Goal: Task Accomplishment & Management: Complete application form

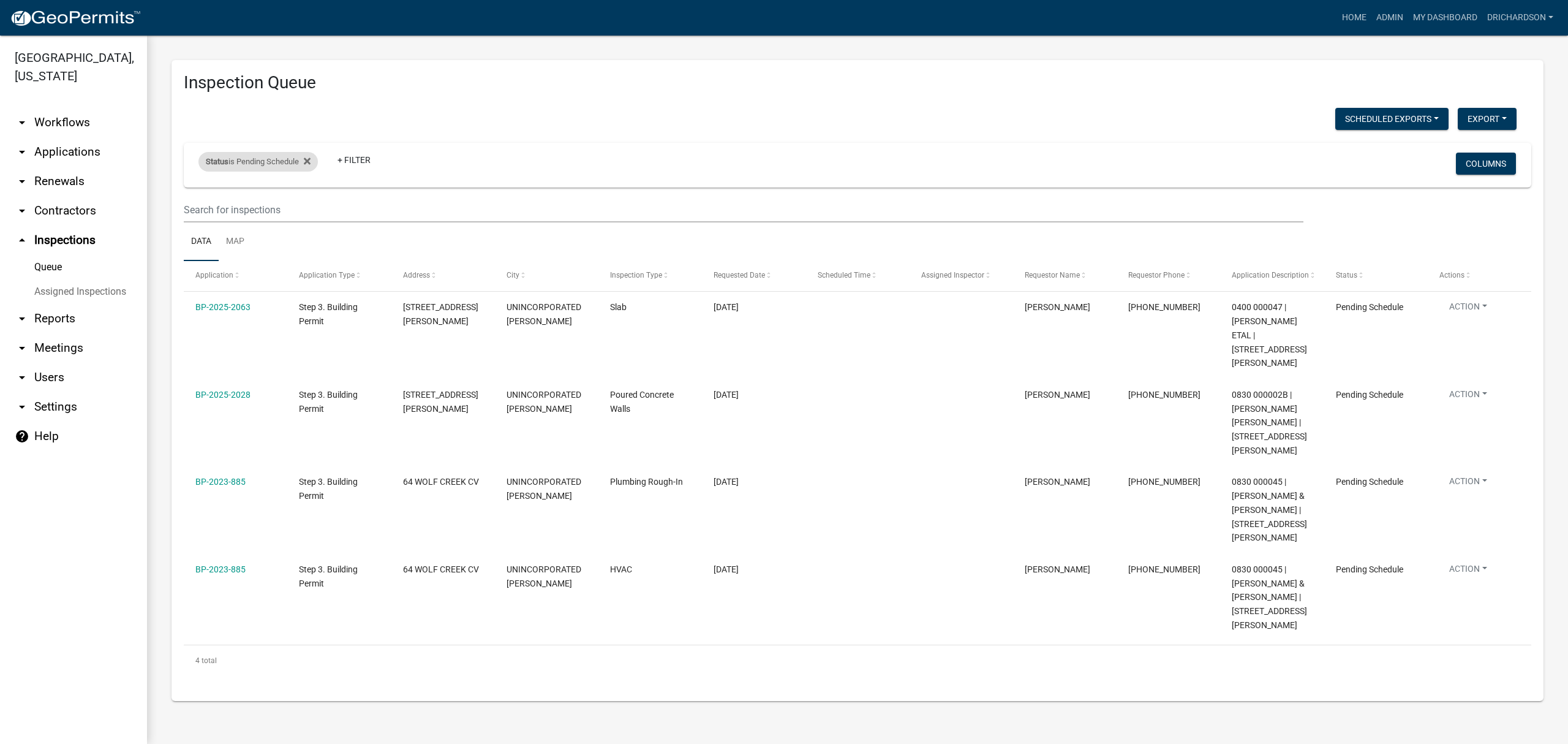
click at [268, 162] on div "Status is Pending Schedule" at bounding box center [258, 161] width 120 height 20
click at [263, 212] on select "Select an option Pending Schedule Pending Inspection Approved Denied Deleted Vo…" at bounding box center [259, 208] width 122 height 25
select select "1"
click at [201, 195] on select "Select an option Pending Schedule Pending Inspection Approved Denied Deleted Vo…" at bounding box center [259, 208] width 122 height 25
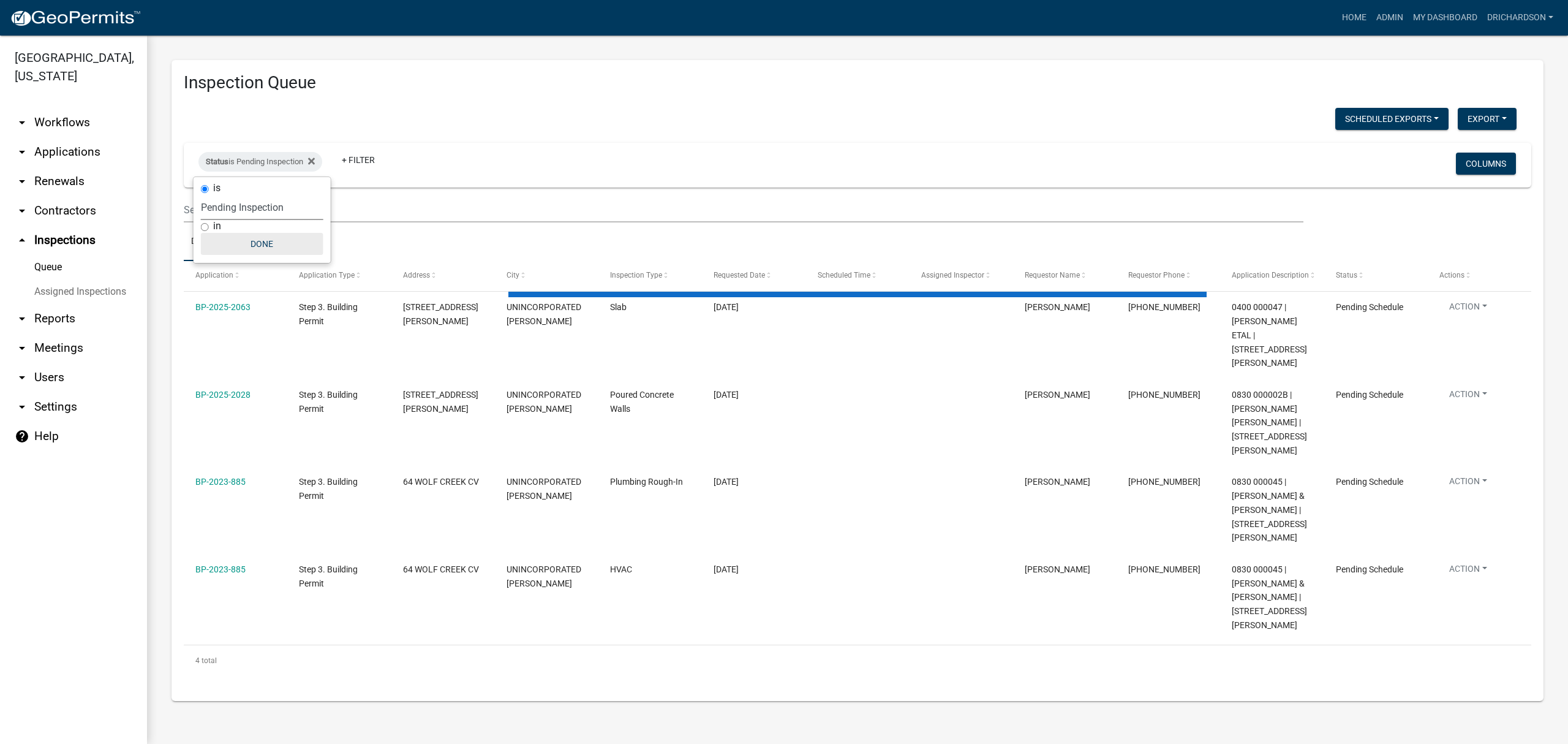
select select "3: 100"
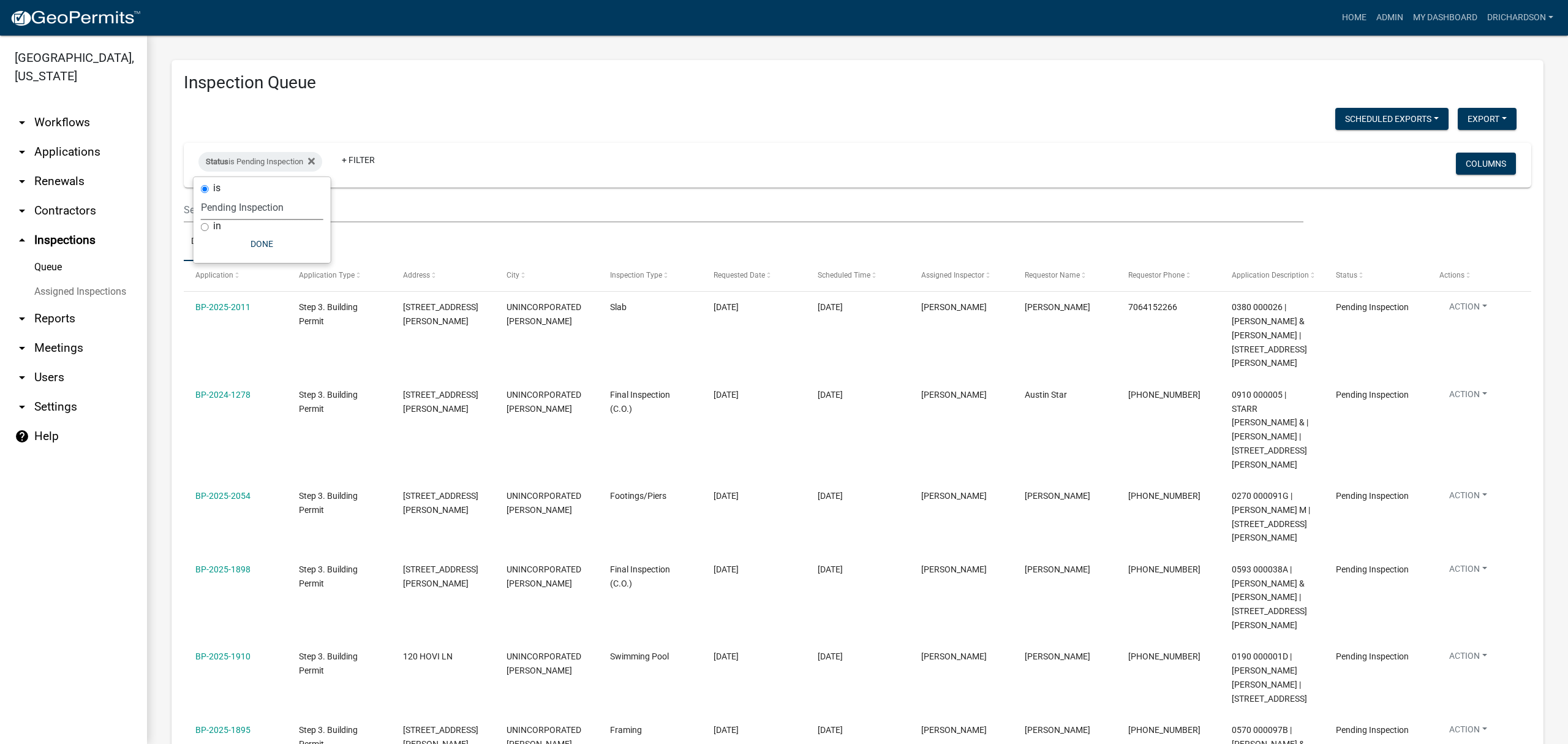
click at [267, 204] on select "Select an option Pending Schedule Pending Inspection Approved Denied Deleted Vo…" at bounding box center [262, 208] width 122 height 25
select select "0"
click at [201, 195] on select "Select an option Pending Schedule Pending Inspection Approved Denied Deleted Vo…" at bounding box center [262, 208] width 122 height 25
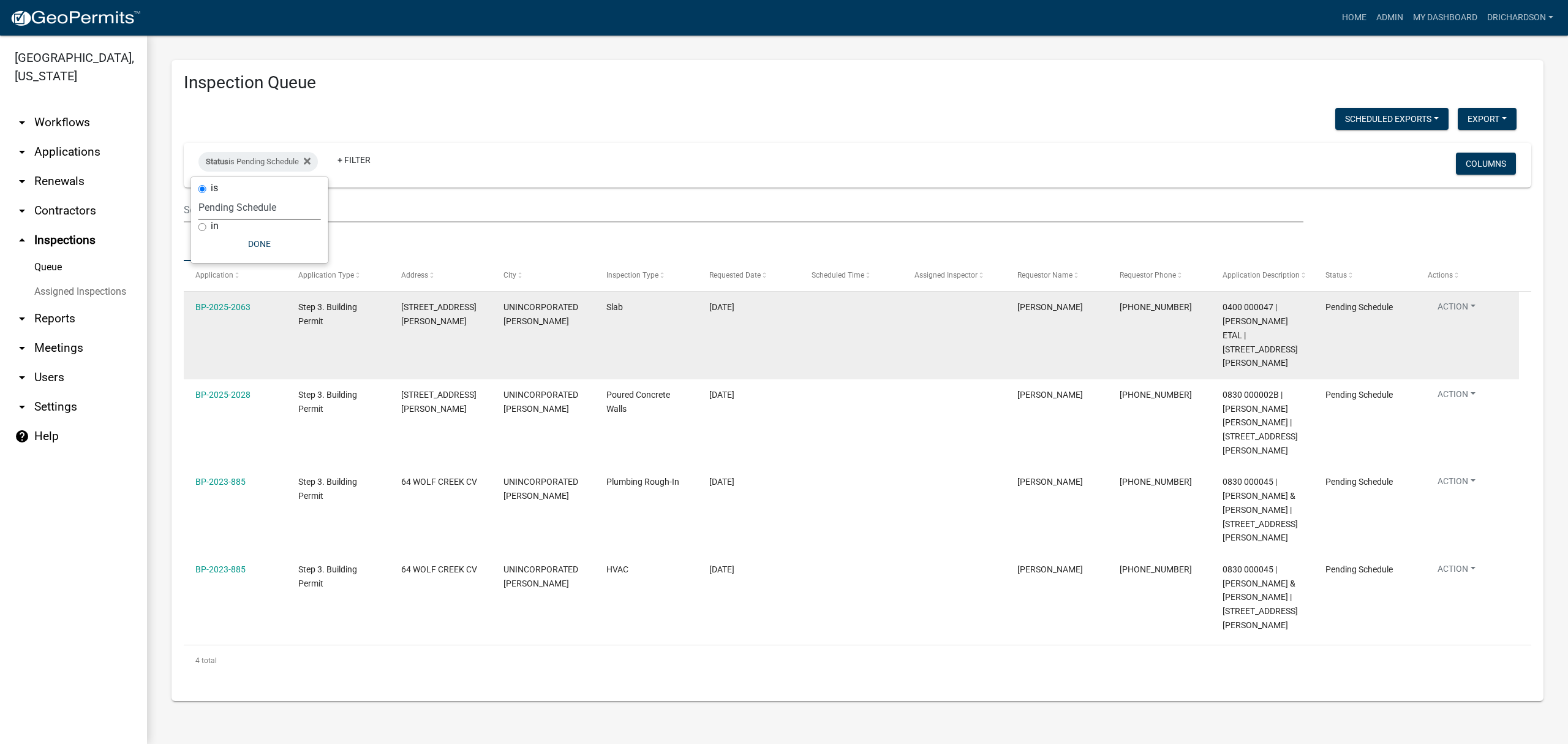
click at [1446, 311] on button "Action" at bounding box center [1457, 309] width 58 height 18
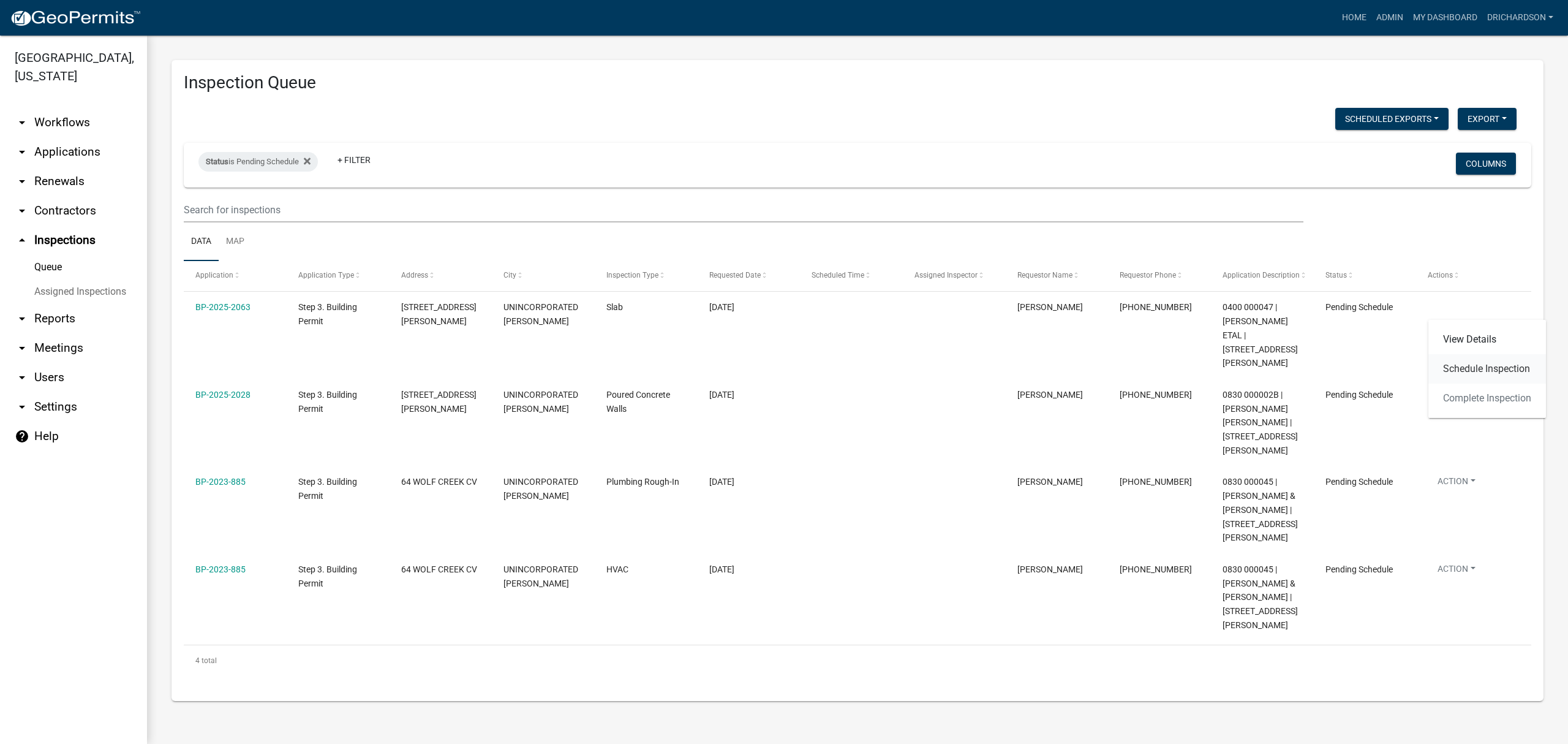
click at [1460, 370] on link "Schedule Inspection" at bounding box center [1487, 369] width 117 height 30
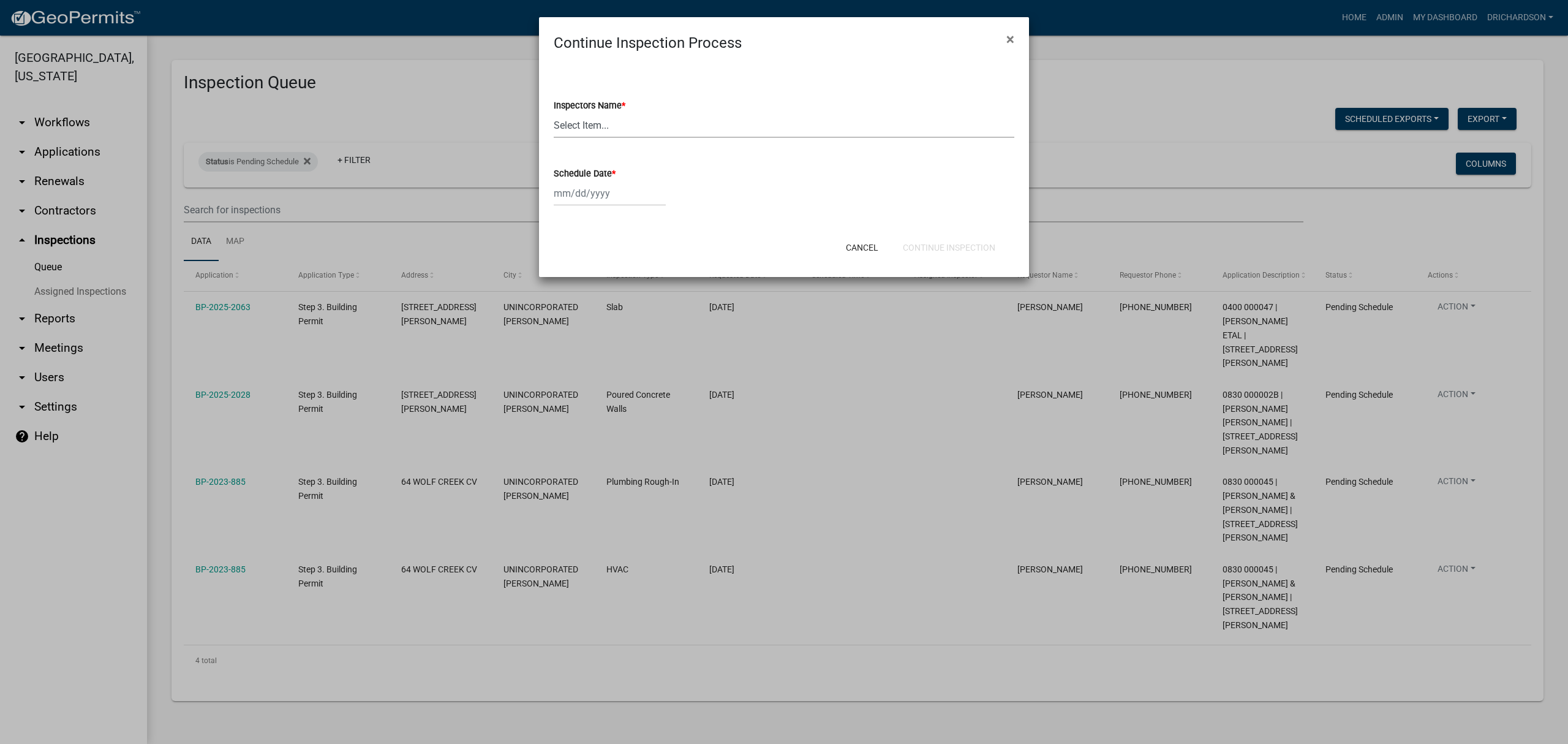
click at [611, 124] on select "Select Item... whuff (William Huff) drichardson (Douglas Richardson) knorred (K…" at bounding box center [784, 125] width 460 height 25
select select "e20251c8-f858-4aed-a4a0-52e27fd5066e"
click at [553, 113] on select "Select Item... whuff (William Huff) drichardson (Douglas Richardson) knorred (K…" at bounding box center [784, 125] width 460 height 25
select select "8"
select select "2025"
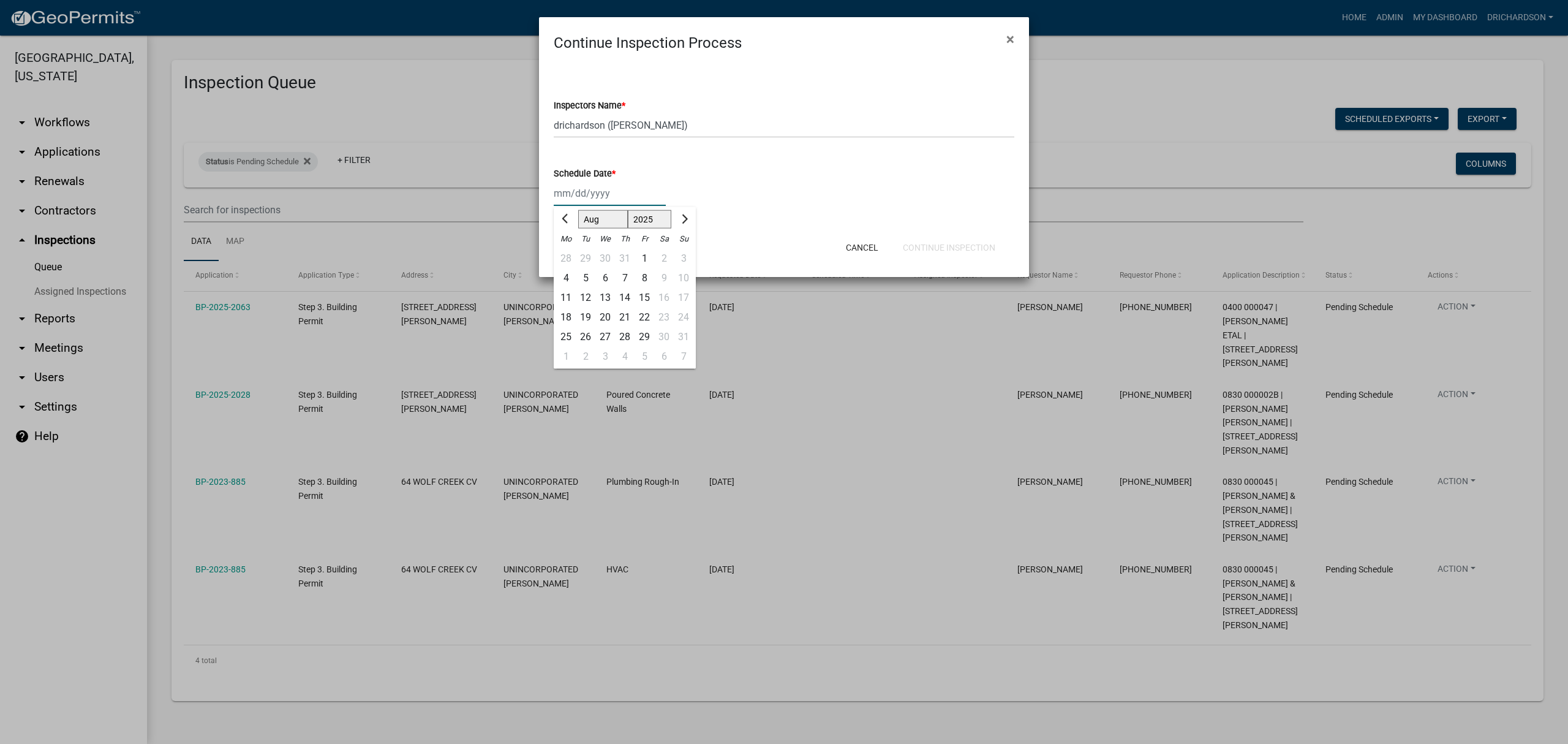
click at [597, 200] on div "Jan Feb Mar Apr May Jun Jul Aug Sep Oct Nov Dec 1525 1526 1527 1528 1529 1530 1…" at bounding box center [609, 193] width 112 height 25
click at [646, 315] on div "22" at bounding box center [644, 317] width 20 height 20
type input "[DATE]"
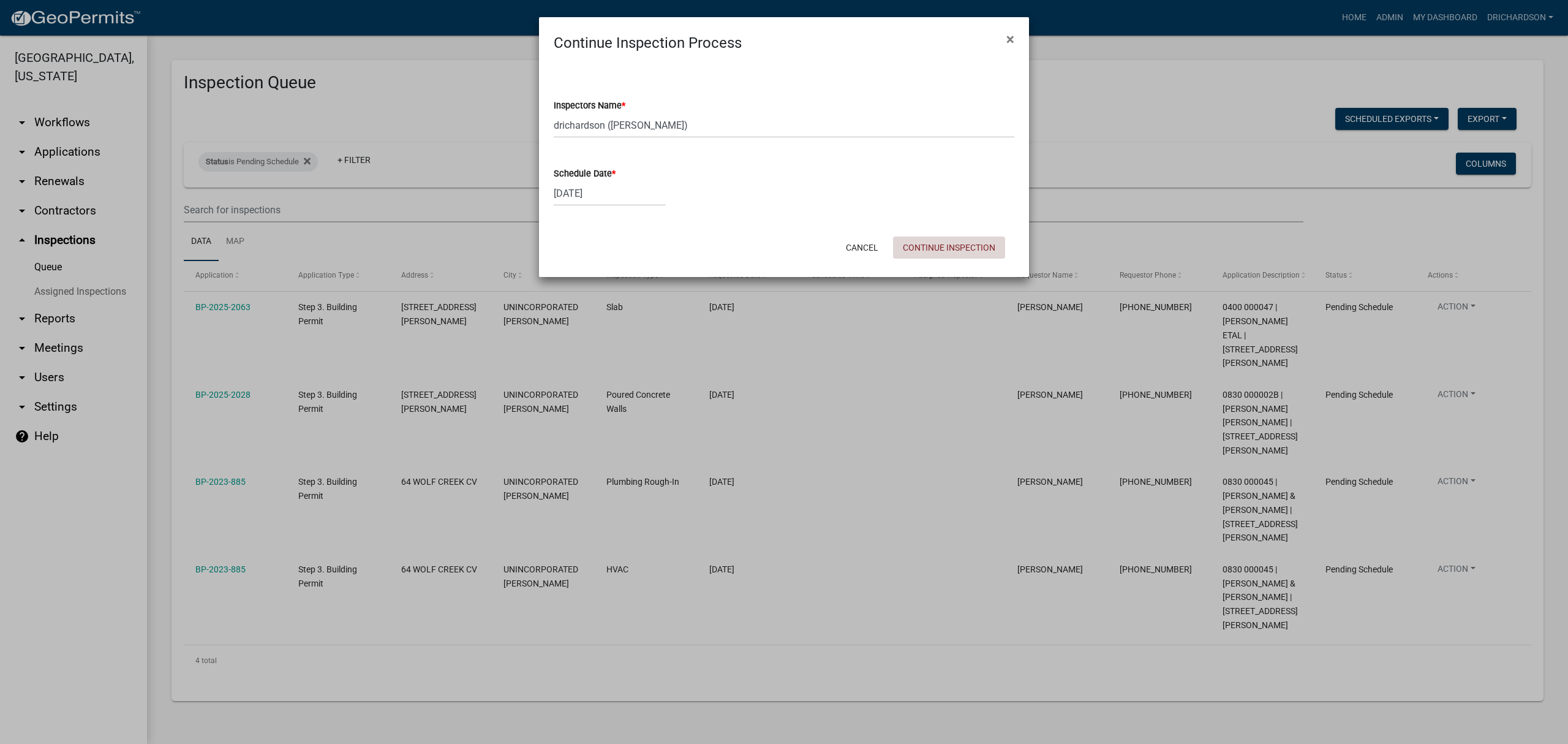
click at [941, 243] on button "Continue Inspection" at bounding box center [949, 247] width 112 height 22
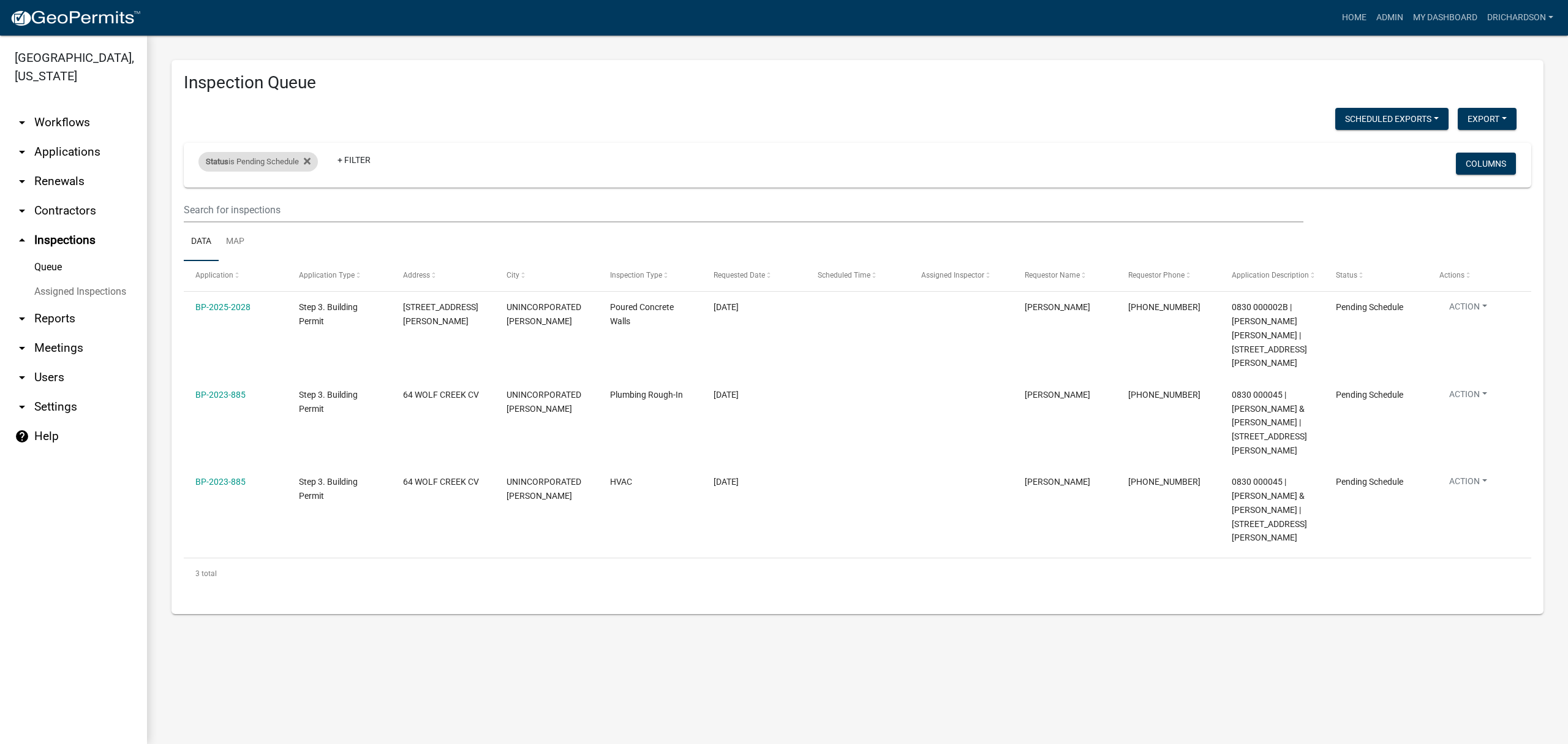
click at [273, 162] on div "Status is Pending Schedule" at bounding box center [258, 161] width 120 height 20
click at [272, 214] on select "Select an option Pending Schedule Pending Inspection Approved Denied Deleted Vo…" at bounding box center [259, 208] width 122 height 25
select select "1"
click at [201, 195] on select "Select an option Pending Schedule Pending Inspection Approved Denied Deleted Vo…" at bounding box center [259, 208] width 122 height 25
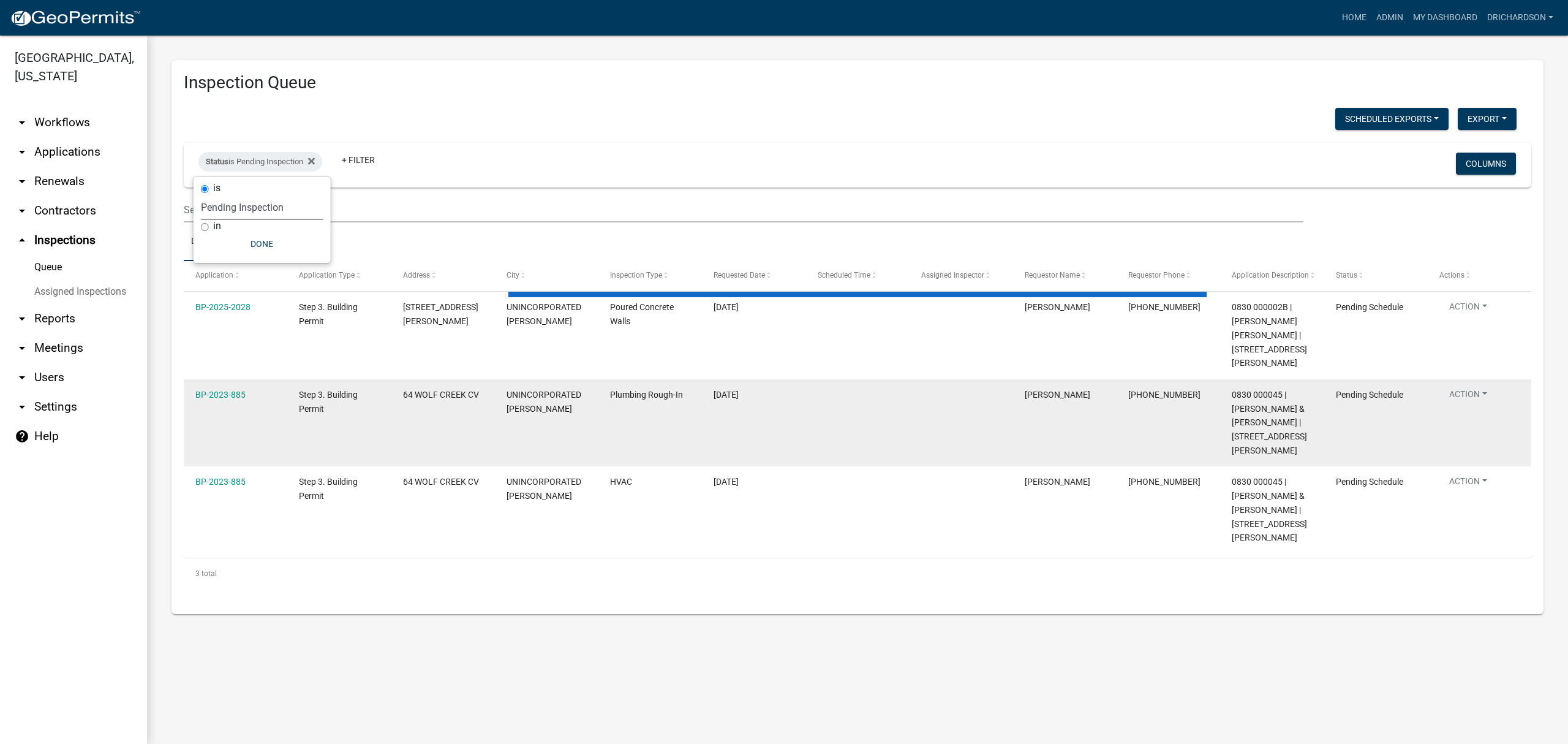
select select "3: 100"
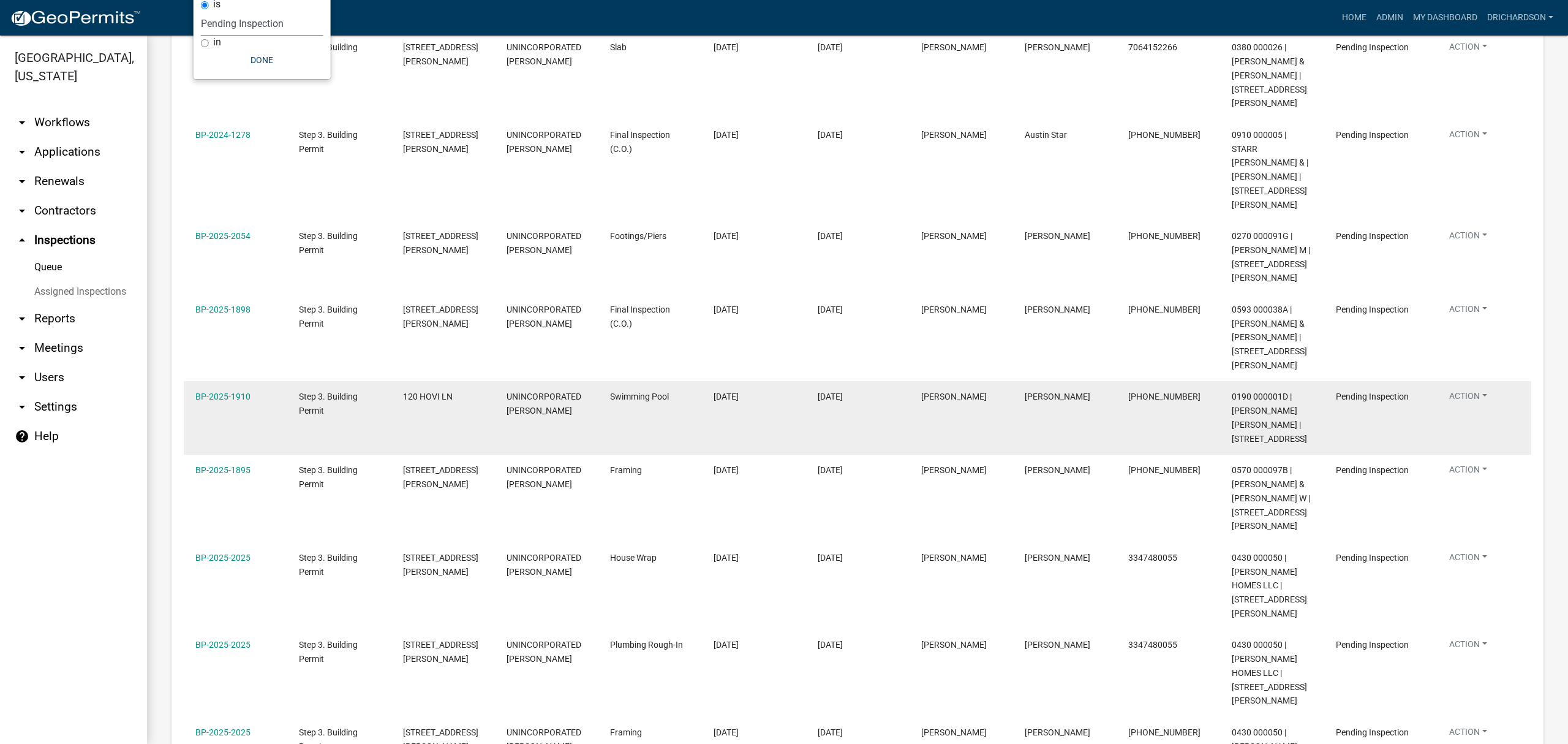
scroll to position [160, 0]
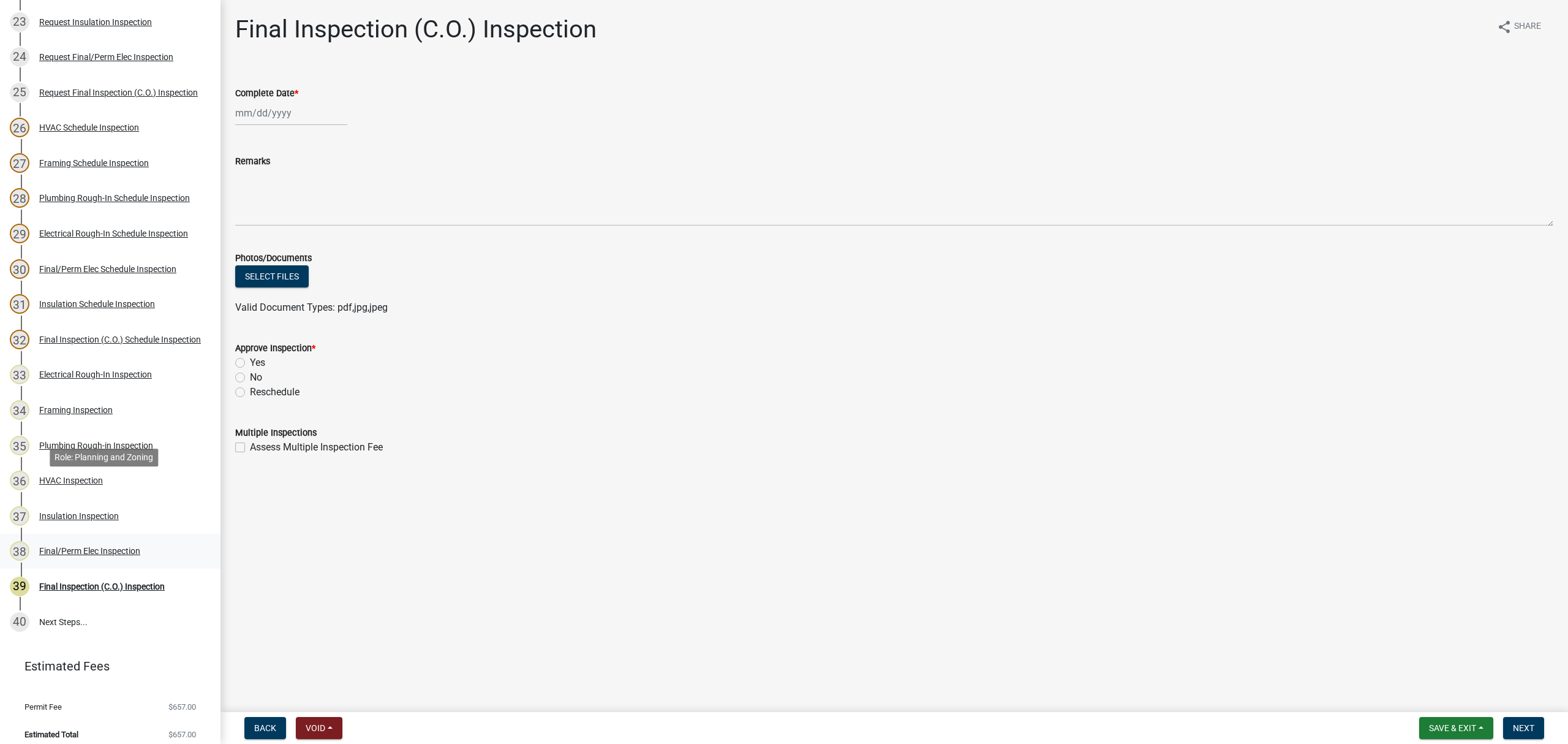
scroll to position [950, 0]
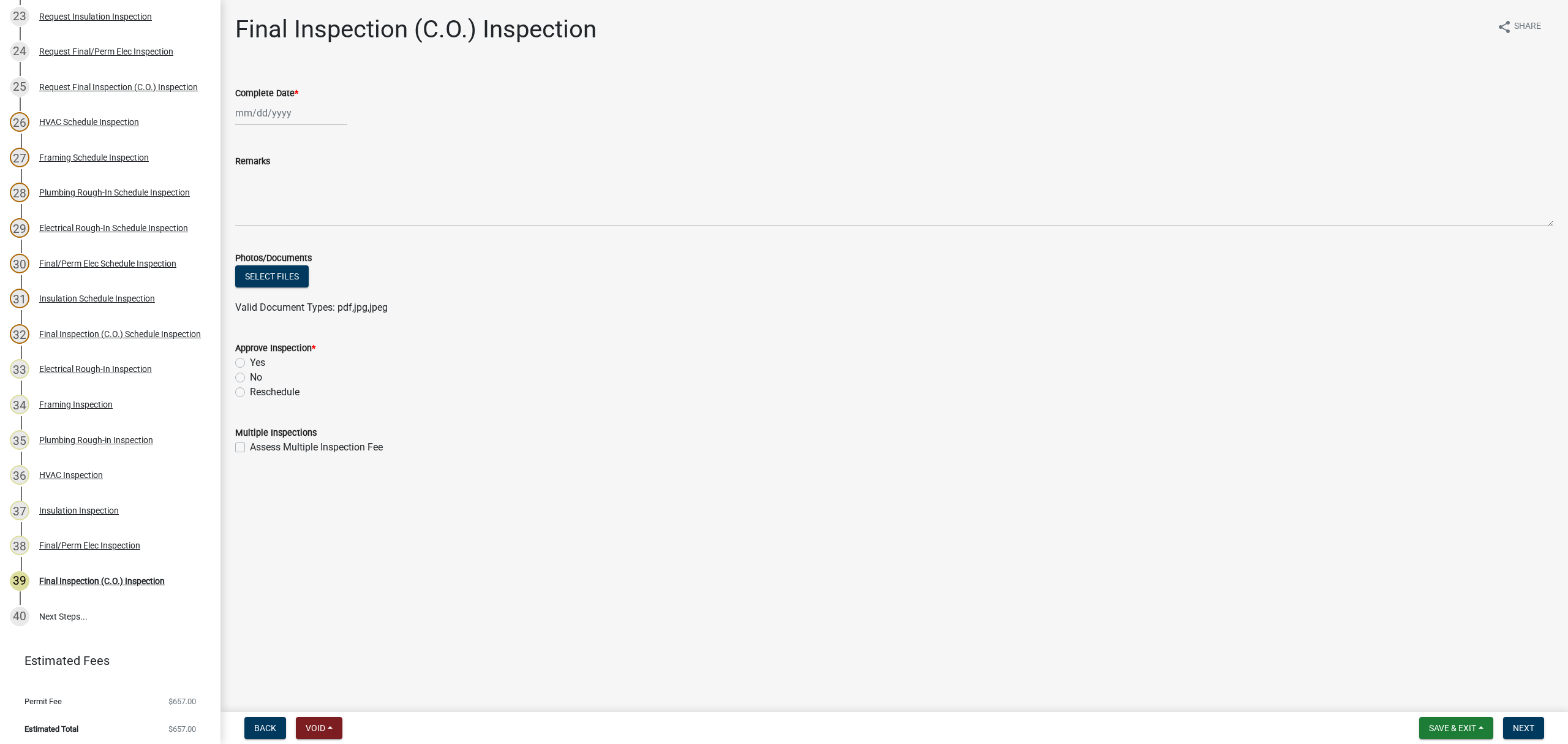
click at [250, 362] on label "Yes" at bounding box center [258, 363] width 16 height 15
click at [250, 362] on input "Yes" at bounding box center [254, 359] width 8 height 8
radio input "true"
select select "8"
select select "2025"
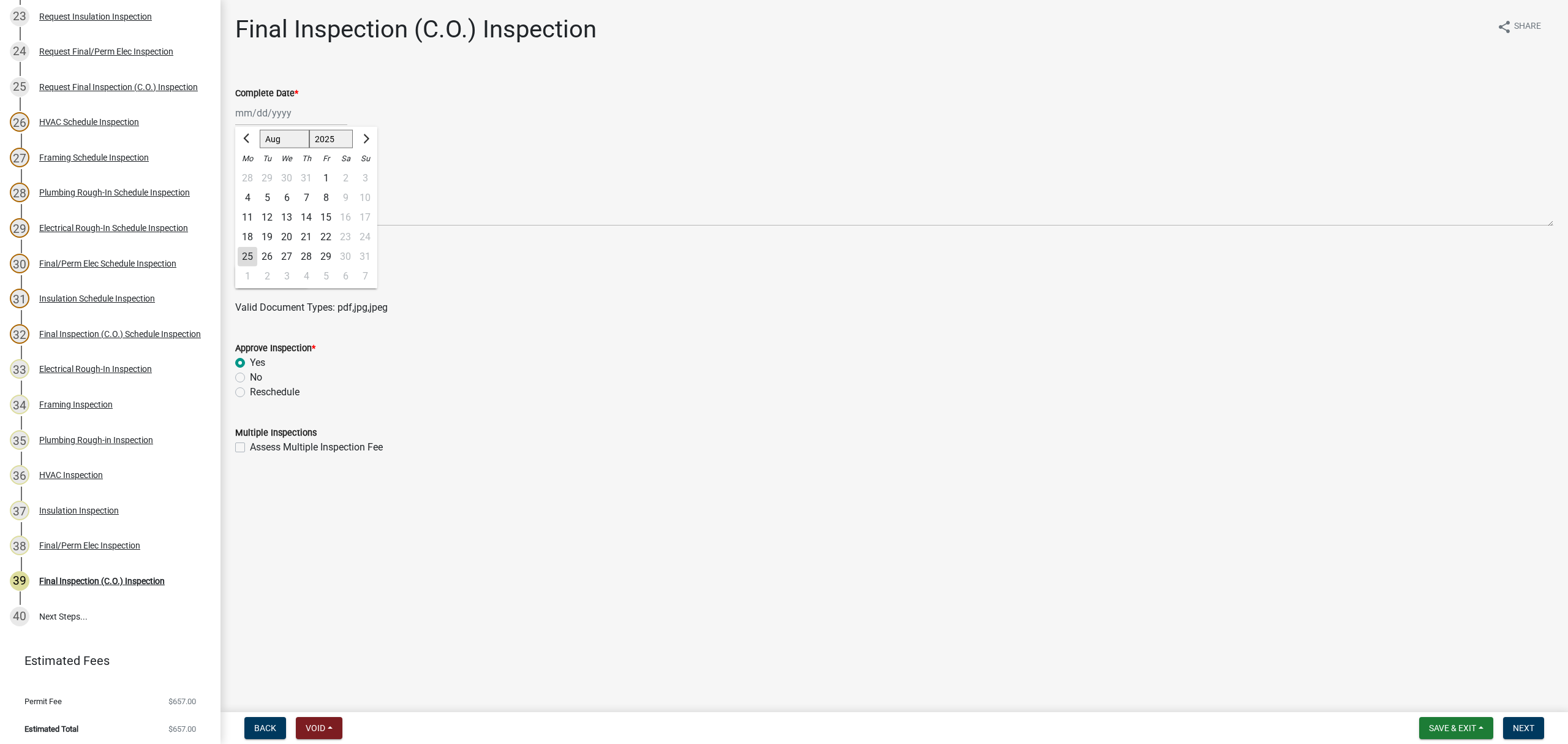
click at [269, 108] on div "[PERSON_NAME] Feb Mar Apr [PERSON_NAME][DATE] Oct Nov [DATE] 1526 1527 1528 152…" at bounding box center [290, 113] width 112 height 25
click at [246, 252] on div "25" at bounding box center [247, 256] width 20 height 20
type input "[DATE]"
click at [1518, 723] on span "Next" at bounding box center [1523, 728] width 21 height 10
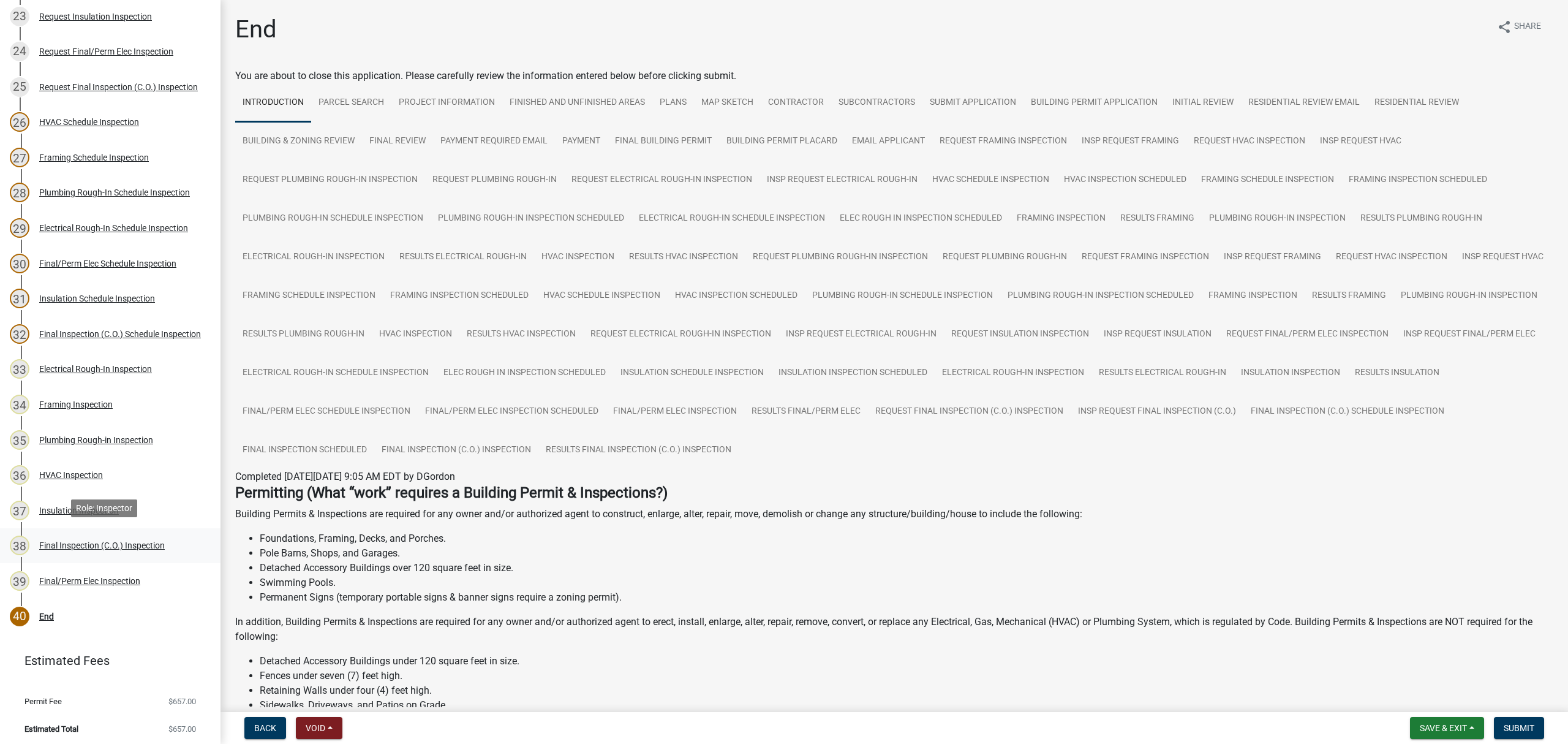
click at [77, 541] on div "Final Inspection (C.O.) Inspection" at bounding box center [102, 545] width 125 height 9
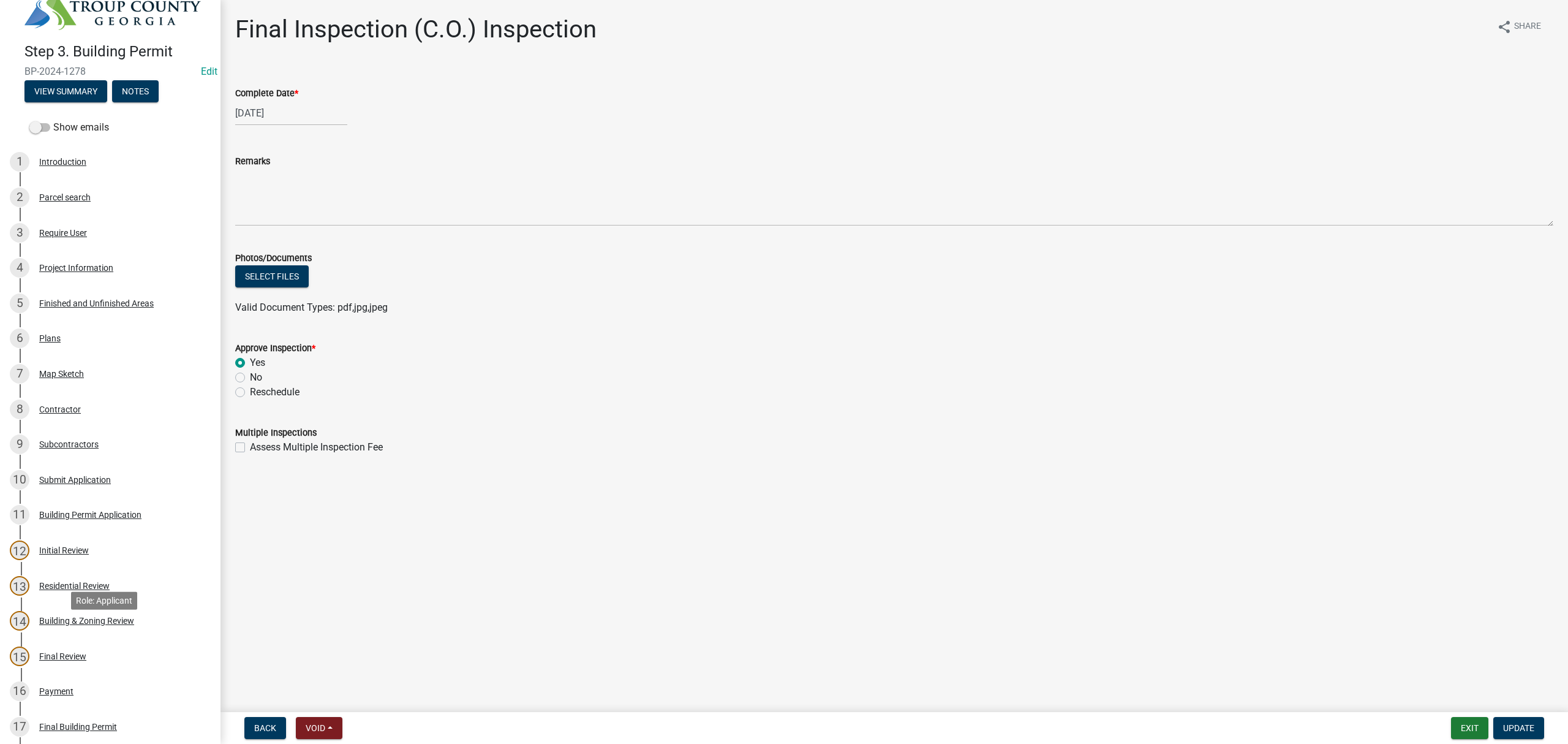
scroll to position [0, 0]
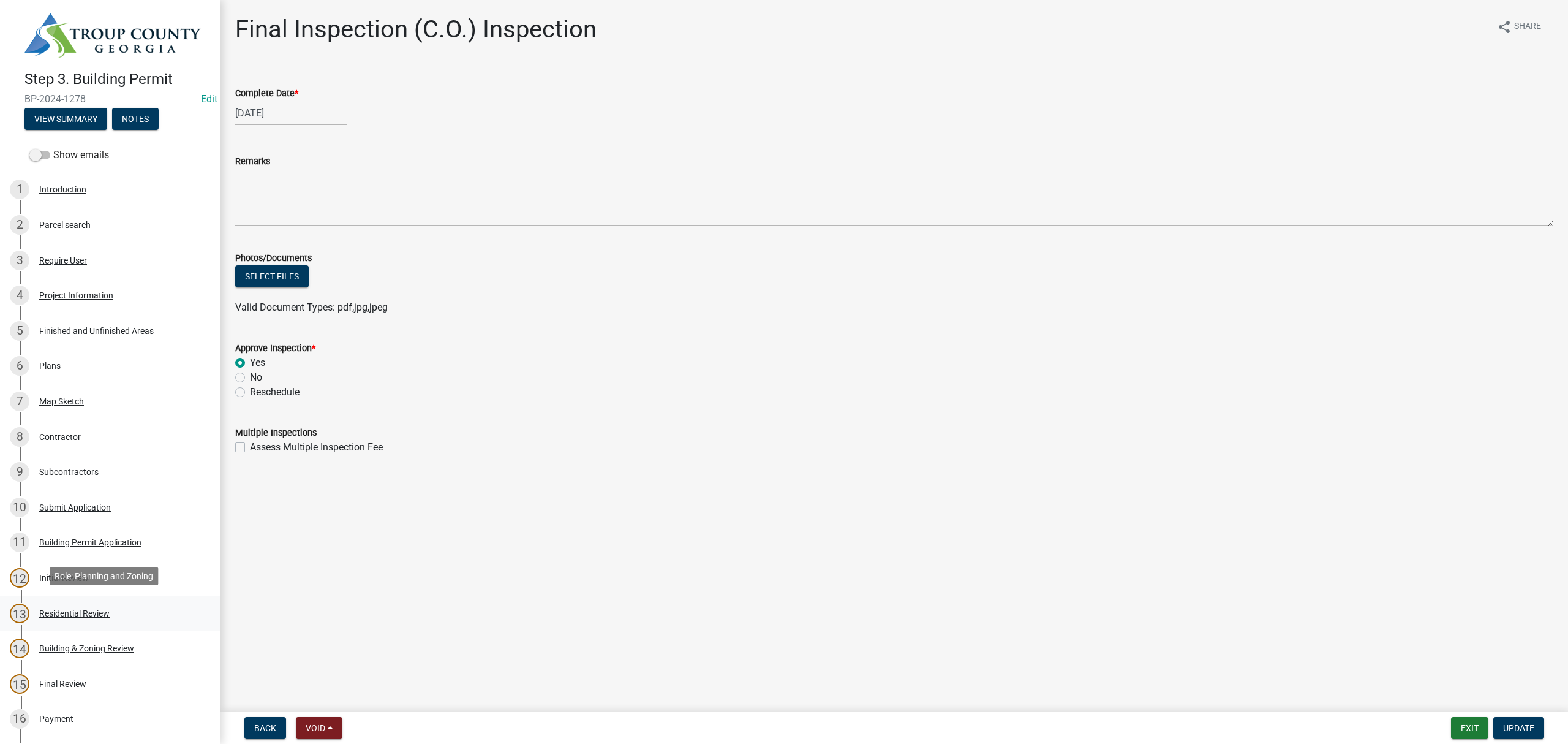
click at [85, 610] on div "Residential Review" at bounding box center [74, 613] width 70 height 9
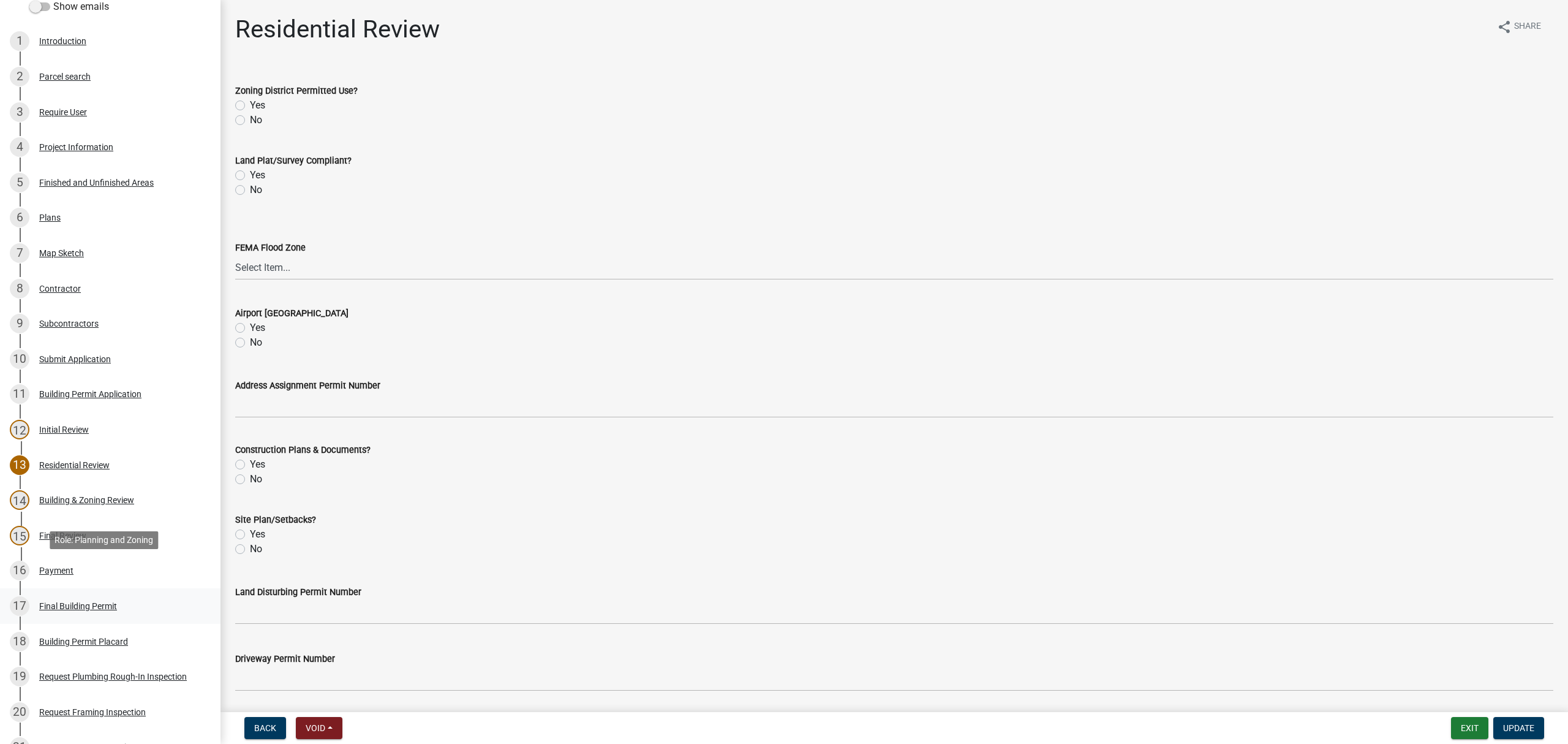
scroll to position [163, 0]
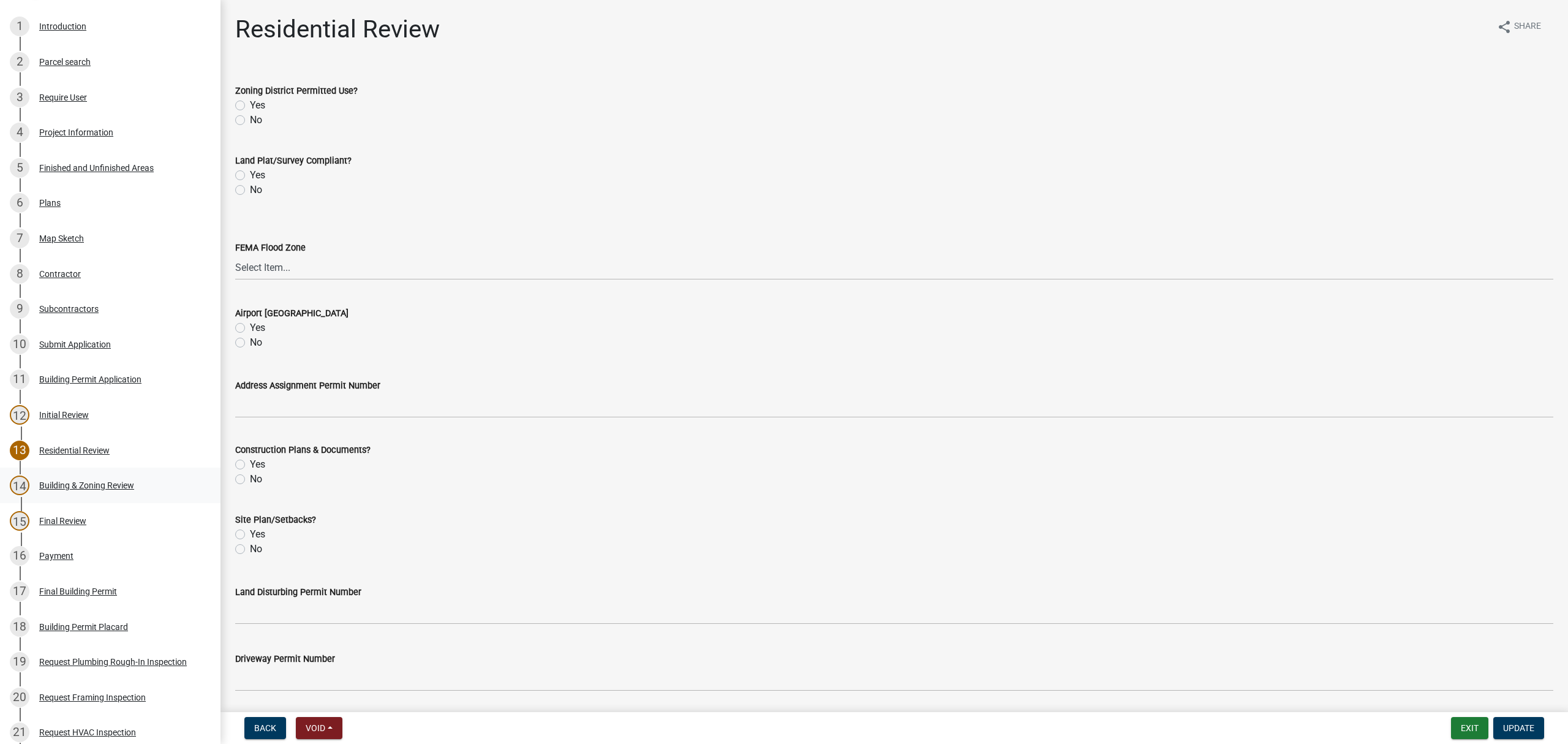
click at [99, 489] on div "14 Building & Zoning Review" at bounding box center [106, 485] width 191 height 20
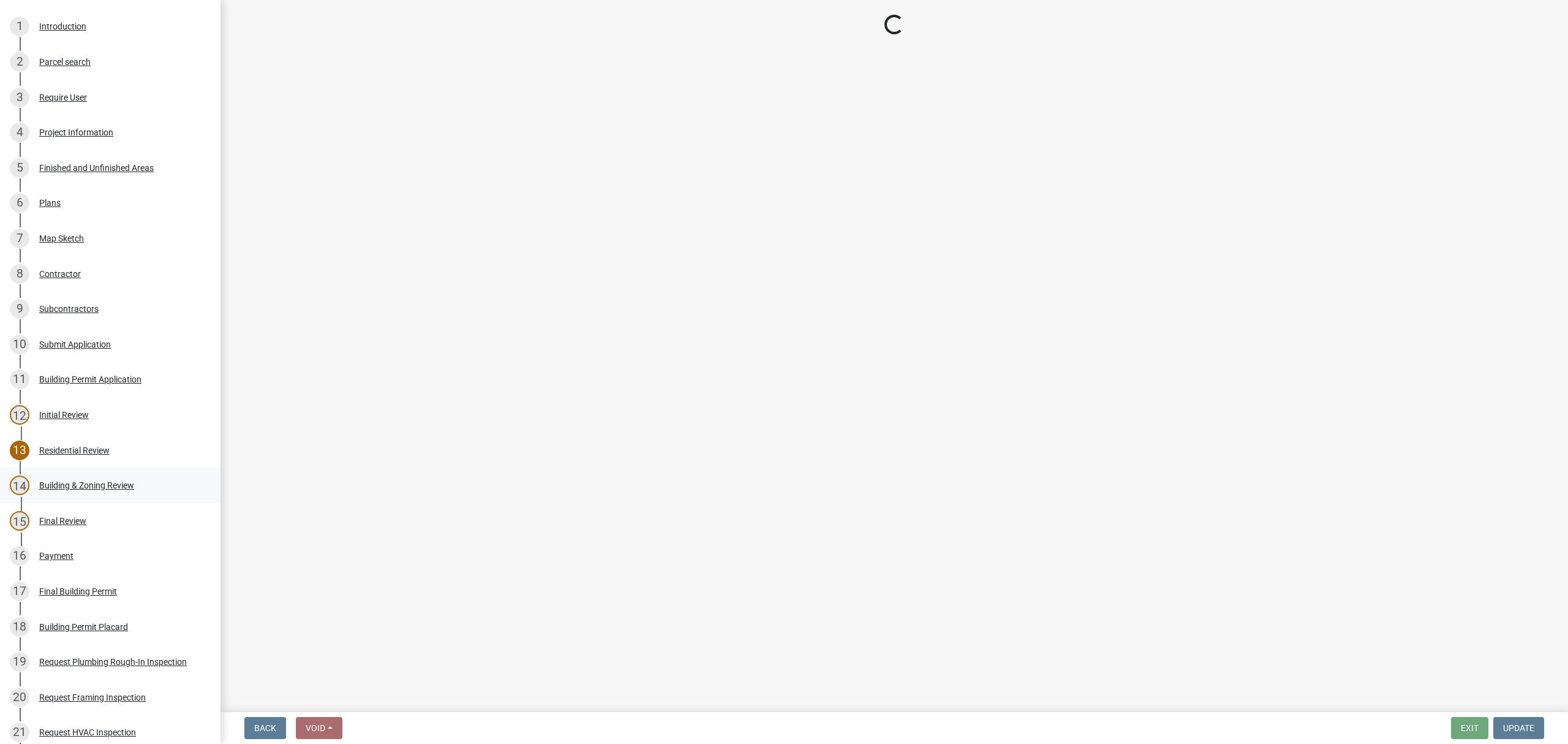
select select "68ced6f9-1cde-4df4-873a-f2fb2a9a9b51"
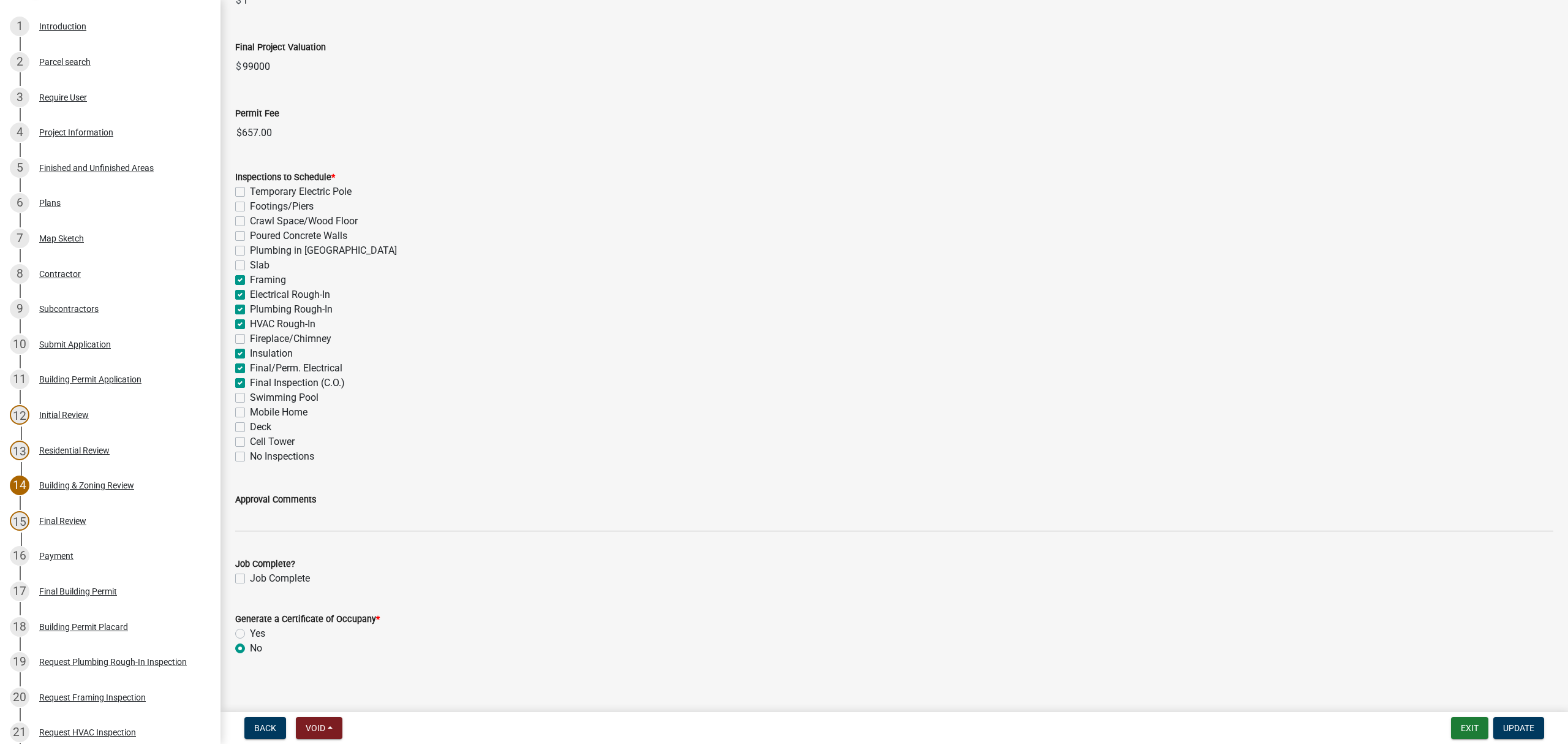
scroll to position [338, 0]
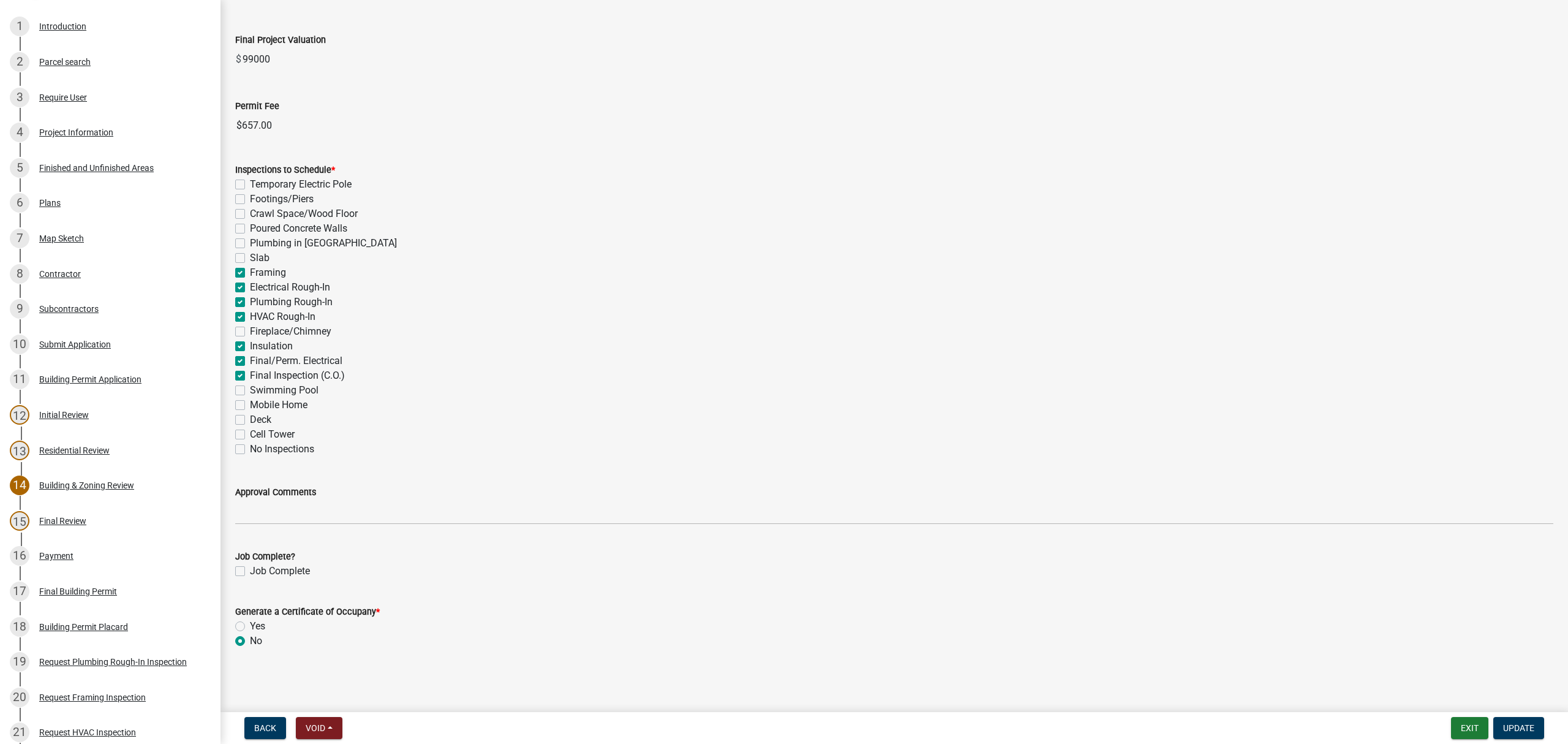
click at [250, 627] on label "Yes" at bounding box center [258, 626] width 16 height 15
click at [250, 627] on input "Yes" at bounding box center [254, 623] width 8 height 8
radio input "true"
click at [1531, 735] on button "Update" at bounding box center [1518, 728] width 51 height 22
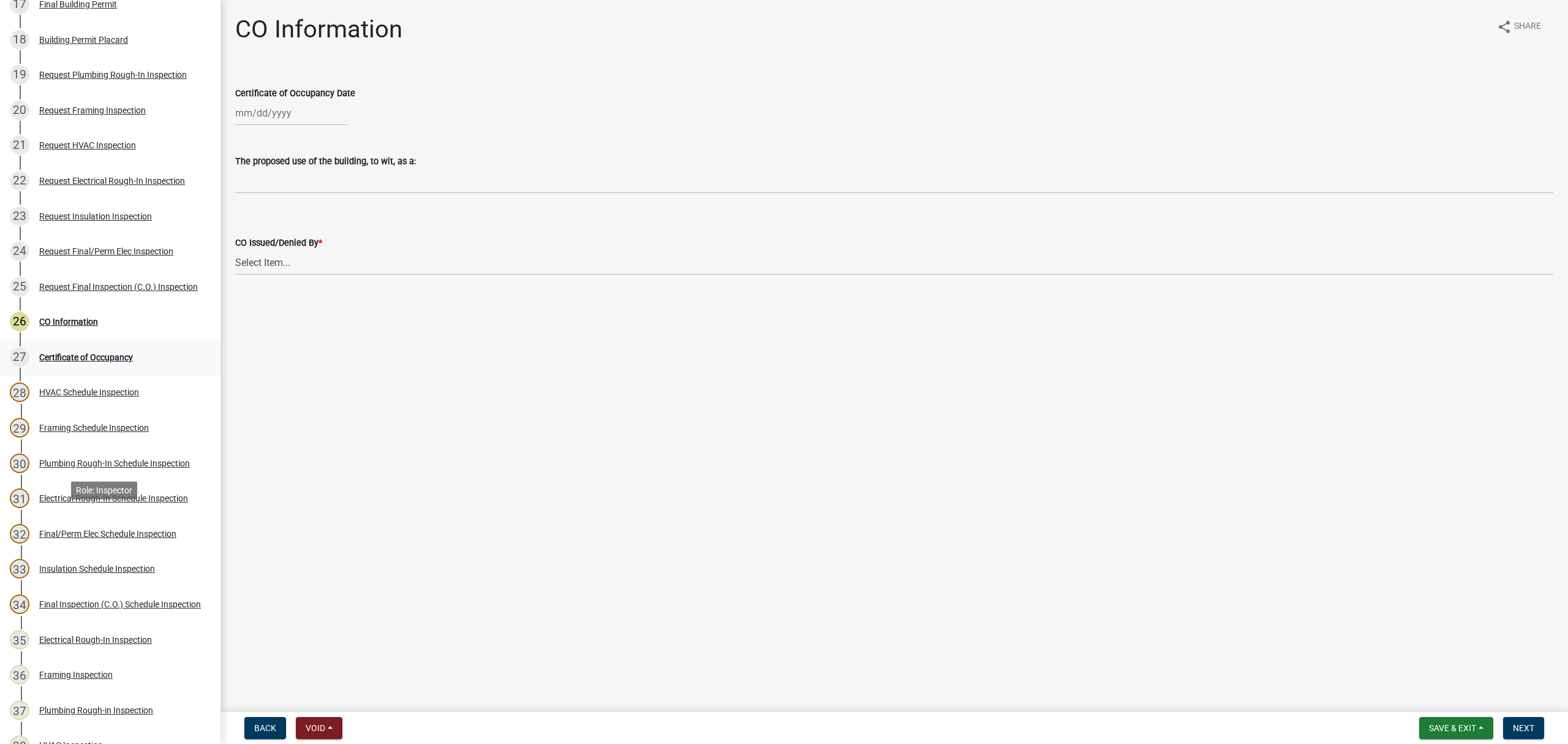
scroll to position [694, 0]
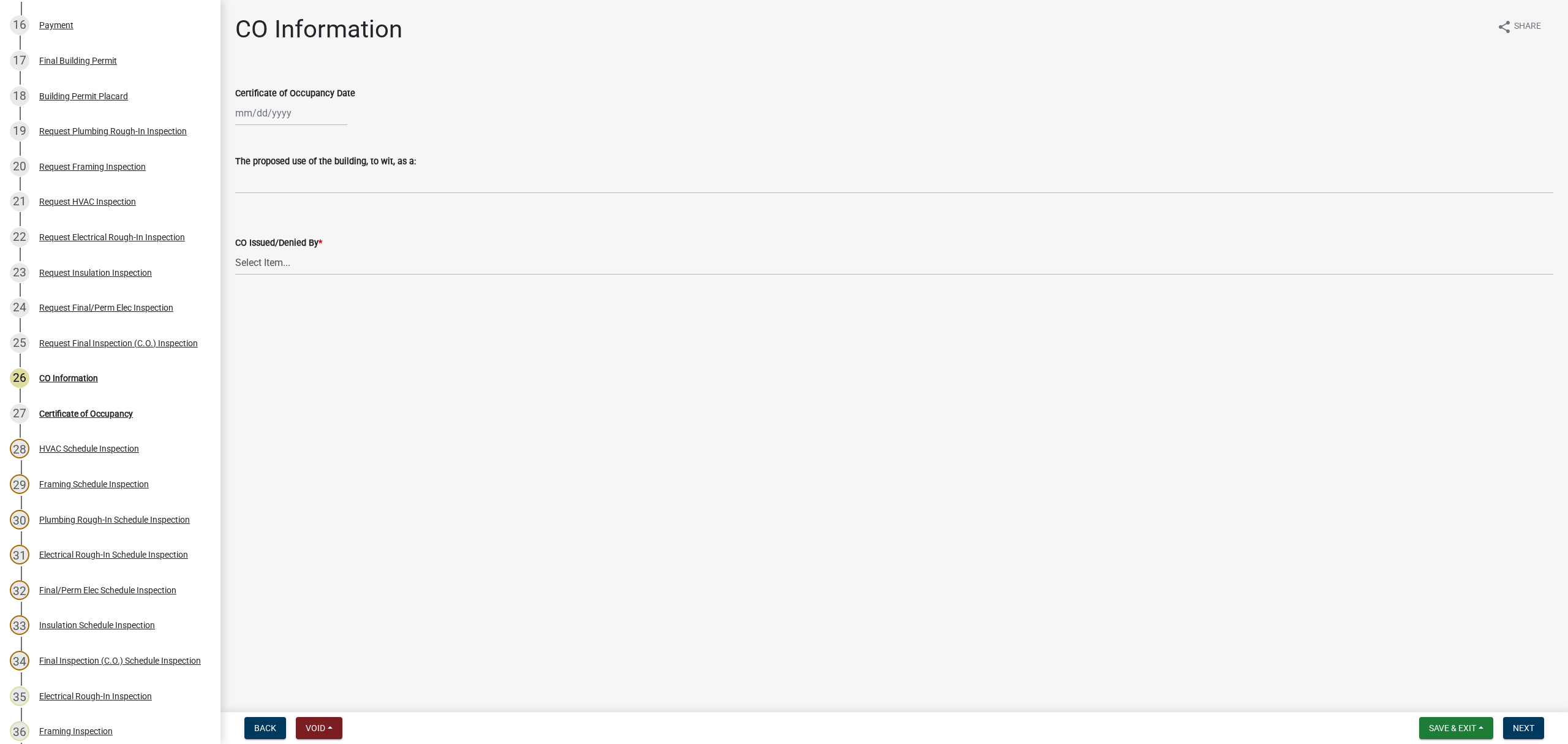
click at [266, 100] on div at bounding box center [290, 113] width 112 height 25
select select "8"
select select "2025"
click at [247, 255] on div "25" at bounding box center [247, 256] width 20 height 20
type input "08/25/2025"
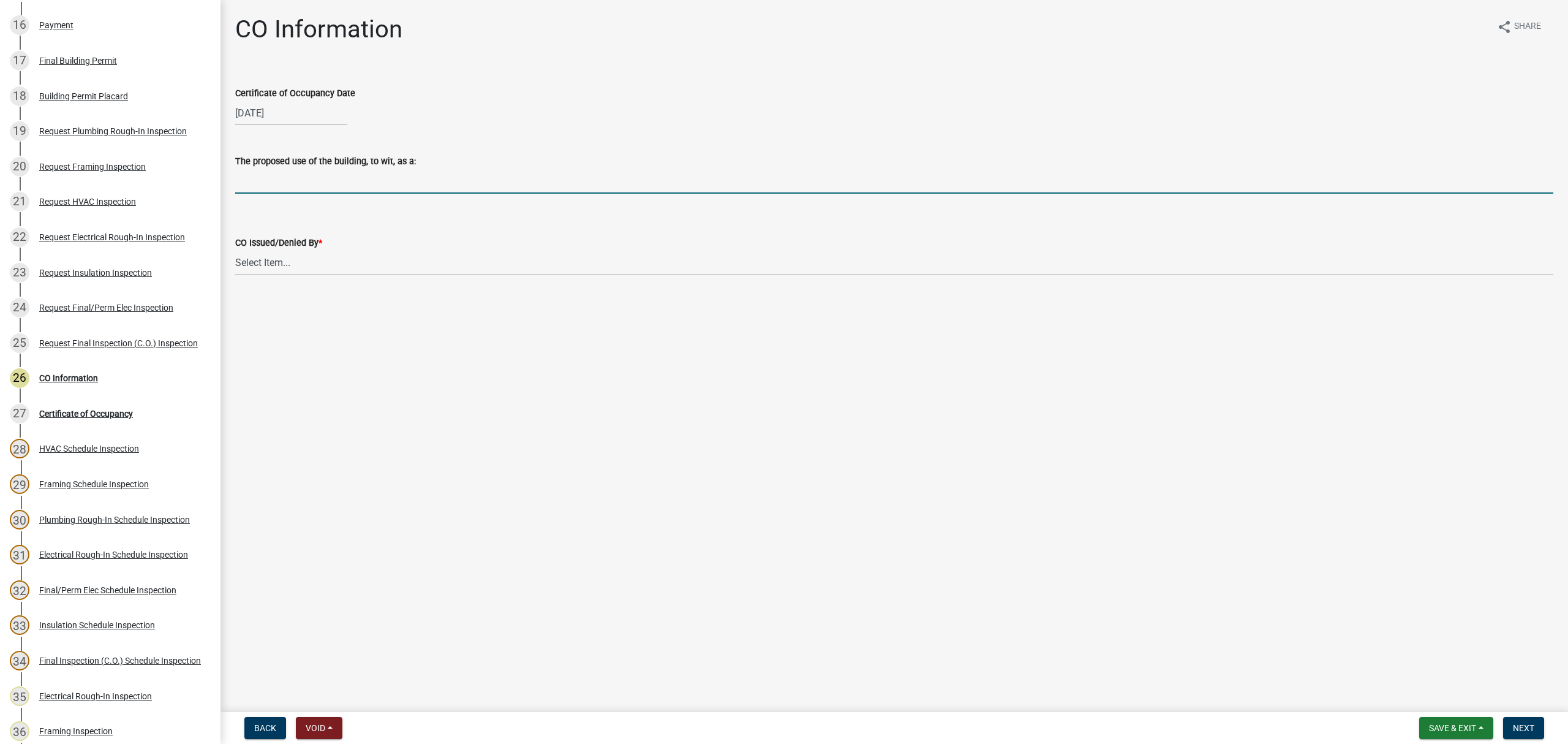
click at [266, 192] on input "The proposed use of the building, to wit, as a:" at bounding box center [894, 181] width 1318 height 25
type input "Single Family Dwelling"
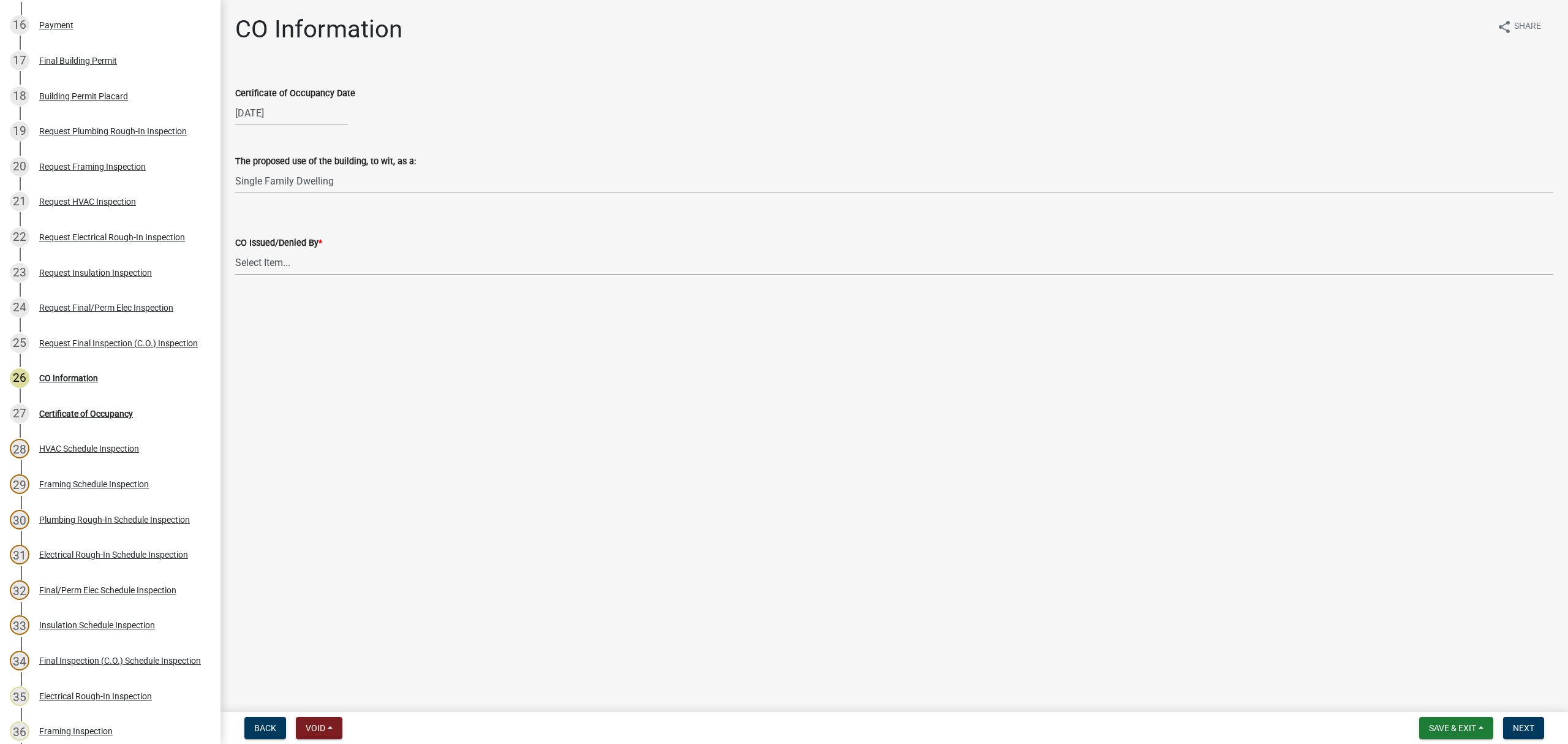
click at [300, 266] on select "Select Item... Douglas Richardson Kevin Norred William Huff" at bounding box center [894, 262] width 1318 height 25
click at [235, 250] on select "Select Item... Douglas Richardson Kevin Norred William Huff" at bounding box center [894, 262] width 1318 height 25
select select "ea213384-acee-4232-a46b-1cca64df1aeb"
click at [1531, 727] on span "Next" at bounding box center [1523, 728] width 21 height 10
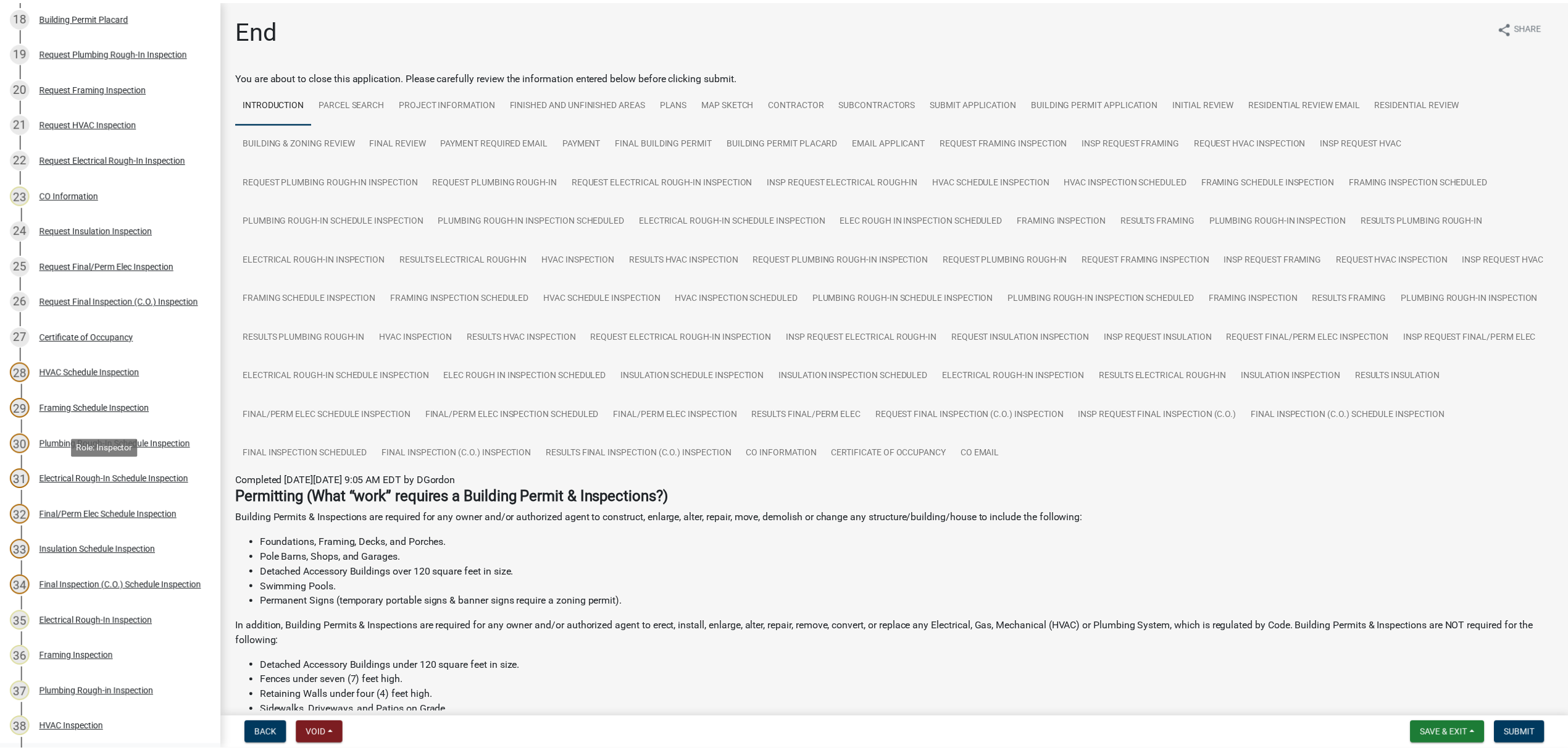
scroll to position [1029, 0]
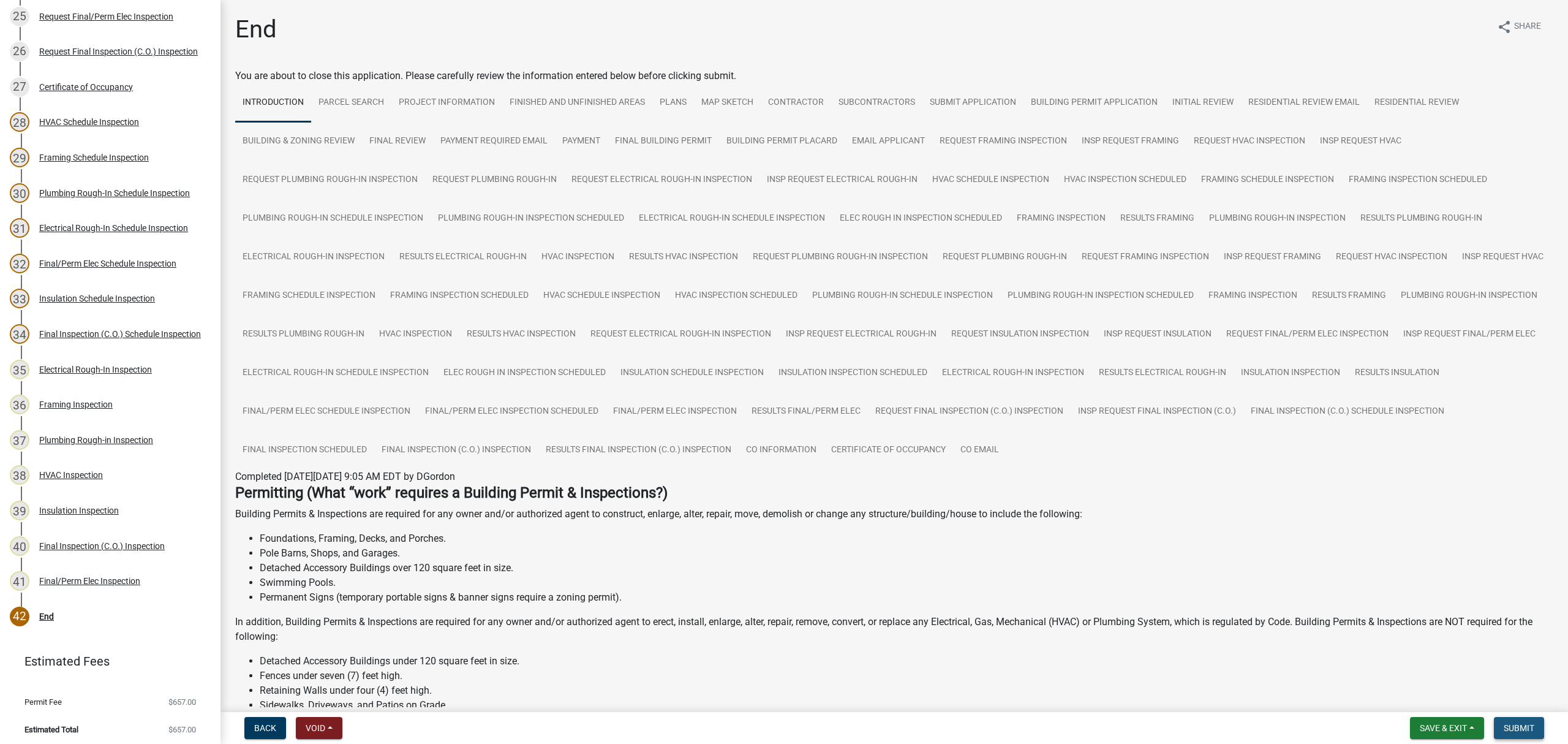
click at [1523, 733] on button "Submit" at bounding box center [1519, 728] width 50 height 22
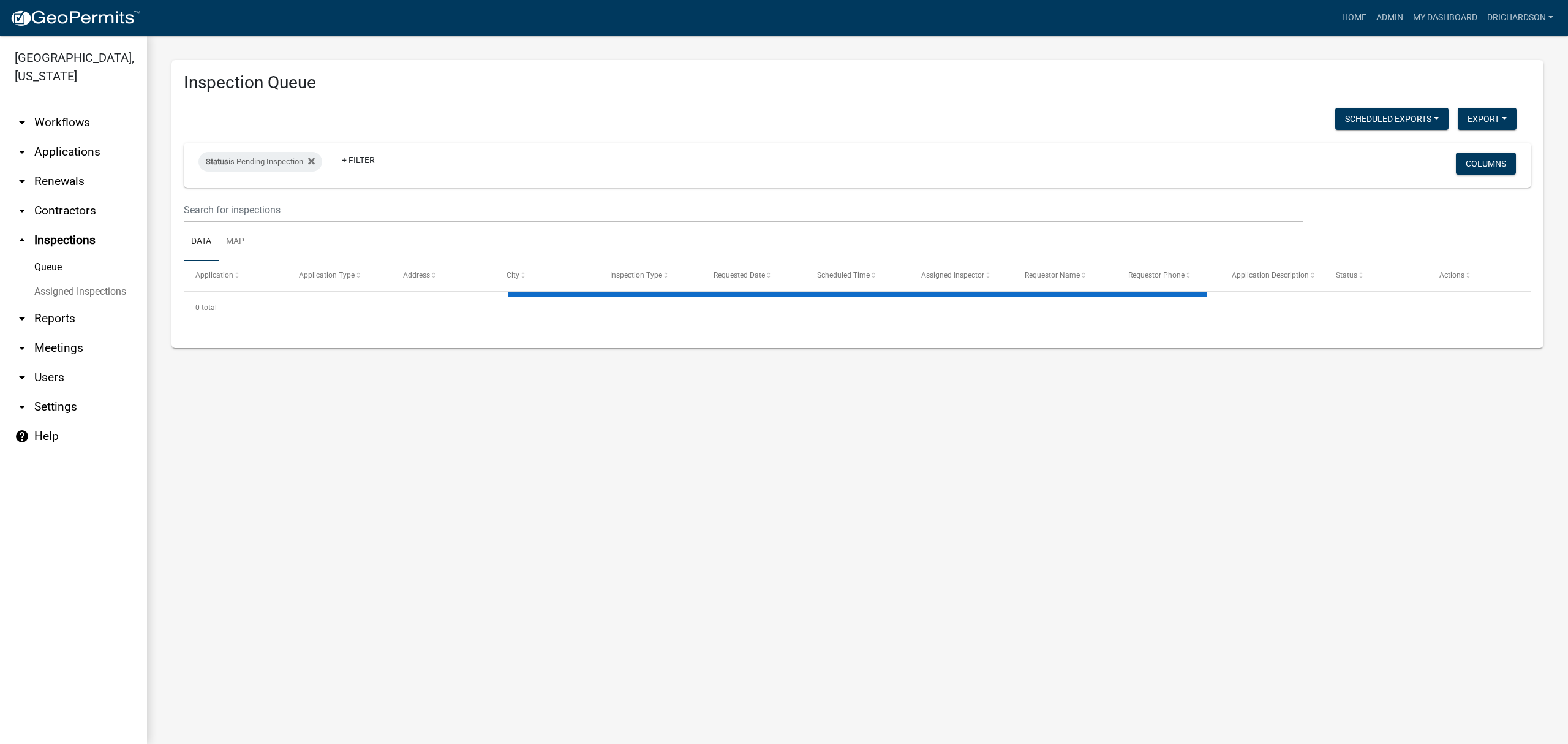
select select "3: 100"
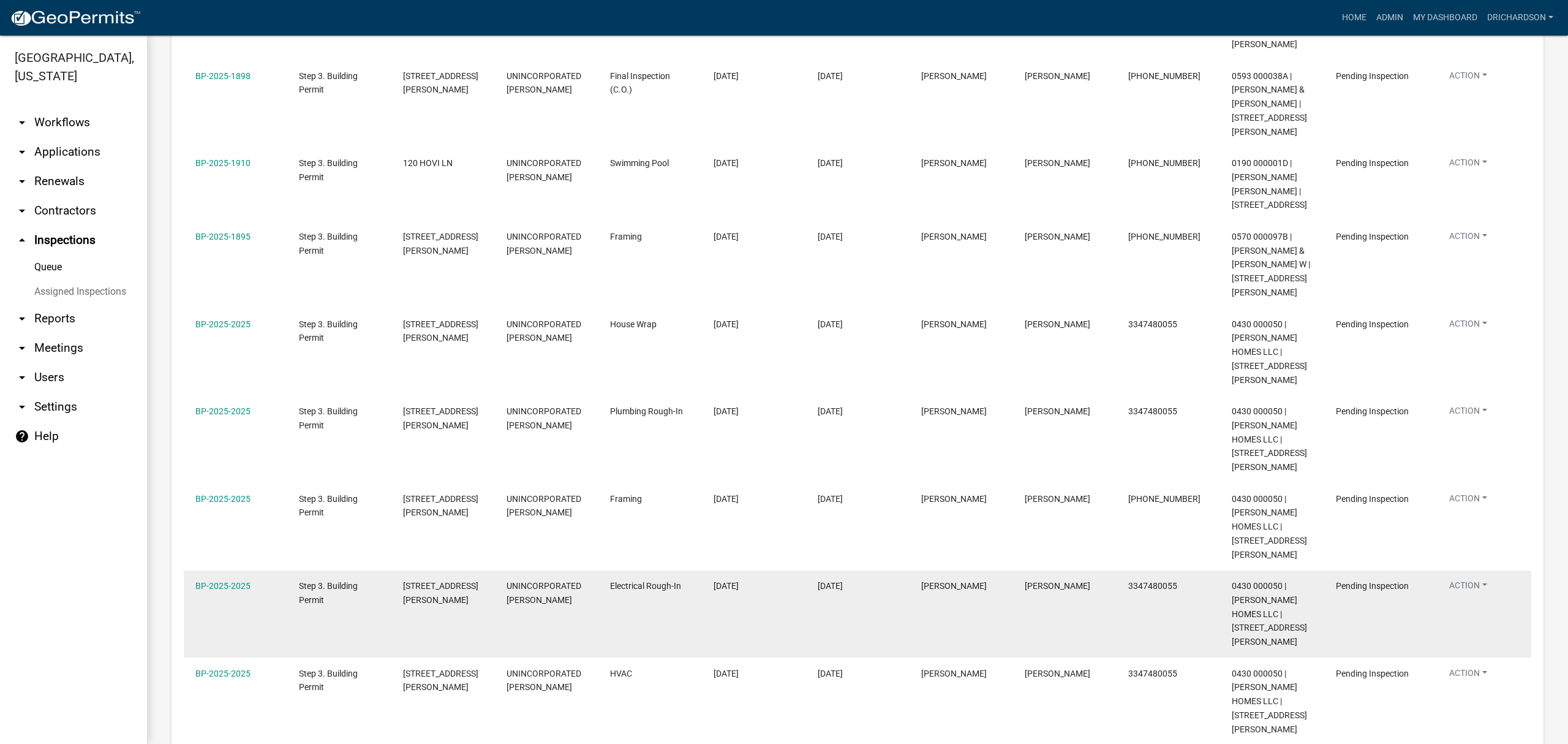
scroll to position [408, 0]
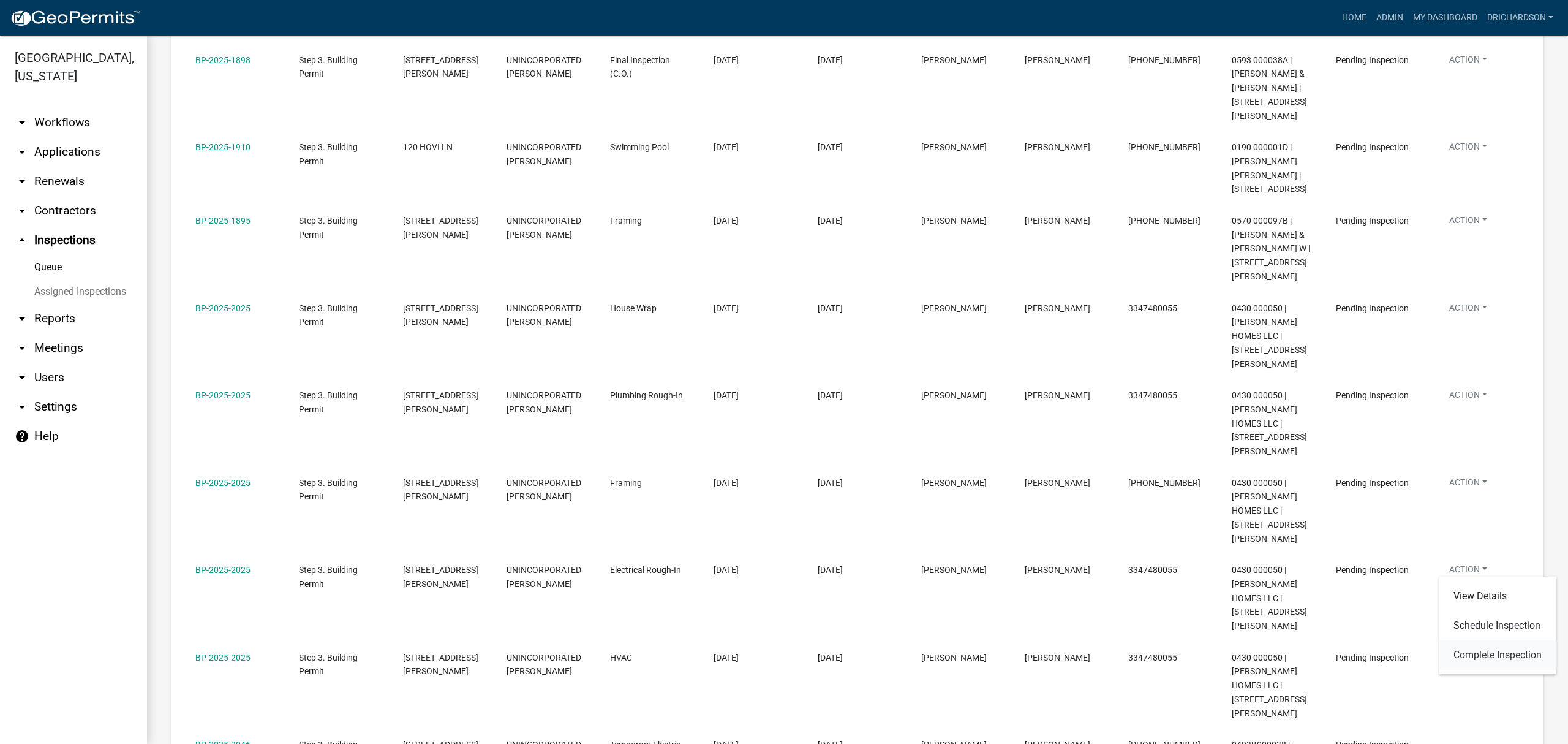
click at [1497, 659] on link "Complete Inspection" at bounding box center [1498, 656] width 117 height 30
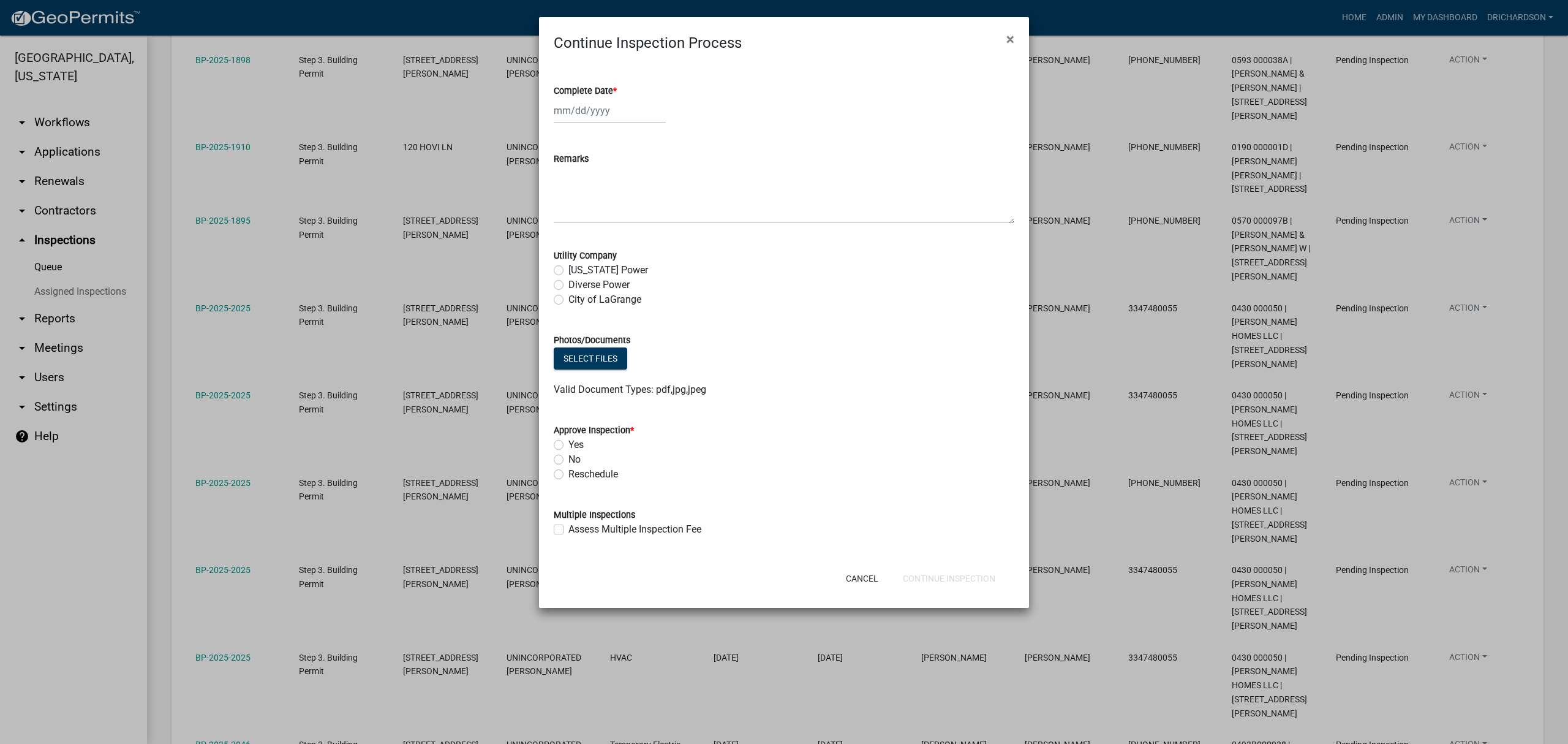
select select "8"
select select "2025"
drag, startPoint x: 586, startPoint y: 110, endPoint x: 582, endPoint y: 131, distance: 21.4
click at [586, 110] on div "Jan Feb Mar Apr May Jun Jul Aug Sep Oct Nov Dec 1525 1526 1527 1528 1529 1530 1…" at bounding box center [609, 110] width 112 height 25
click at [567, 251] on div "25" at bounding box center [565, 254] width 20 height 20
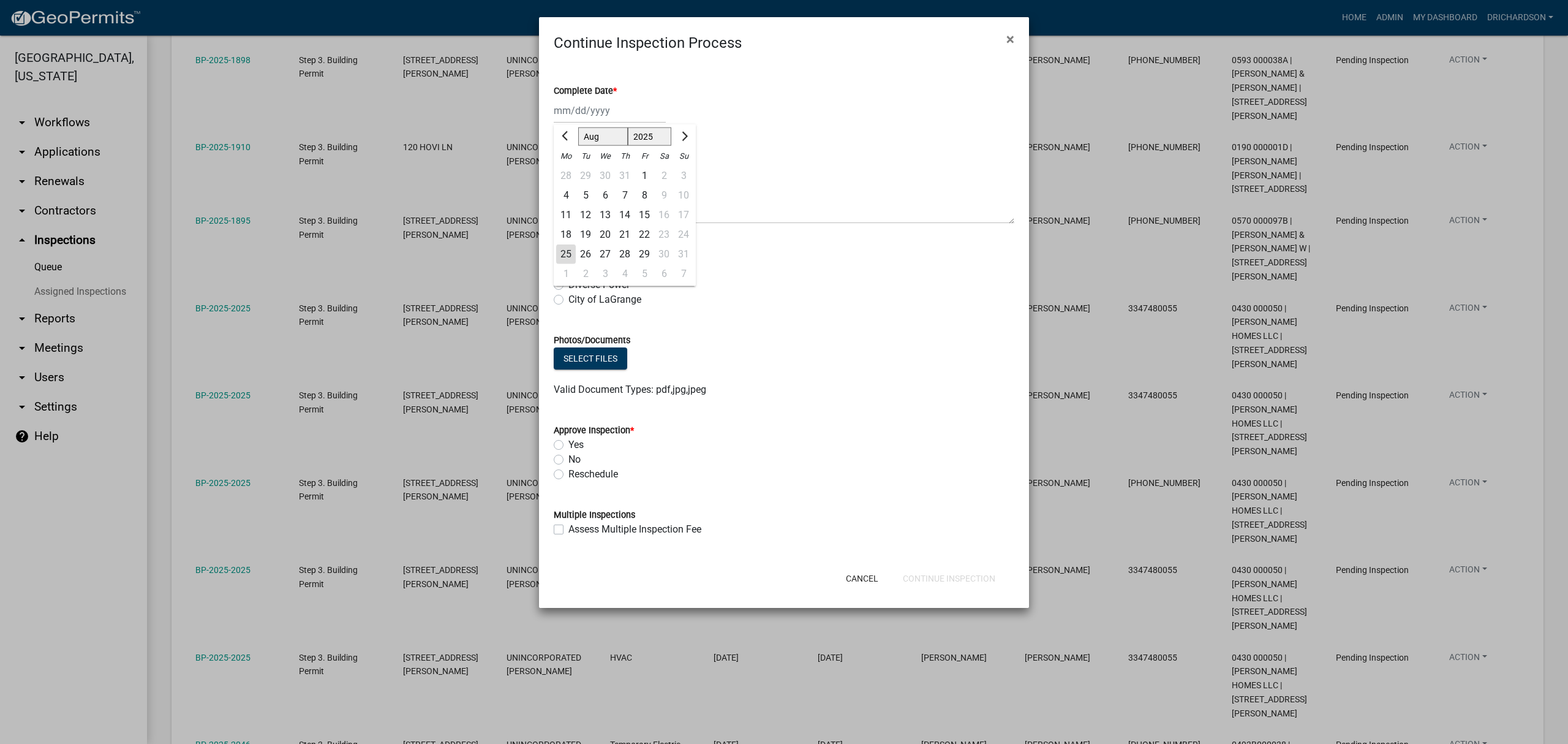
type input "08/25/2025"
click at [568, 284] on label "Diverse Power" at bounding box center [599, 284] width 61 height 15
click at [568, 284] on input "Diverse Power" at bounding box center [572, 281] width 8 height 8
radio input "true"
click at [568, 444] on label "Yes" at bounding box center [576, 445] width 16 height 15
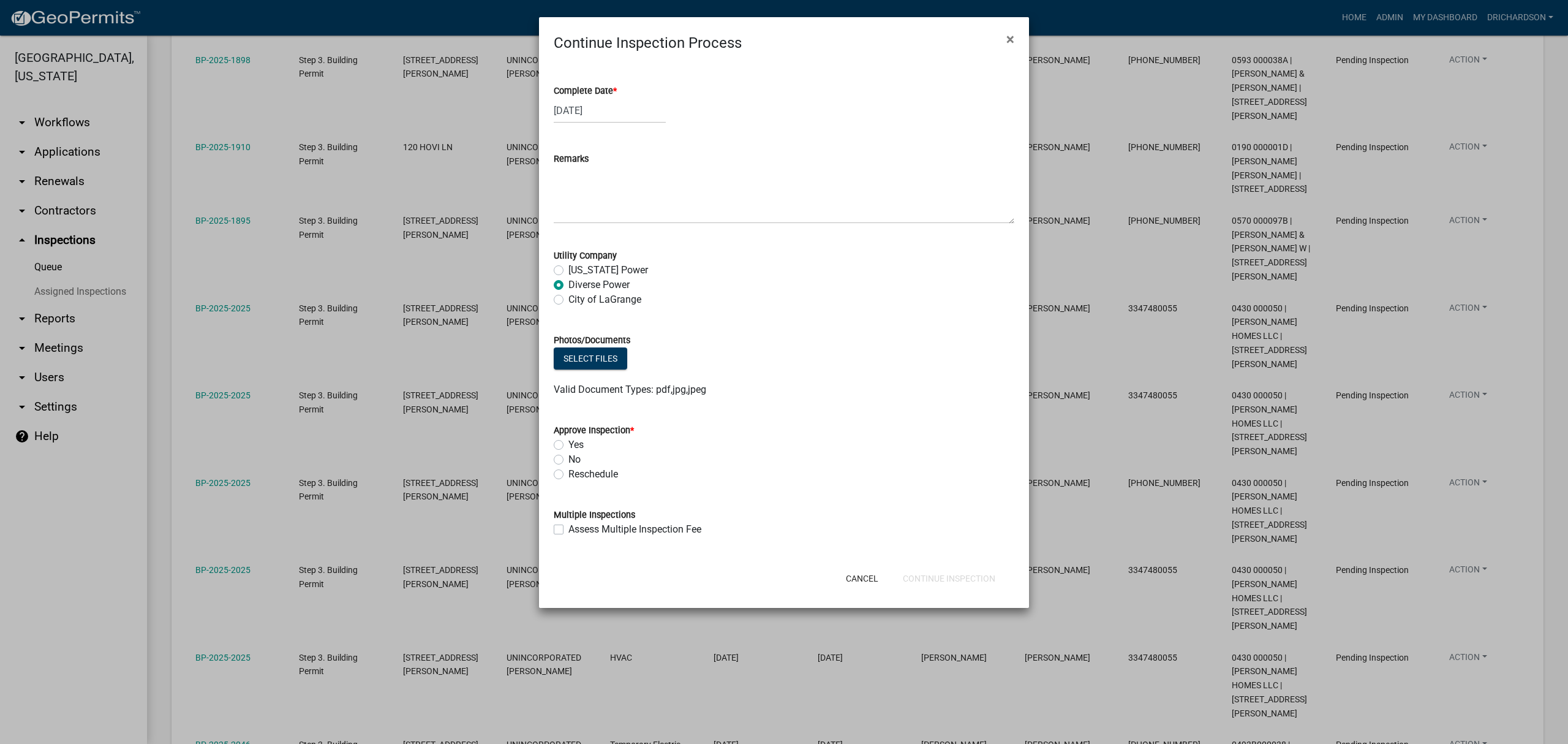
click at [568, 444] on input "Yes" at bounding box center [572, 442] width 8 height 8
radio input "true"
click at [961, 576] on button "Continue Inspection" at bounding box center [949, 578] width 112 height 22
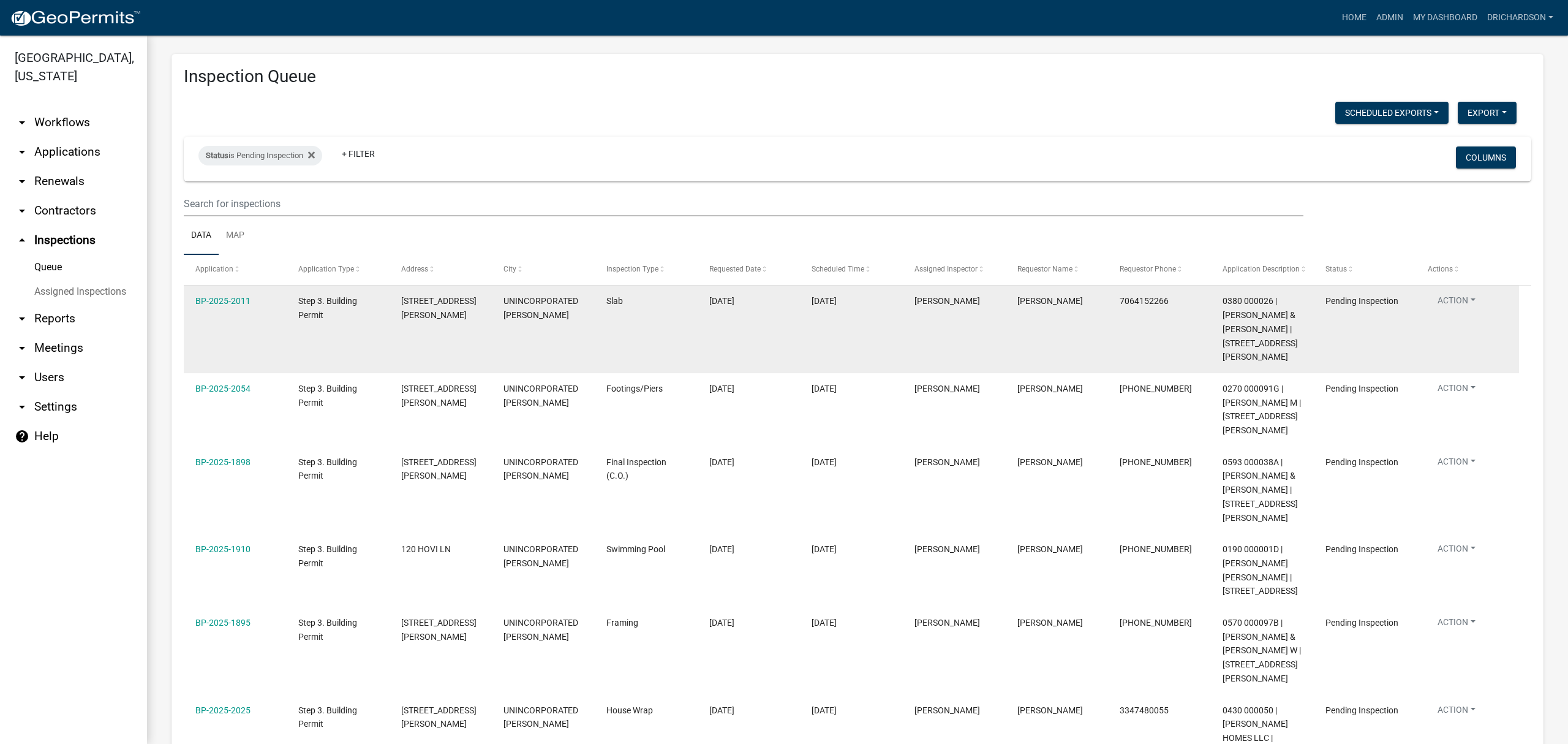
scroll to position [0, 0]
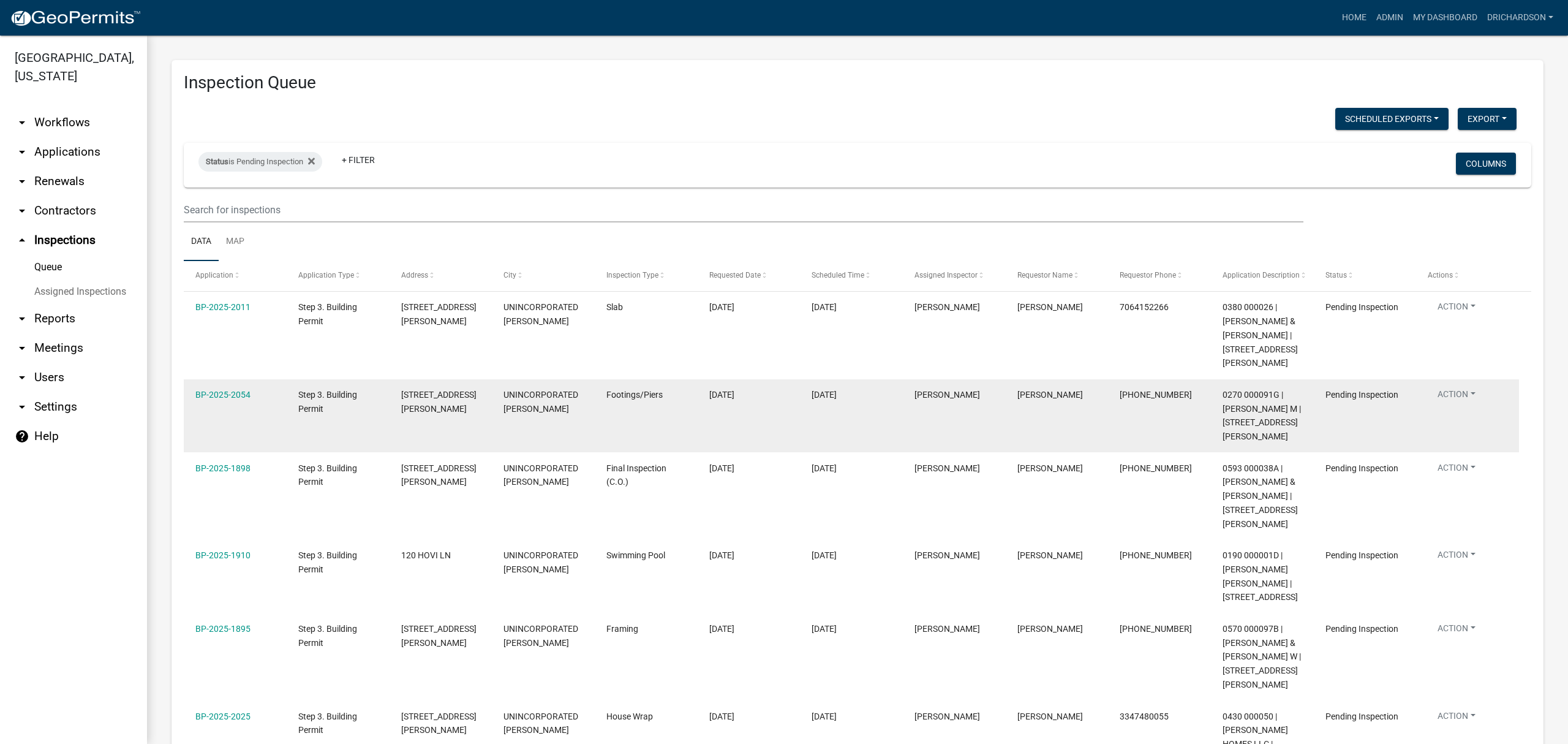
click at [1446, 399] on button "Action" at bounding box center [1457, 396] width 58 height 18
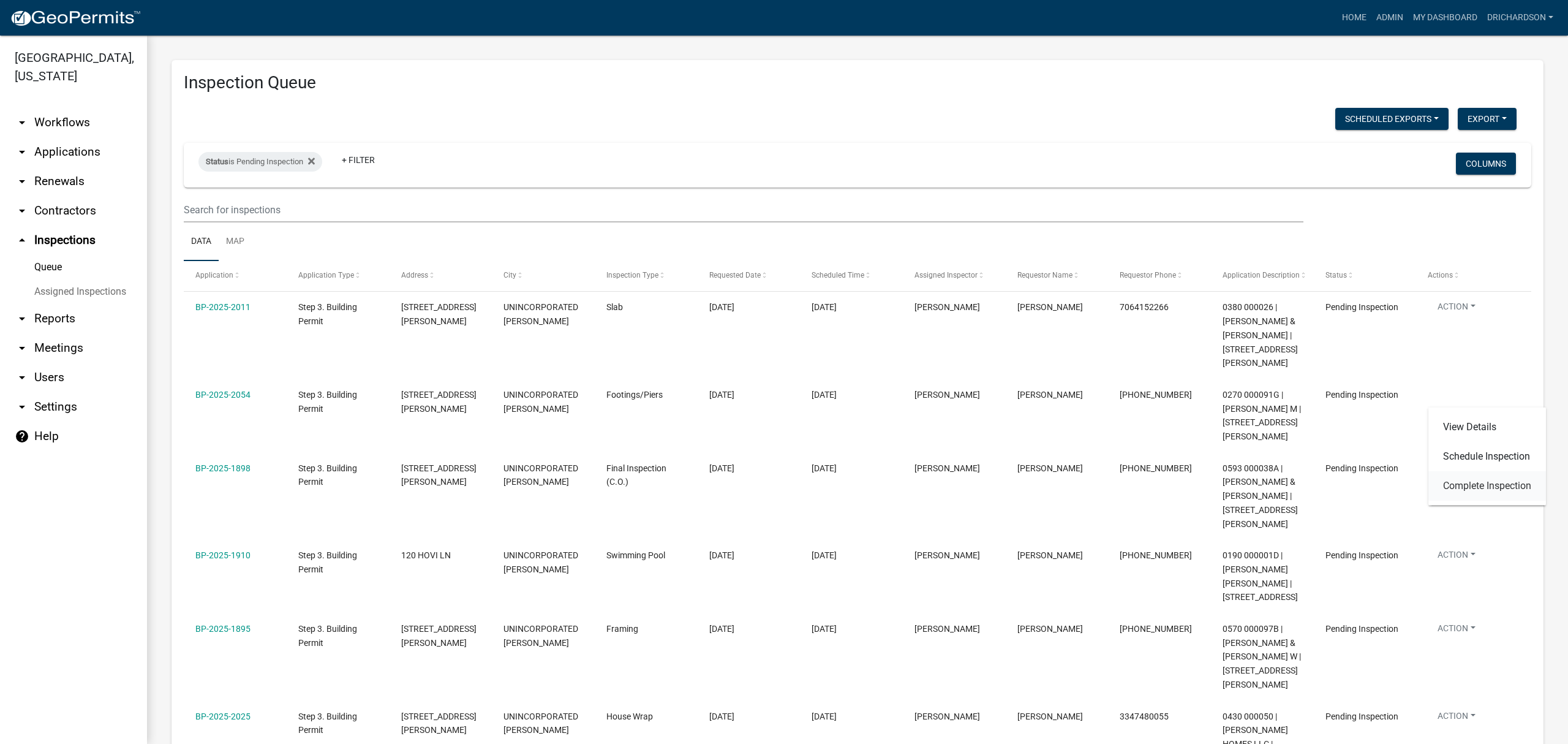
click at [1471, 478] on link "Complete Inspection" at bounding box center [1487, 486] width 117 height 30
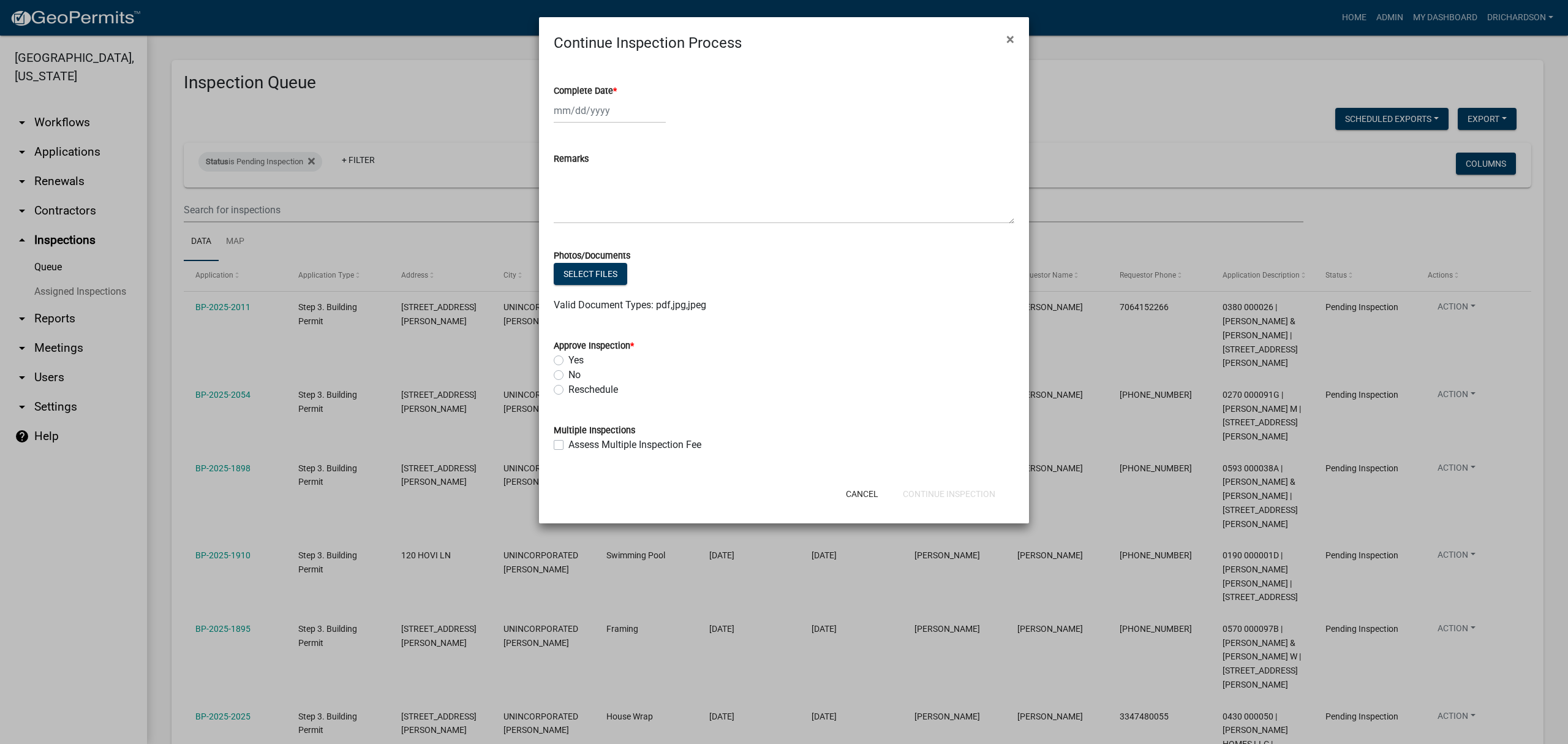
click at [581, 106] on div at bounding box center [609, 110] width 112 height 25
select select "8"
select select "2025"
click at [568, 251] on div "25" at bounding box center [565, 254] width 20 height 20
type input "[DATE]"
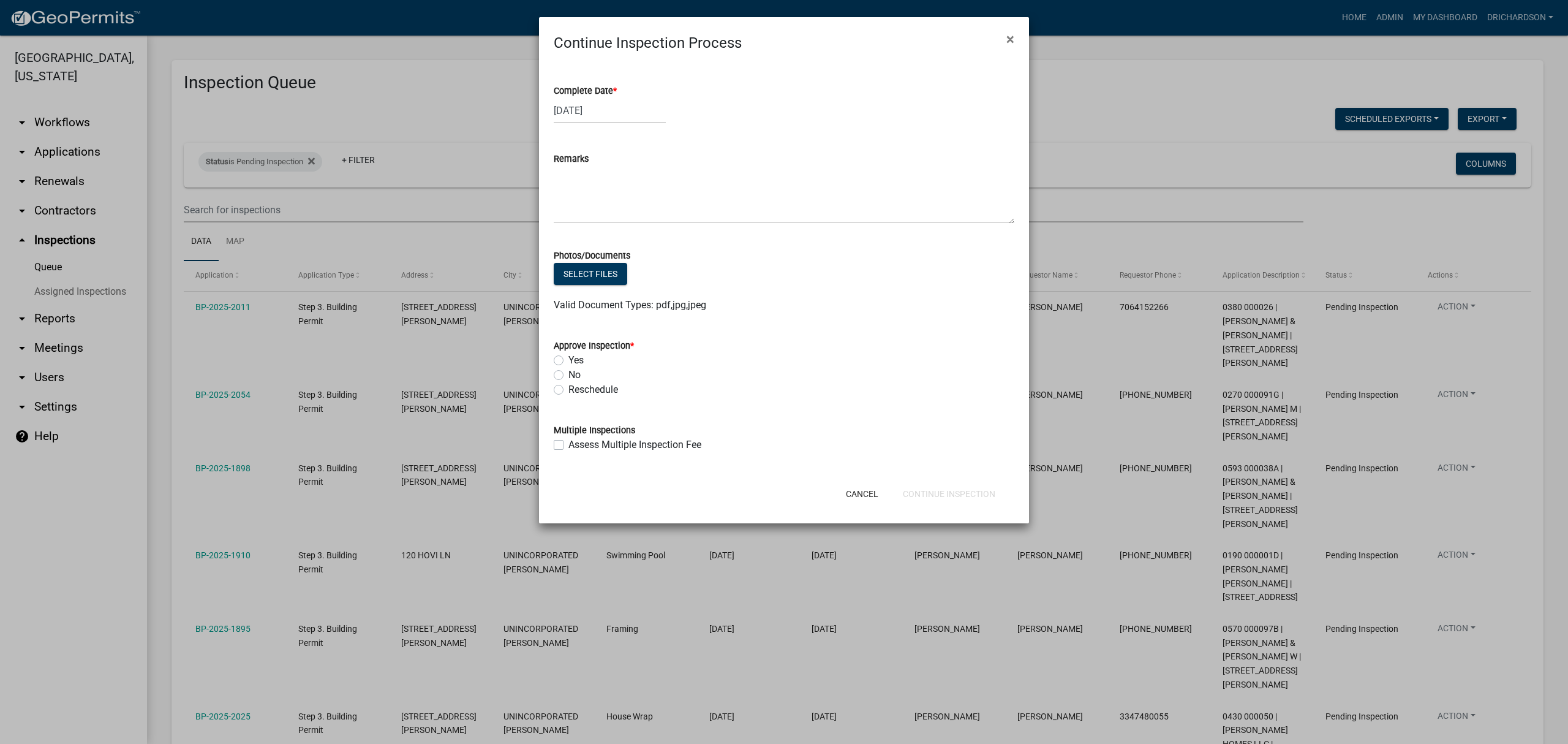
click at [568, 359] on label "Yes" at bounding box center [576, 360] width 16 height 15
click at [568, 359] on input "Yes" at bounding box center [572, 357] width 8 height 8
radio input "true"
click at [975, 491] on button "Continue Inspection" at bounding box center [949, 493] width 112 height 22
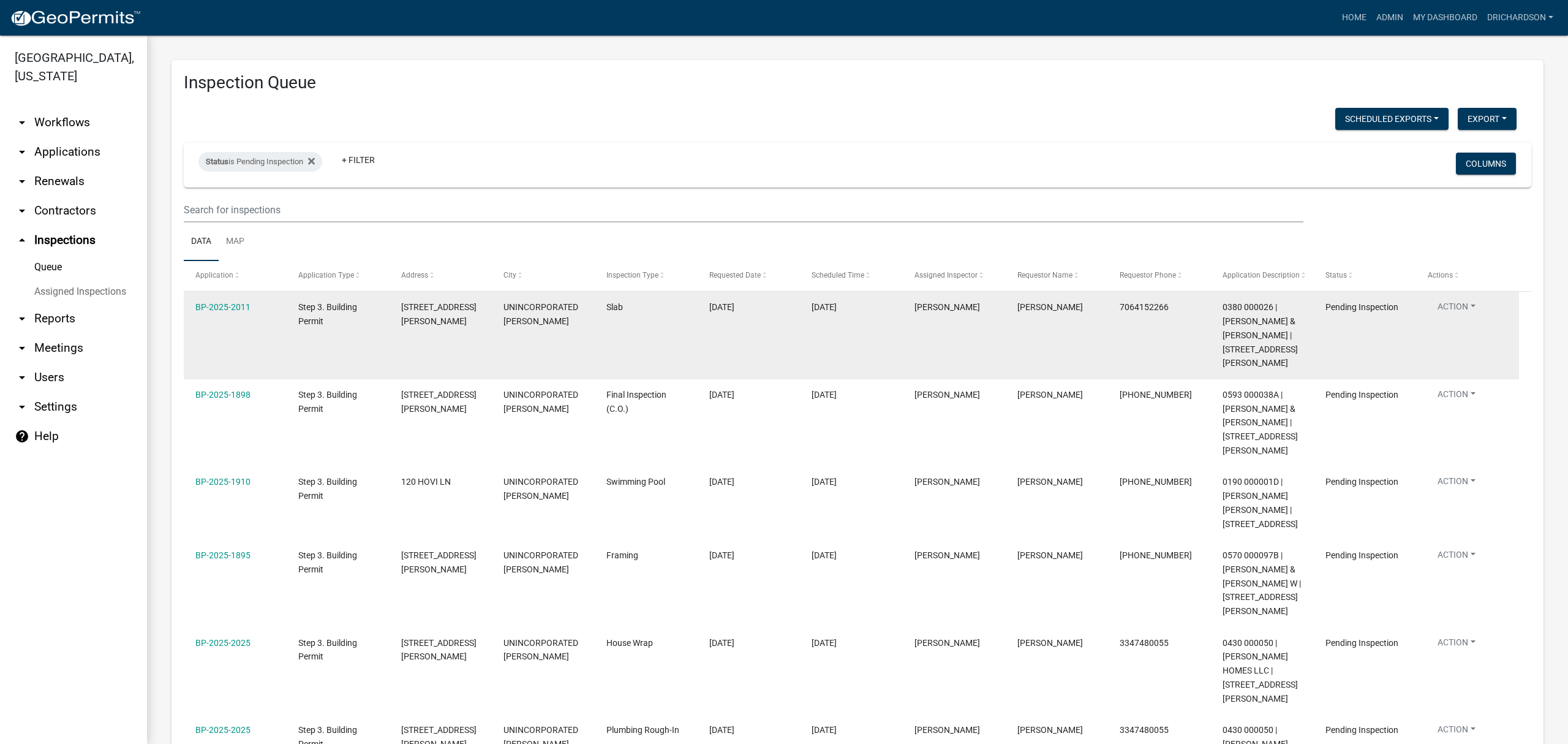
click at [1458, 307] on button "Action" at bounding box center [1457, 309] width 58 height 18
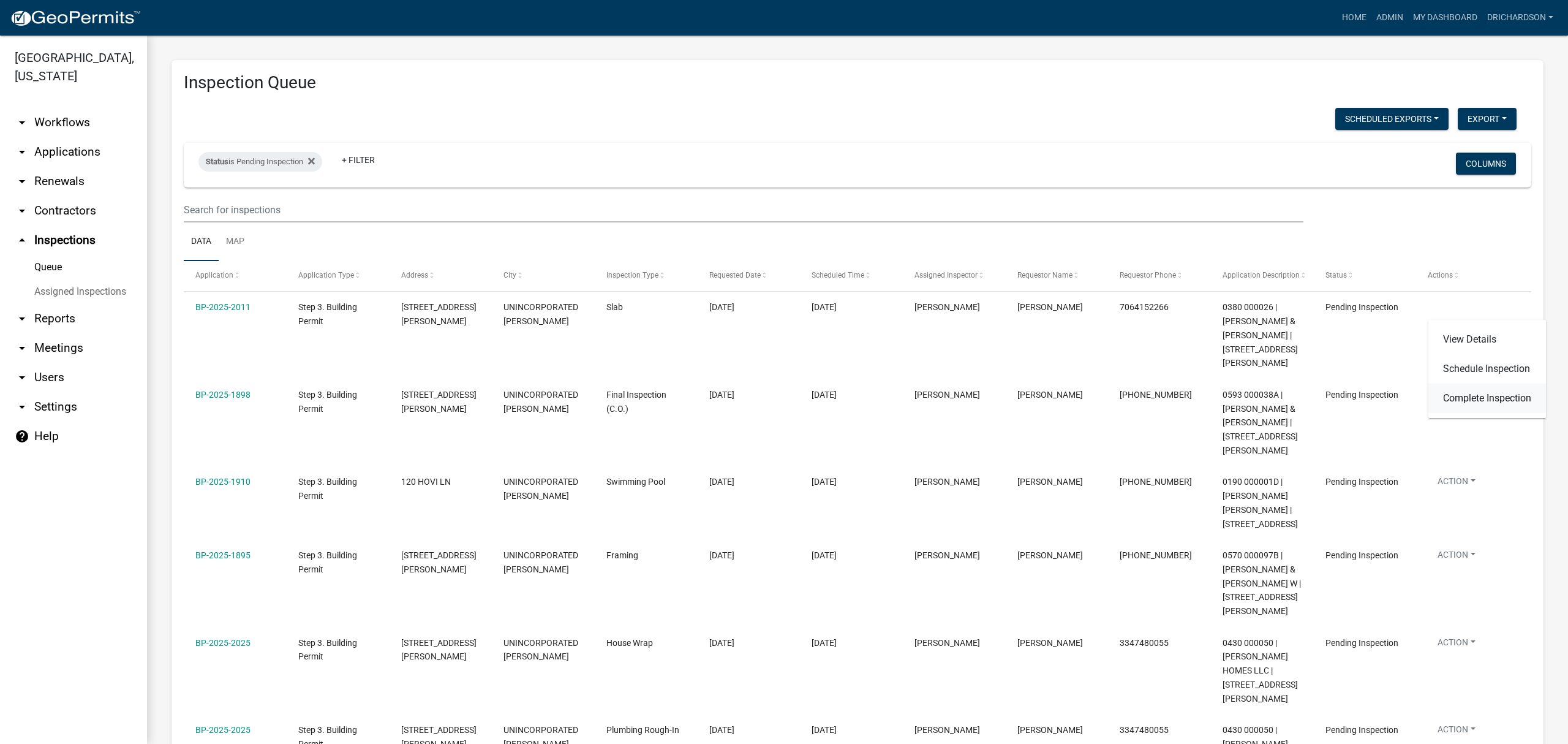
click at [1476, 398] on link "Complete Inspection" at bounding box center [1487, 399] width 117 height 30
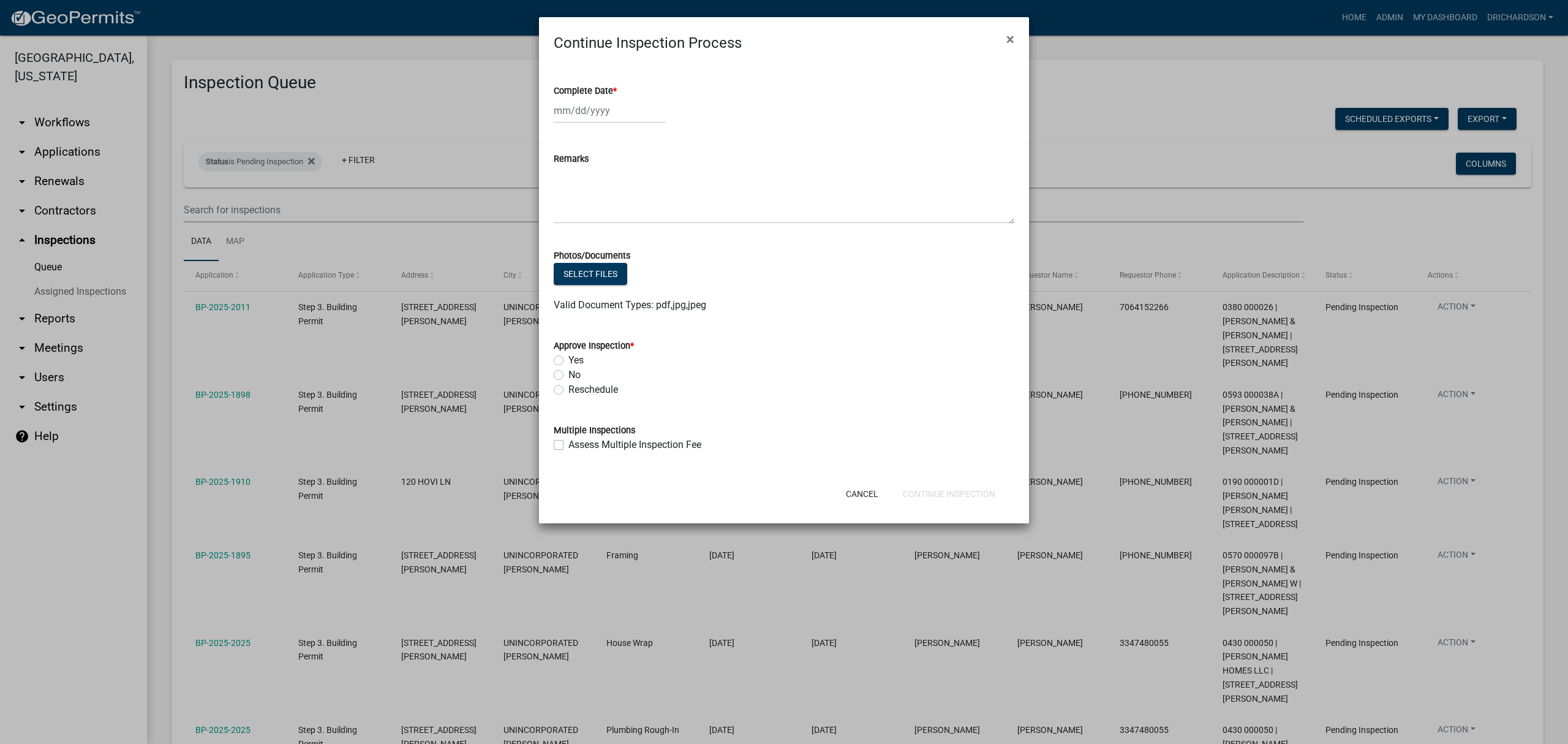
select select "8"
select select "2025"
click at [629, 115] on div "[PERSON_NAME] Feb Mar Apr [PERSON_NAME][DATE] Oct Nov [DATE] 1526 1527 1528 152…" at bounding box center [609, 110] width 112 height 25
click at [561, 258] on div "25" at bounding box center [565, 254] width 20 height 20
type input "[DATE]"
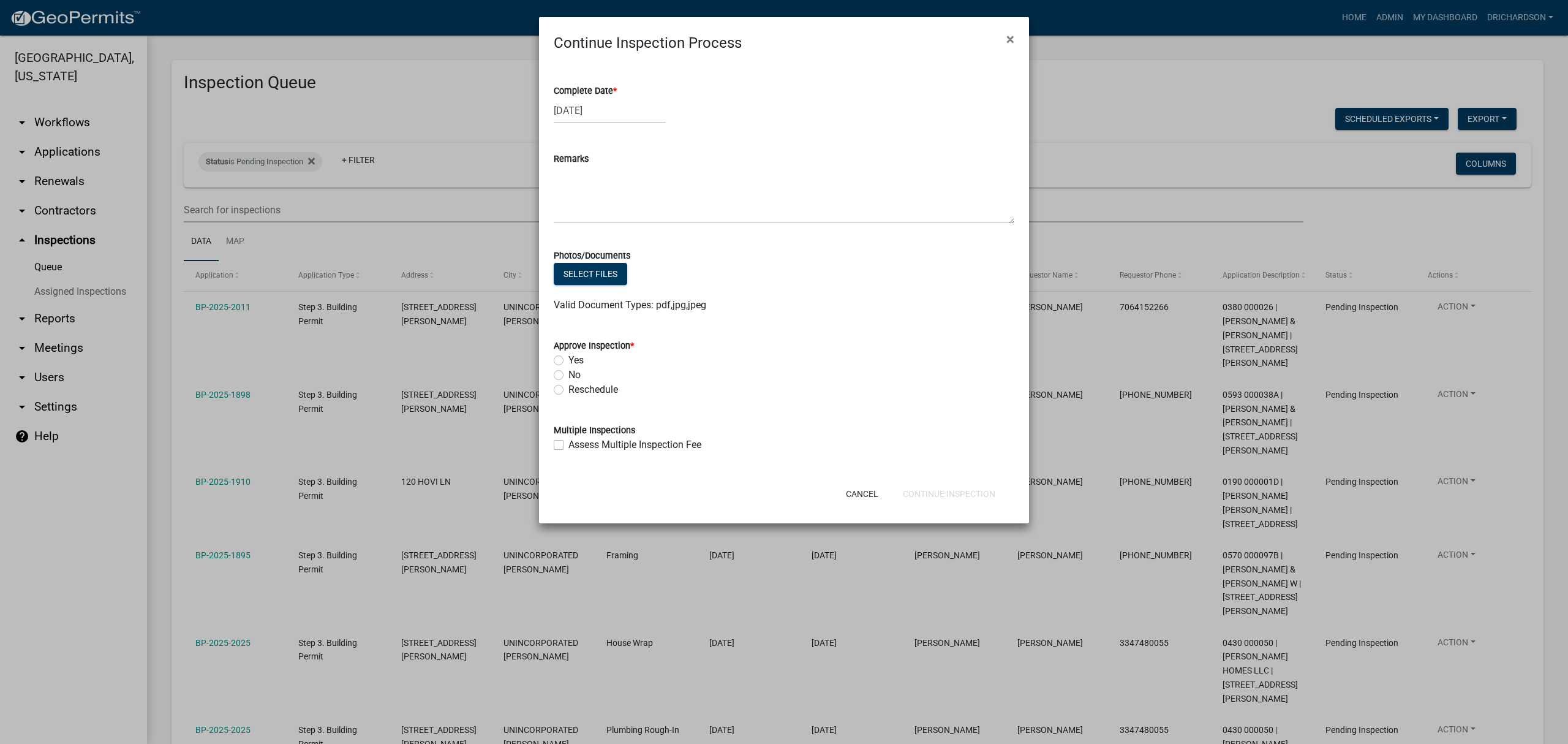
click at [562, 362] on div "Yes" at bounding box center [784, 360] width 460 height 15
click at [568, 362] on label "Yes" at bounding box center [576, 360] width 16 height 15
click at [568, 361] on input "Yes" at bounding box center [572, 357] width 8 height 8
radio input "true"
click at [963, 499] on button "Continue Inspection" at bounding box center [949, 493] width 112 height 22
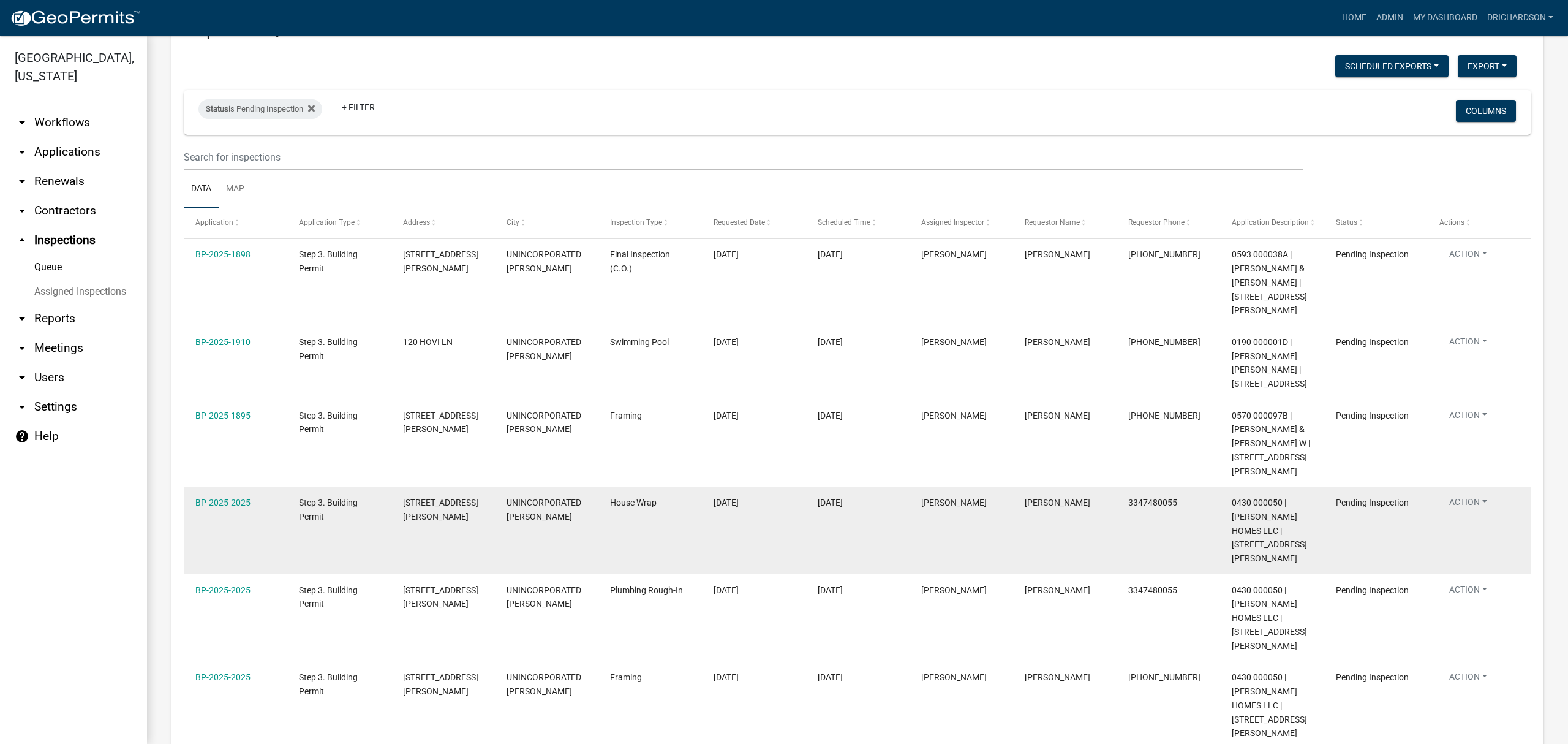
scroll to position [81, 0]
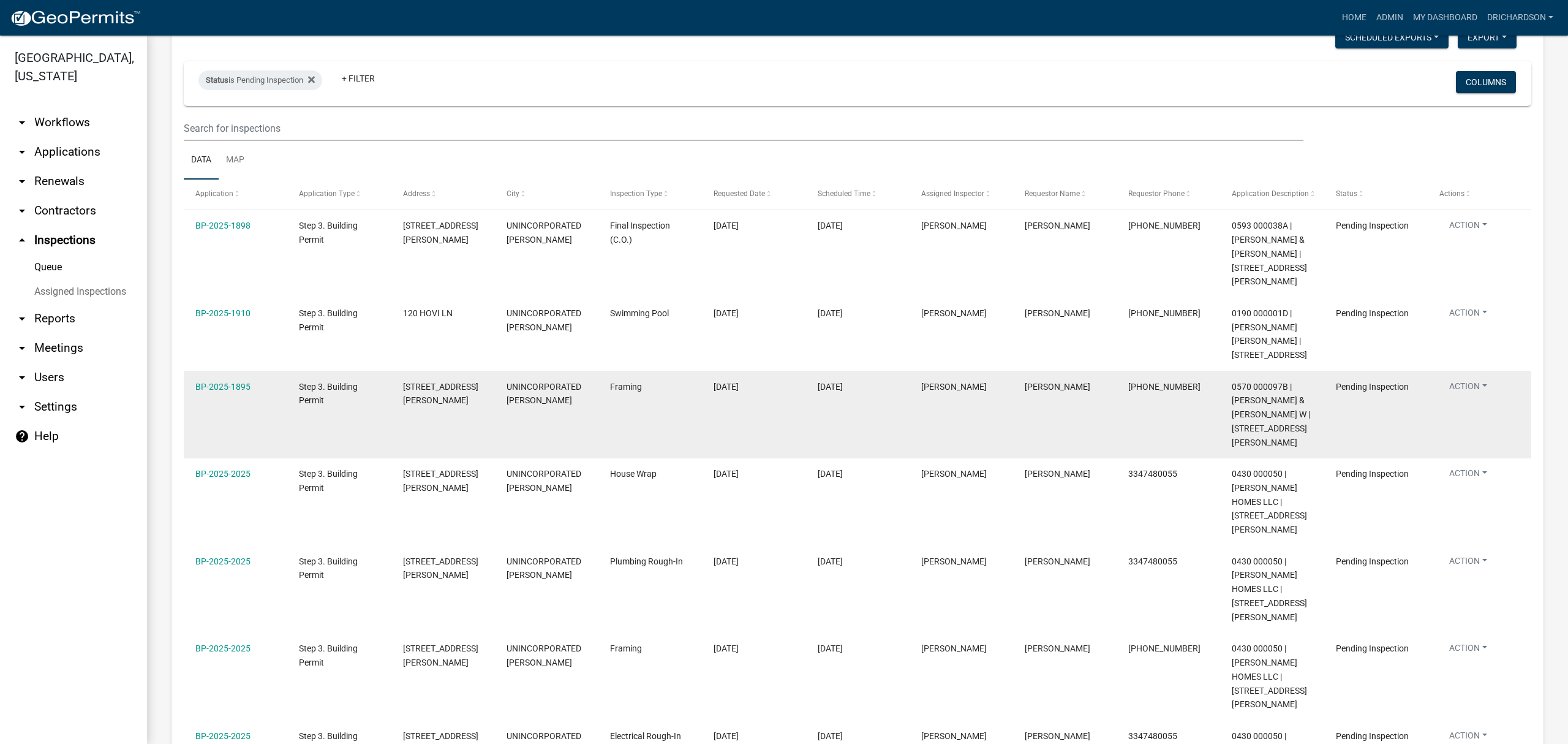
click at [1465, 237] on button "Action" at bounding box center [1469, 227] width 58 height 18
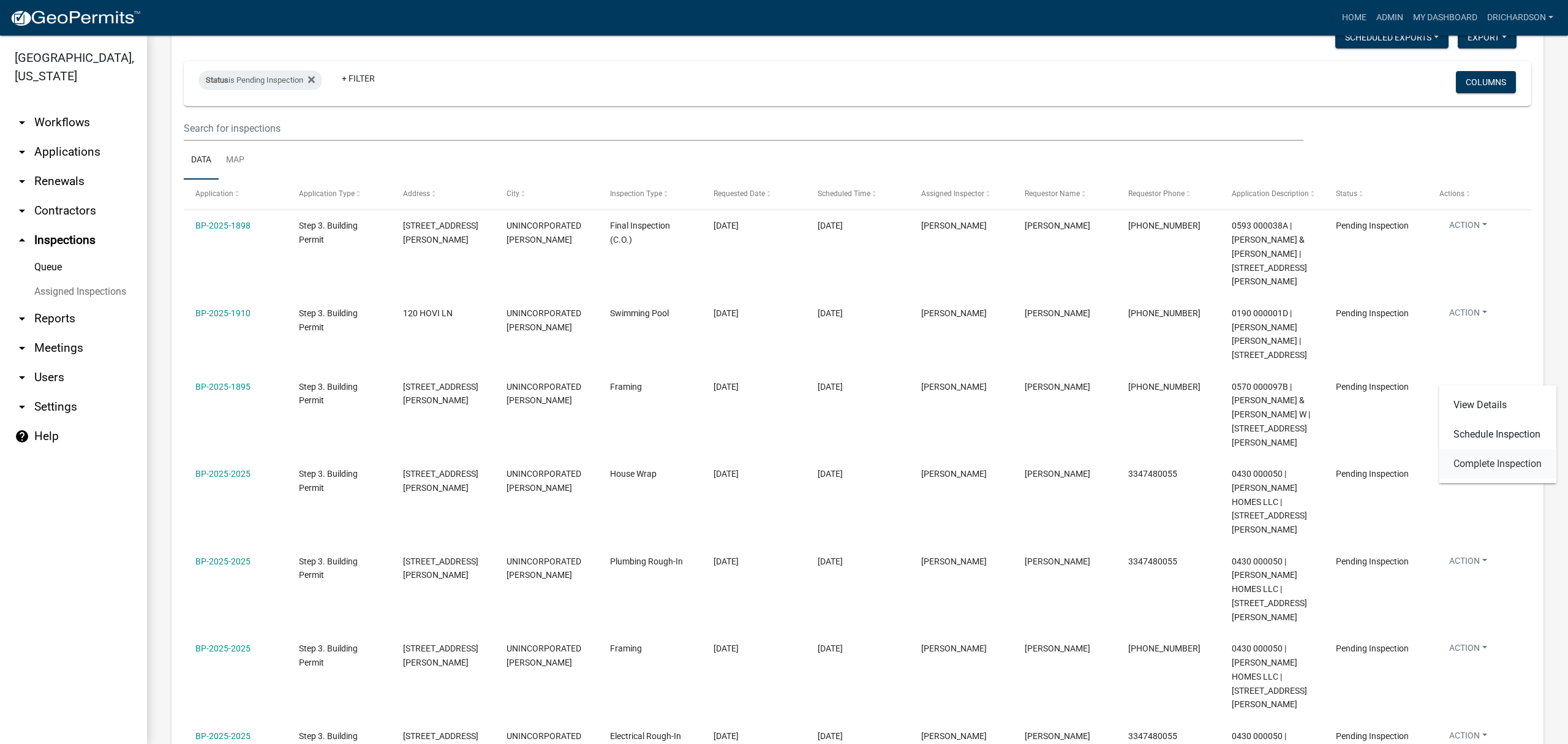
click at [1473, 458] on link "Complete Inspection" at bounding box center [1498, 464] width 117 height 30
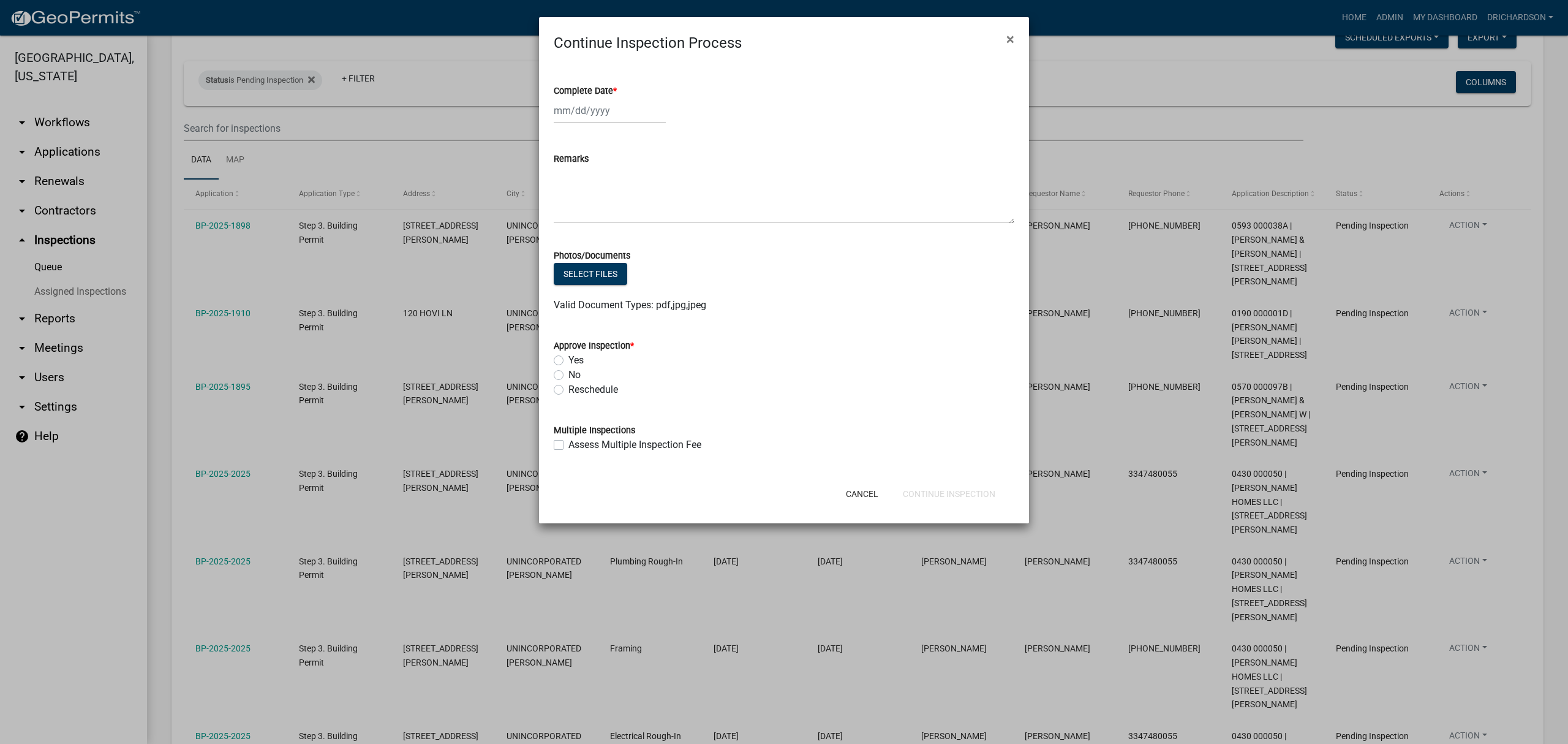
click at [557, 354] on div "Yes" at bounding box center [784, 360] width 460 height 15
click at [568, 356] on label "Yes" at bounding box center [576, 360] width 16 height 15
click at [568, 356] on input "Yes" at bounding box center [572, 357] width 8 height 8
radio input "true"
click at [581, 118] on div at bounding box center [609, 110] width 112 height 25
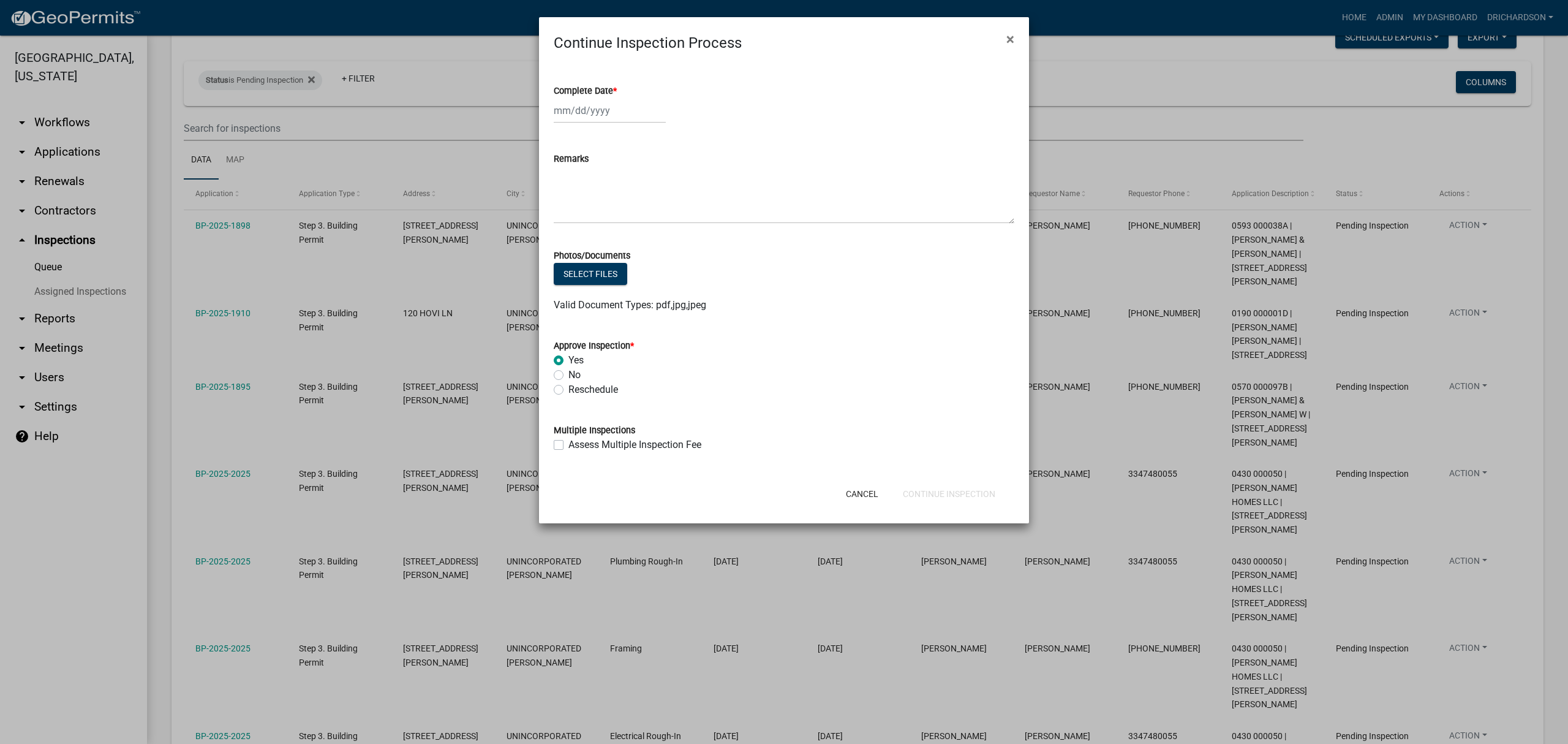
select select "8"
select select "2025"
click at [567, 248] on div "25" at bounding box center [565, 254] width 20 height 20
type input "08/25/2025"
drag, startPoint x: 944, startPoint y: 506, endPoint x: 941, endPoint y: 493, distance: 13.3
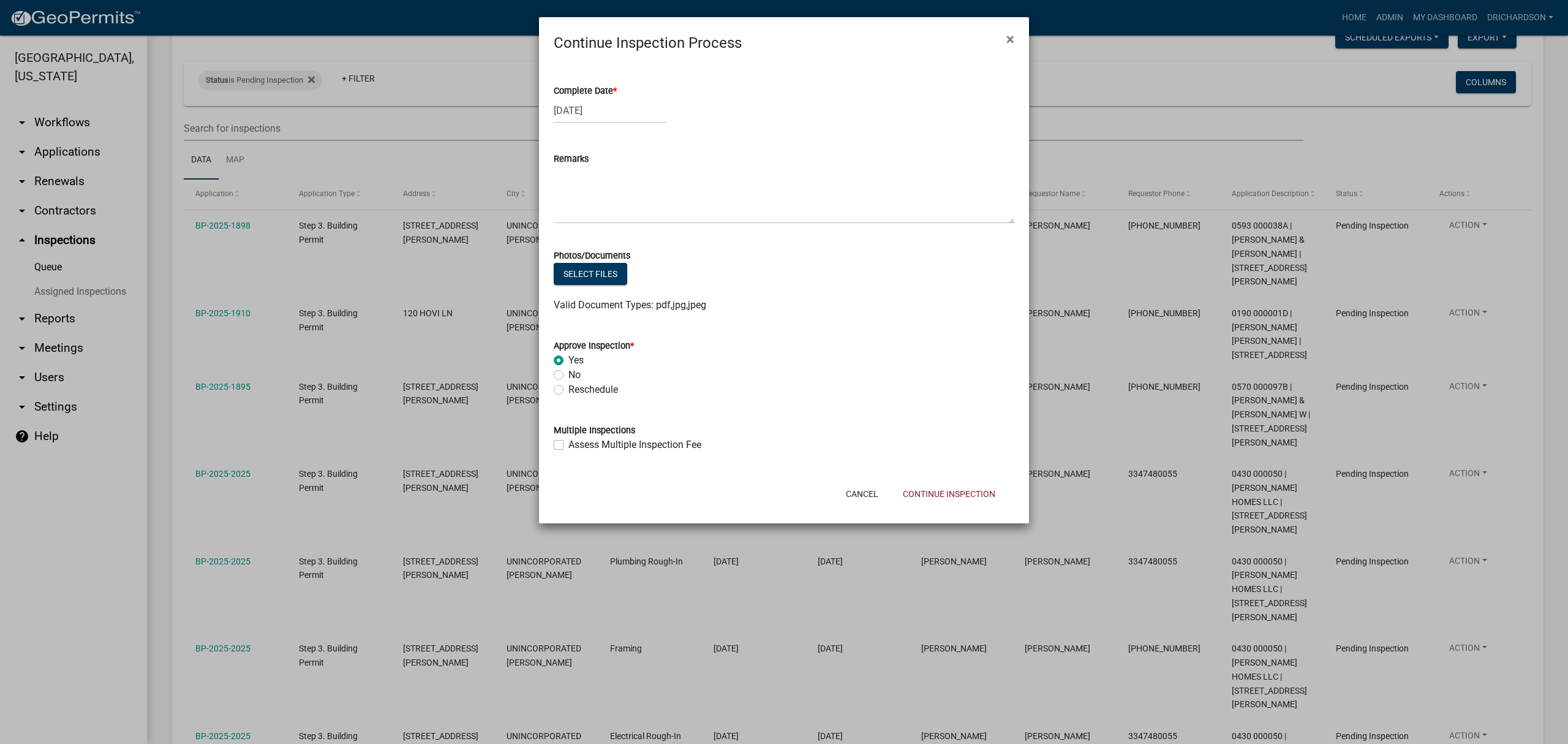
click at [943, 506] on div "Cancel Continue Inspection" at bounding box center [864, 493] width 302 height 32
click at [941, 493] on button "Continue Inspection" at bounding box center [949, 493] width 112 height 22
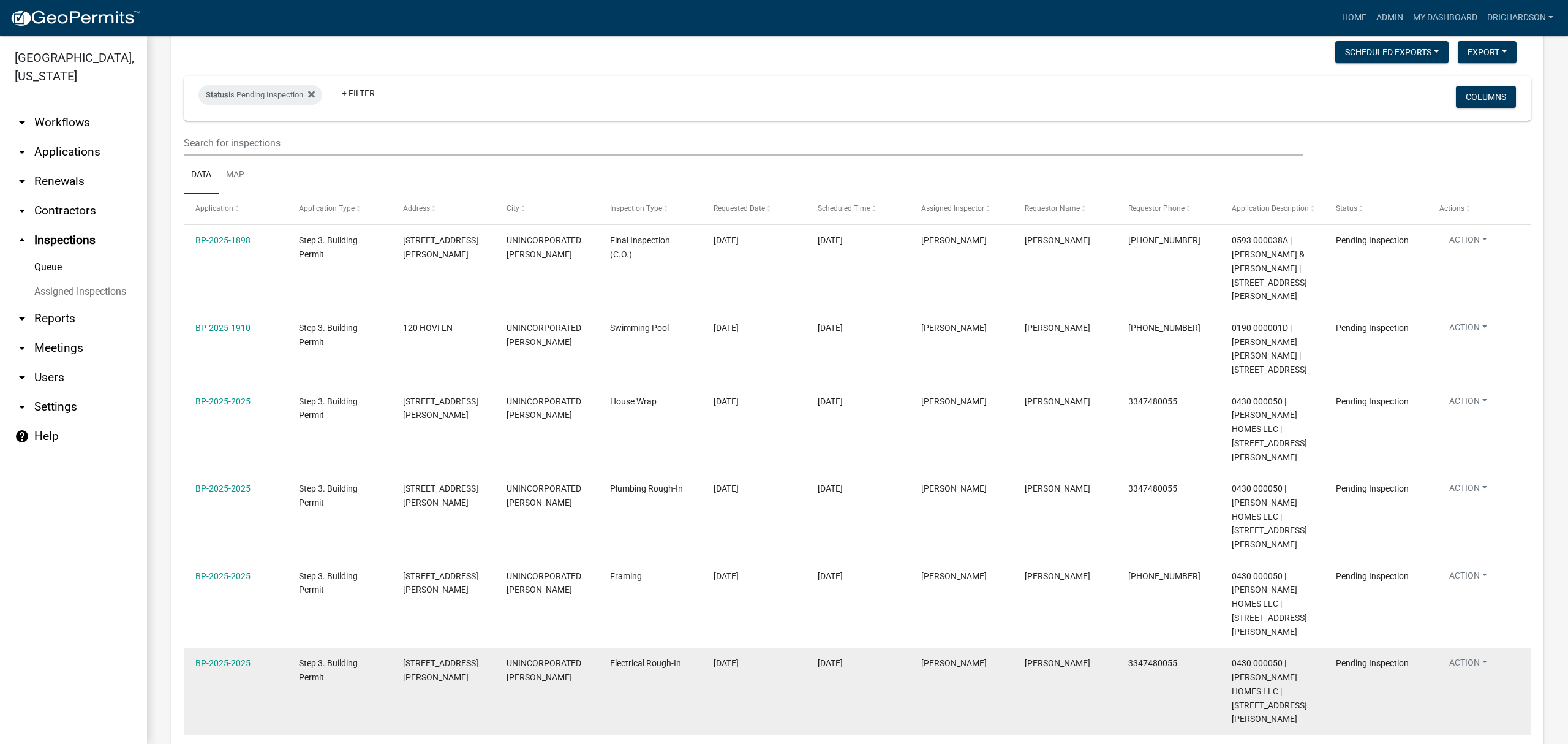
scroll to position [135, 0]
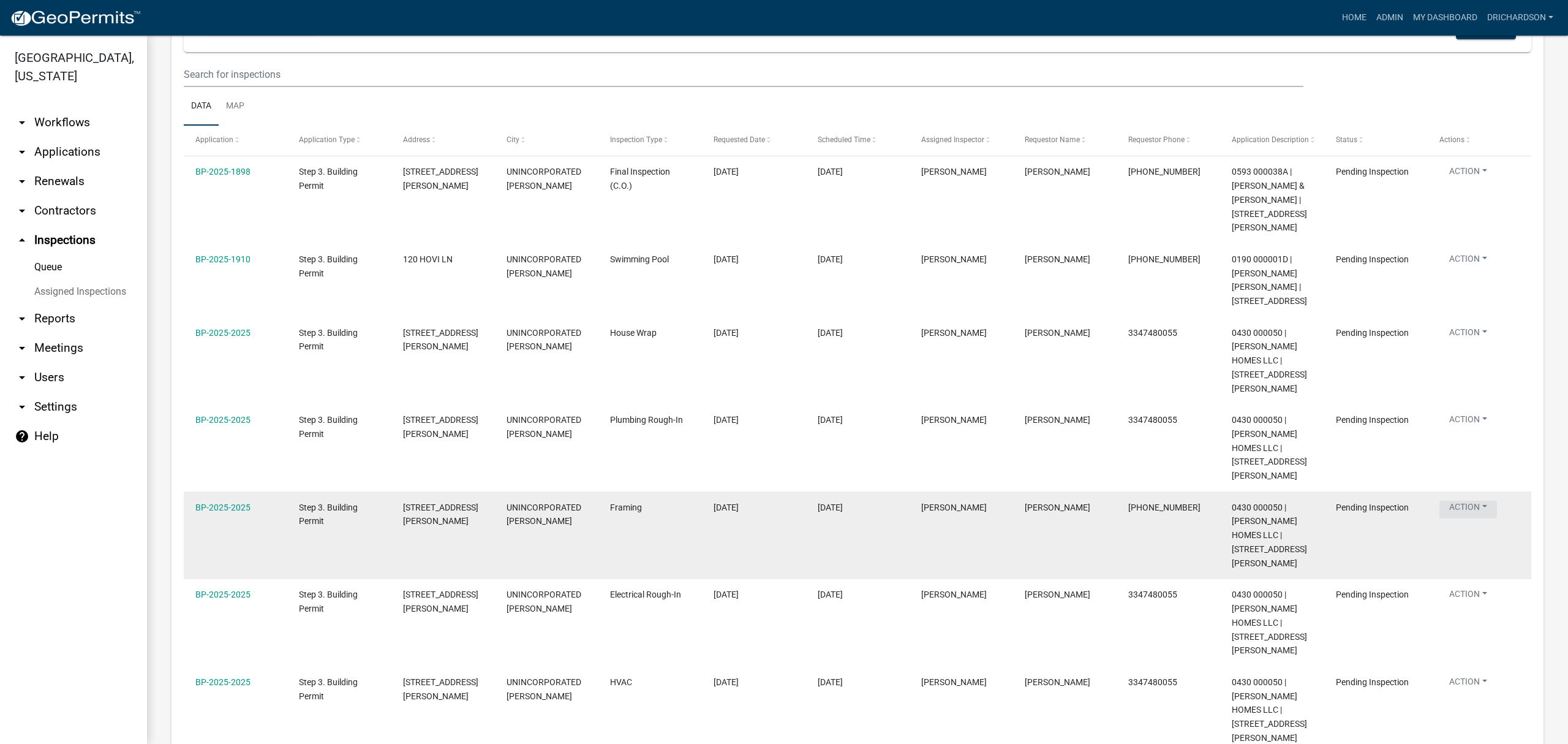
click at [1473, 182] on button "Action" at bounding box center [1469, 173] width 58 height 18
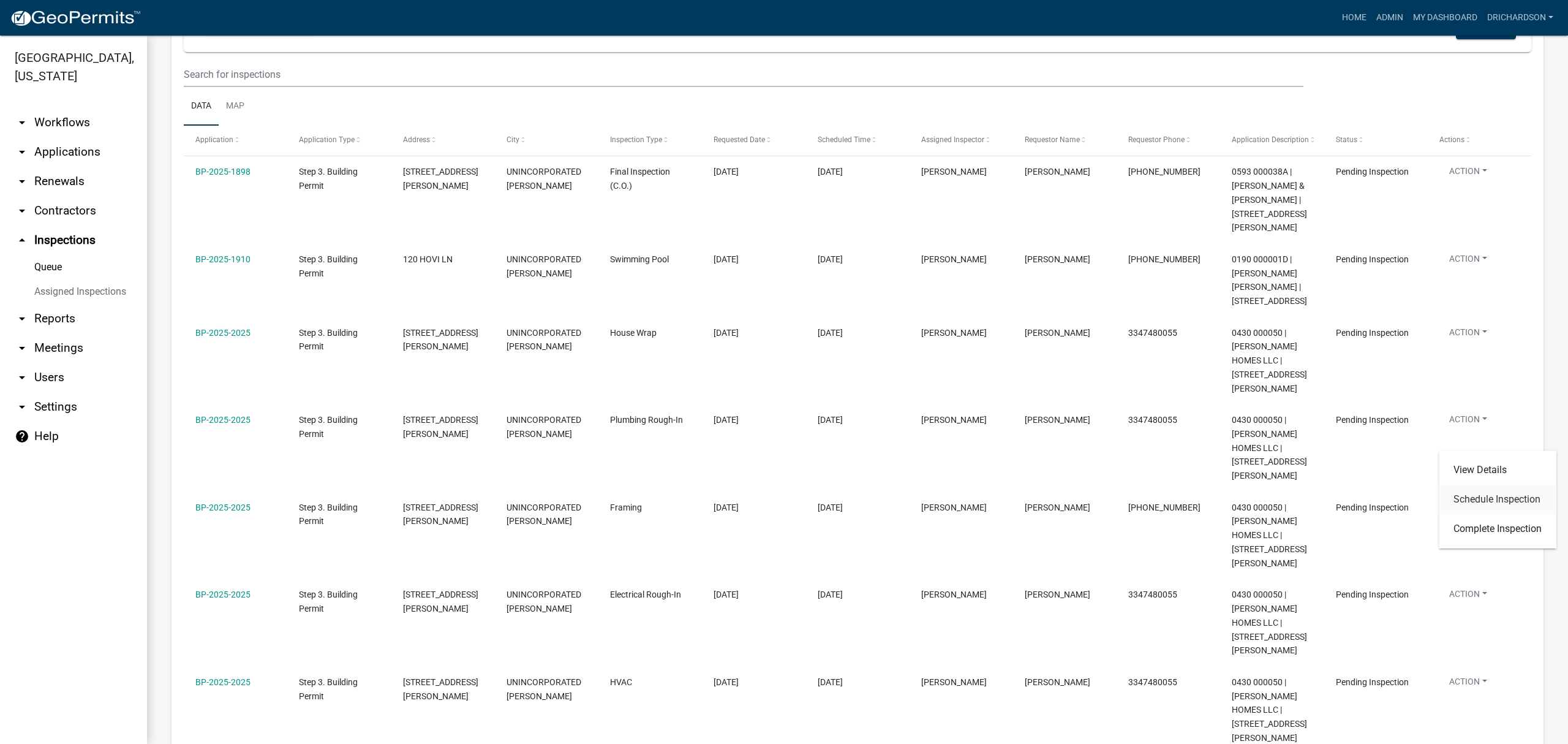
click at [1491, 503] on link "Schedule Inspection" at bounding box center [1498, 500] width 117 height 30
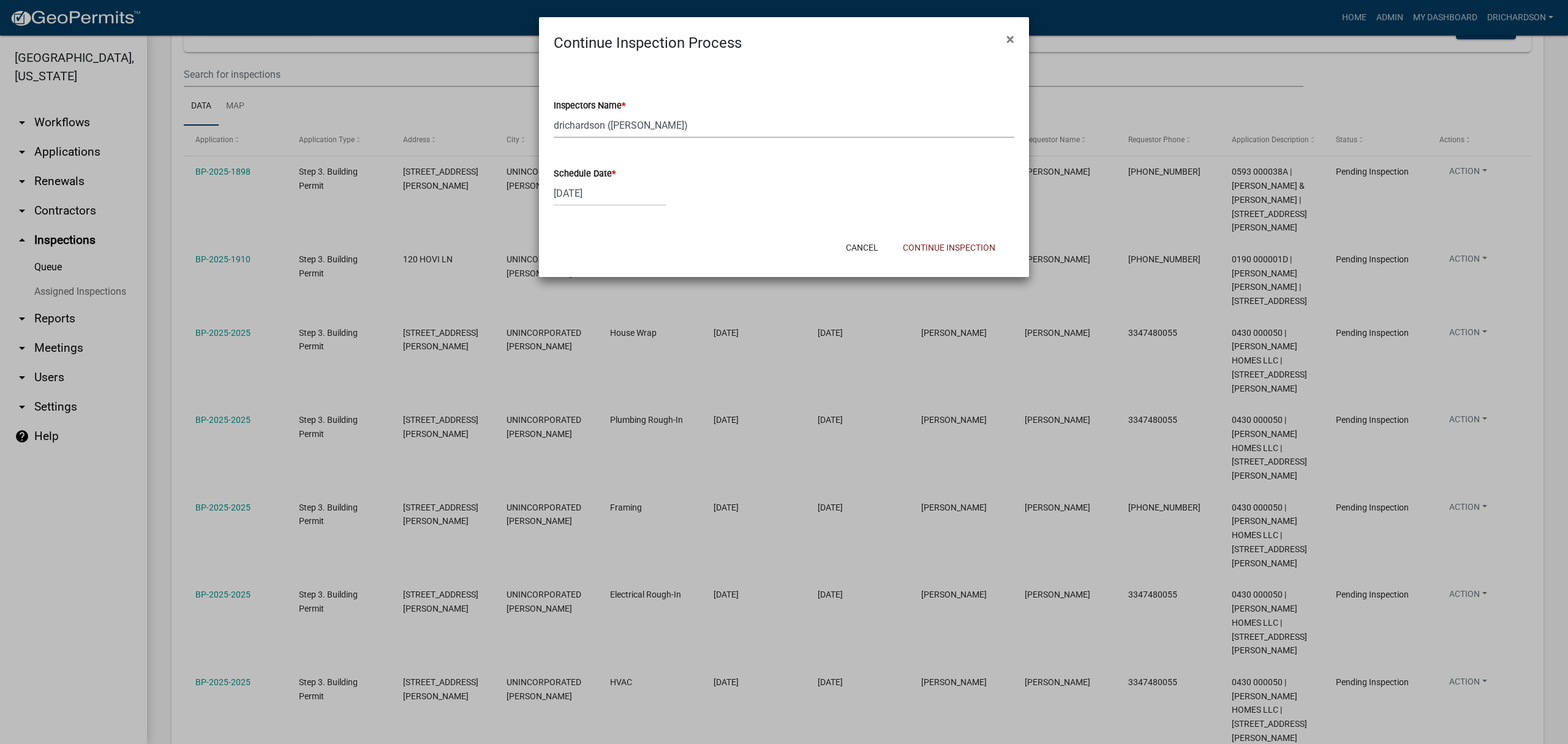
drag, startPoint x: 604, startPoint y: 121, endPoint x: 604, endPoint y: 137, distance: 16.0
click at [603, 122] on select "Select Item... [PERSON_NAME] ([PERSON_NAME]) drichardson ([PERSON_NAME]) knorre…" at bounding box center [784, 125] width 460 height 25
select select "a5a5a9dc-14a5-4192-801a-4b6ec73e6000"
click at [553, 113] on select "Select Item... [PERSON_NAME] ([PERSON_NAME]) drichardson ([PERSON_NAME]) knorre…" at bounding box center [784, 125] width 460 height 25
click at [971, 247] on button "Continue Inspection" at bounding box center [949, 247] width 112 height 22
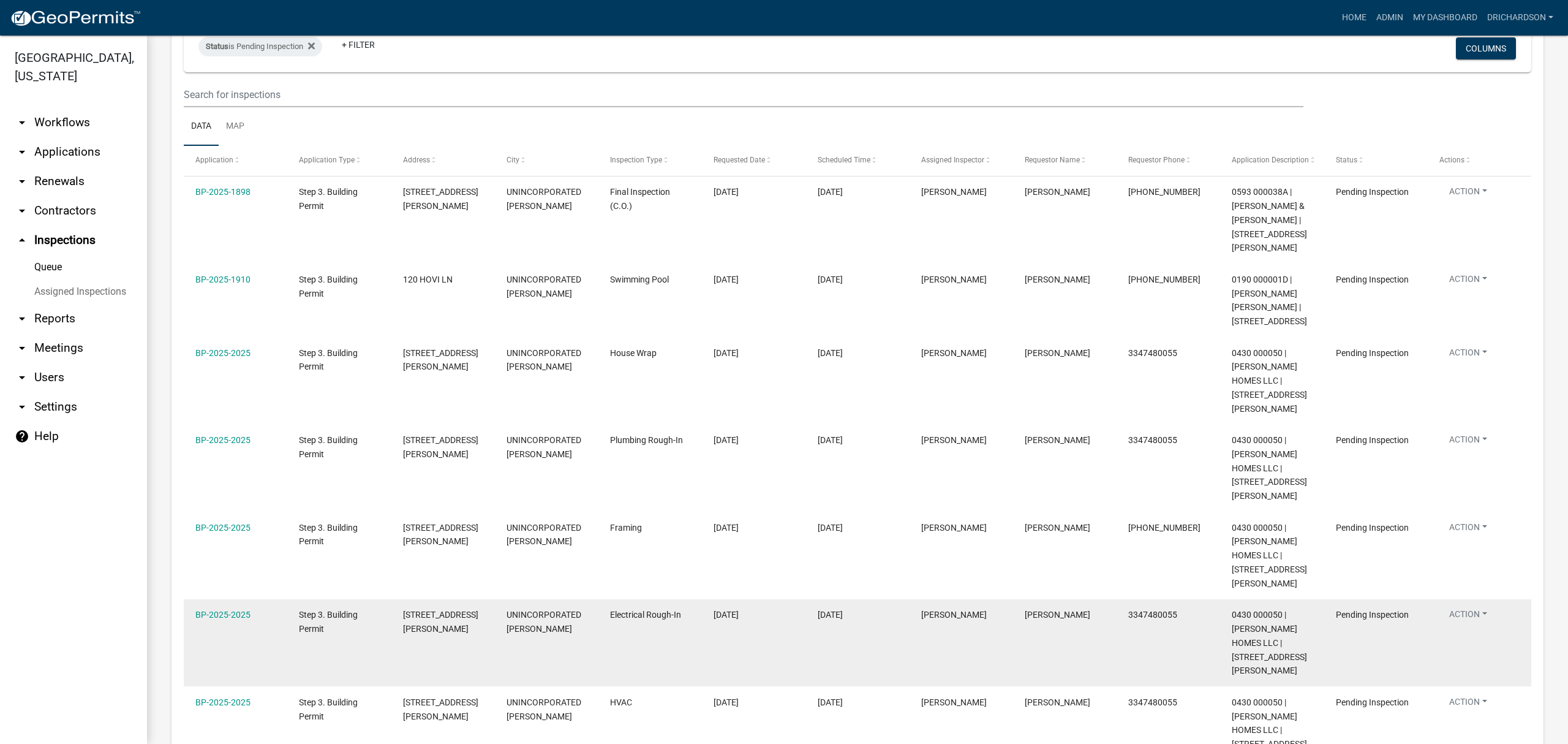
scroll to position [135, 0]
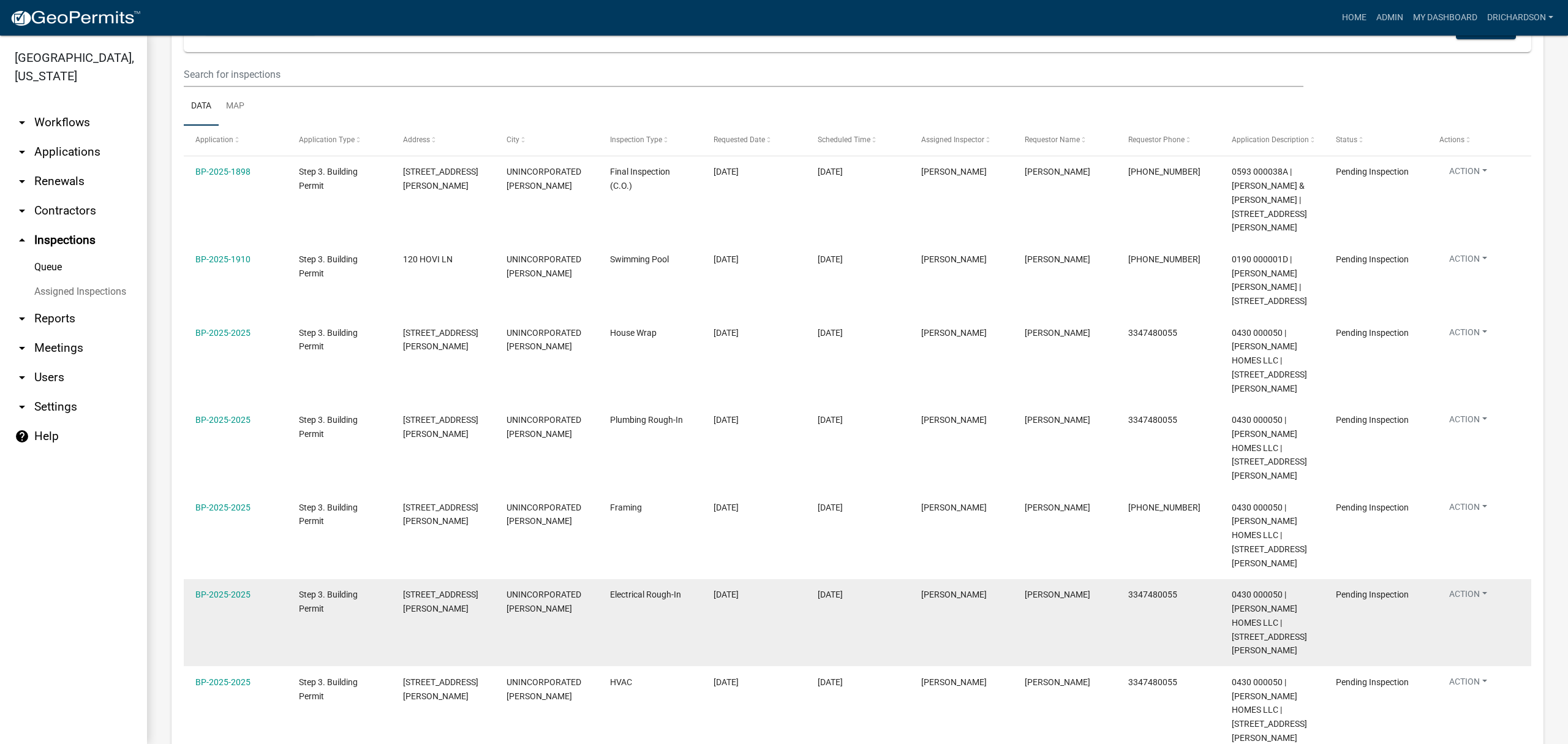
click at [1480, 270] on button "Action" at bounding box center [1469, 261] width 58 height 18
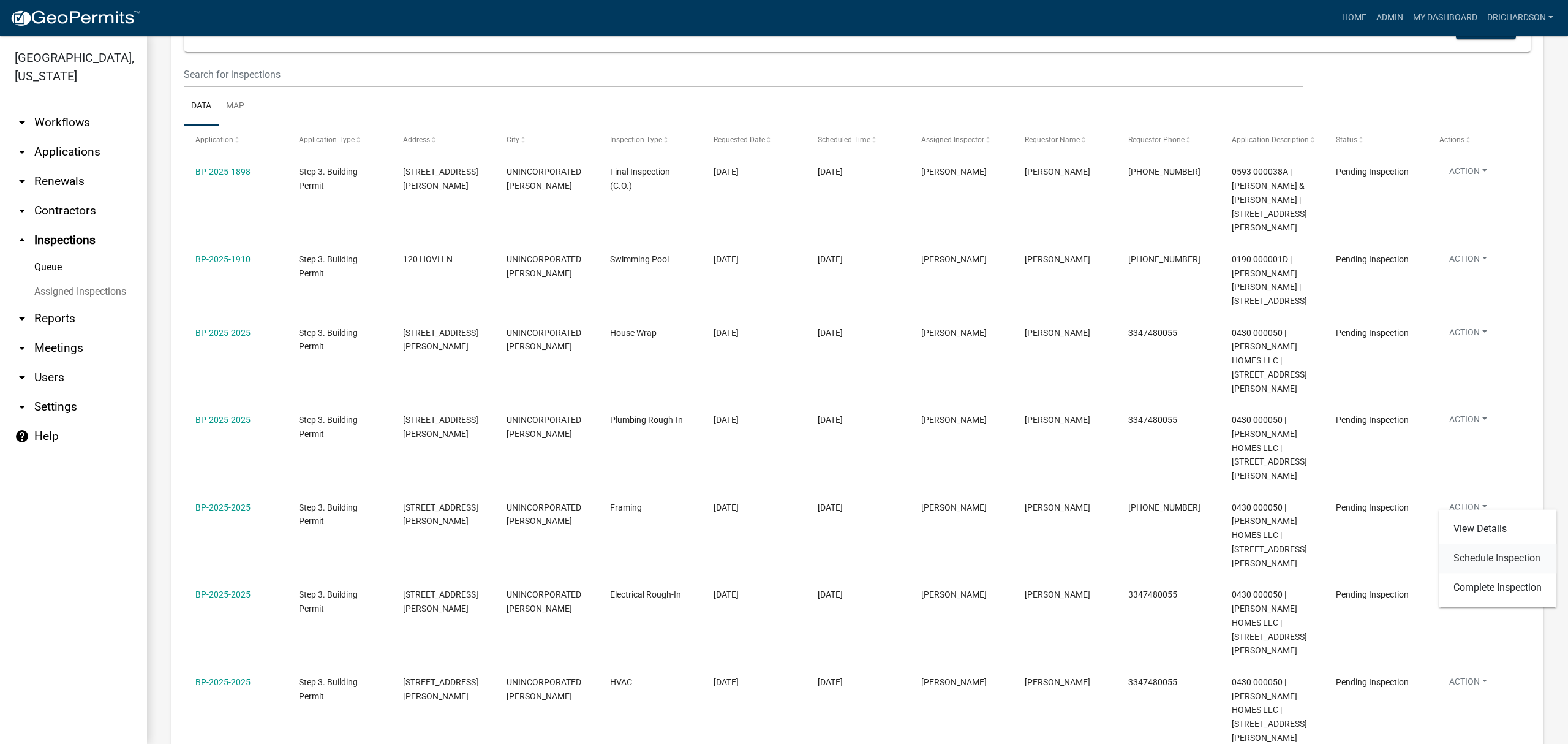
click at [1512, 565] on link "Schedule Inspection" at bounding box center [1498, 558] width 117 height 30
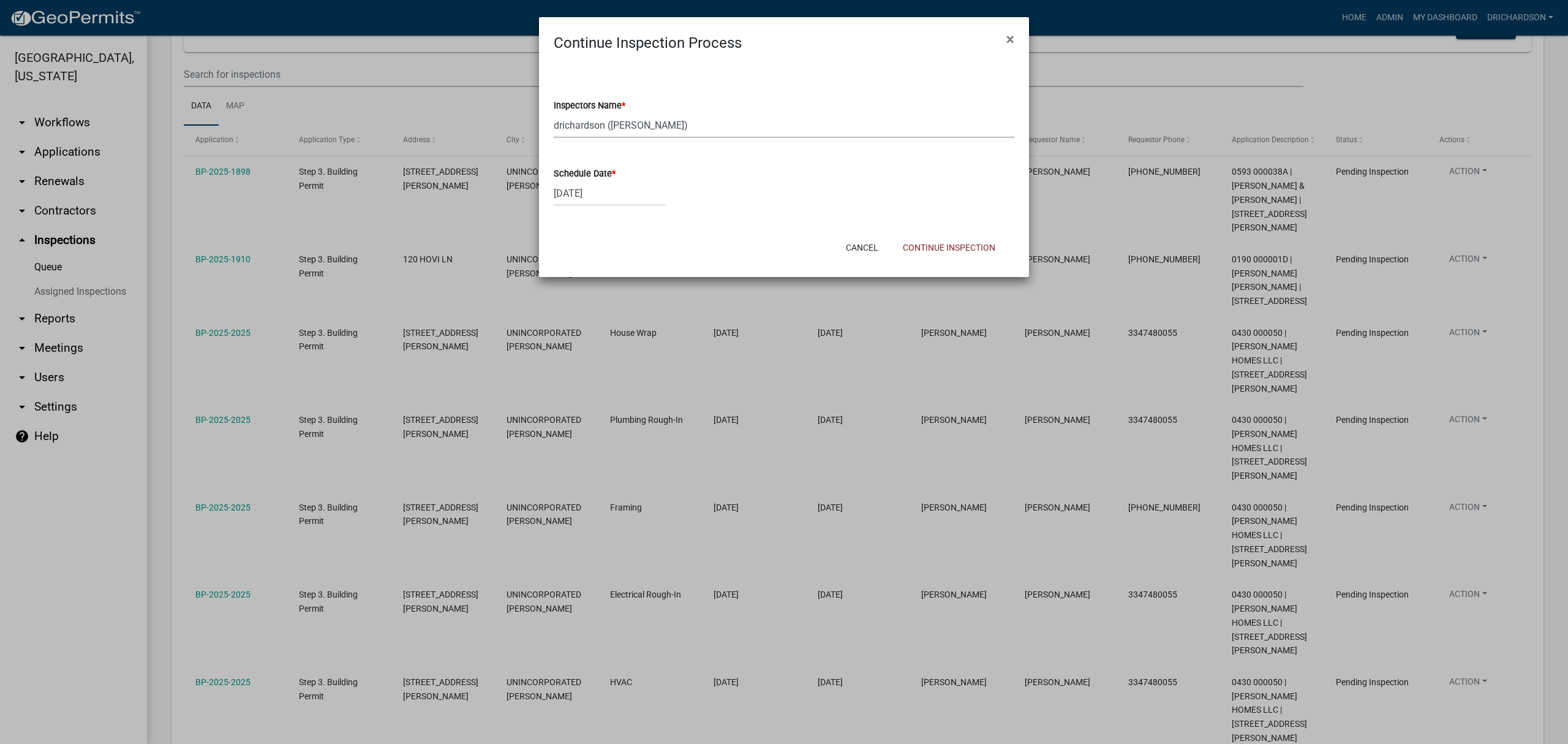
click at [643, 135] on select "Select Item... whuff (William Huff) drichardson (Douglas Richardson) knorred (K…" at bounding box center [784, 125] width 460 height 25
select select "a5a5a9dc-14a5-4192-801a-4b6ec73e6000"
click at [553, 113] on select "Select Item... whuff (William Huff) drichardson (Douglas Richardson) knorred (K…" at bounding box center [784, 125] width 460 height 25
click at [929, 250] on button "Continue Inspection" at bounding box center [949, 247] width 112 height 22
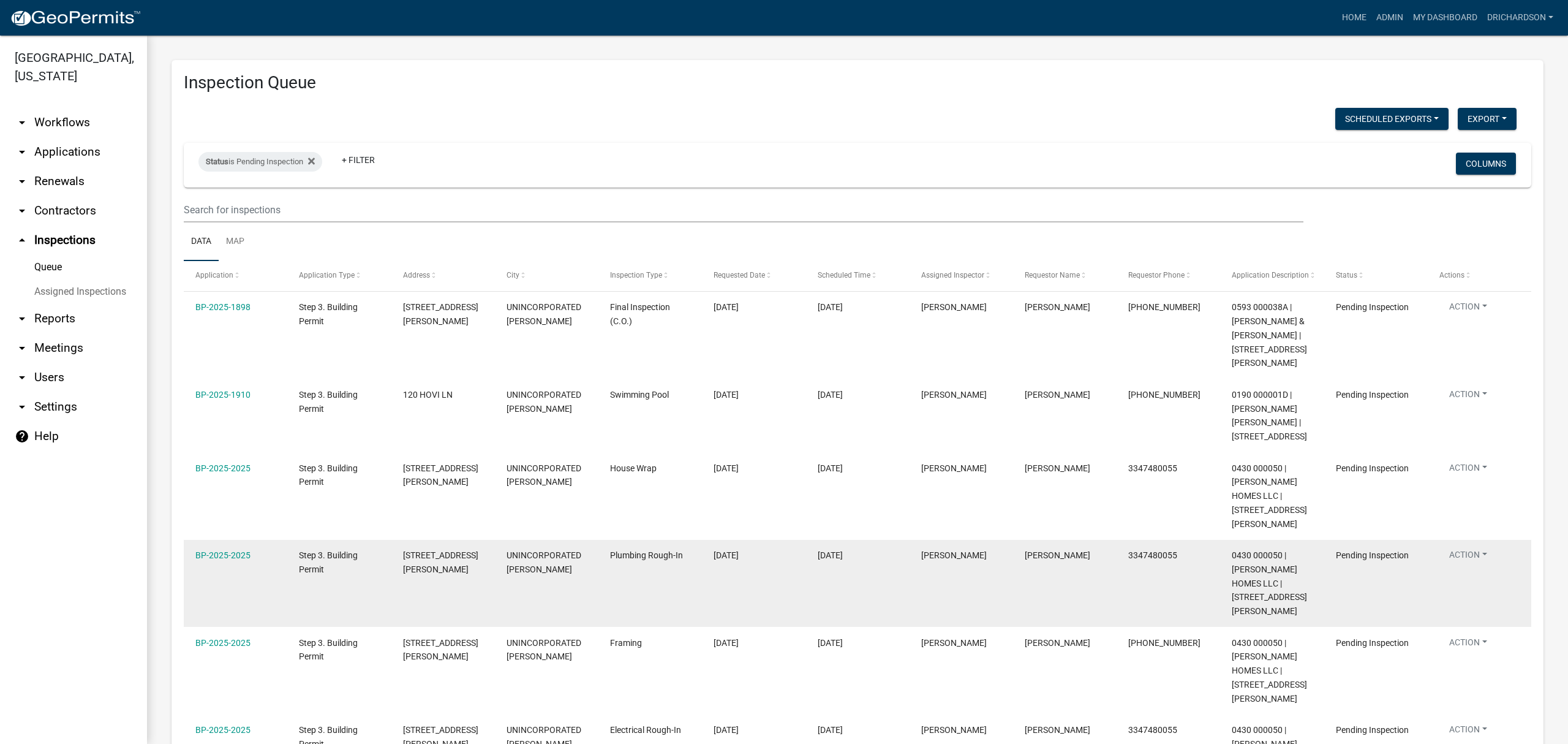
scroll to position [135, 0]
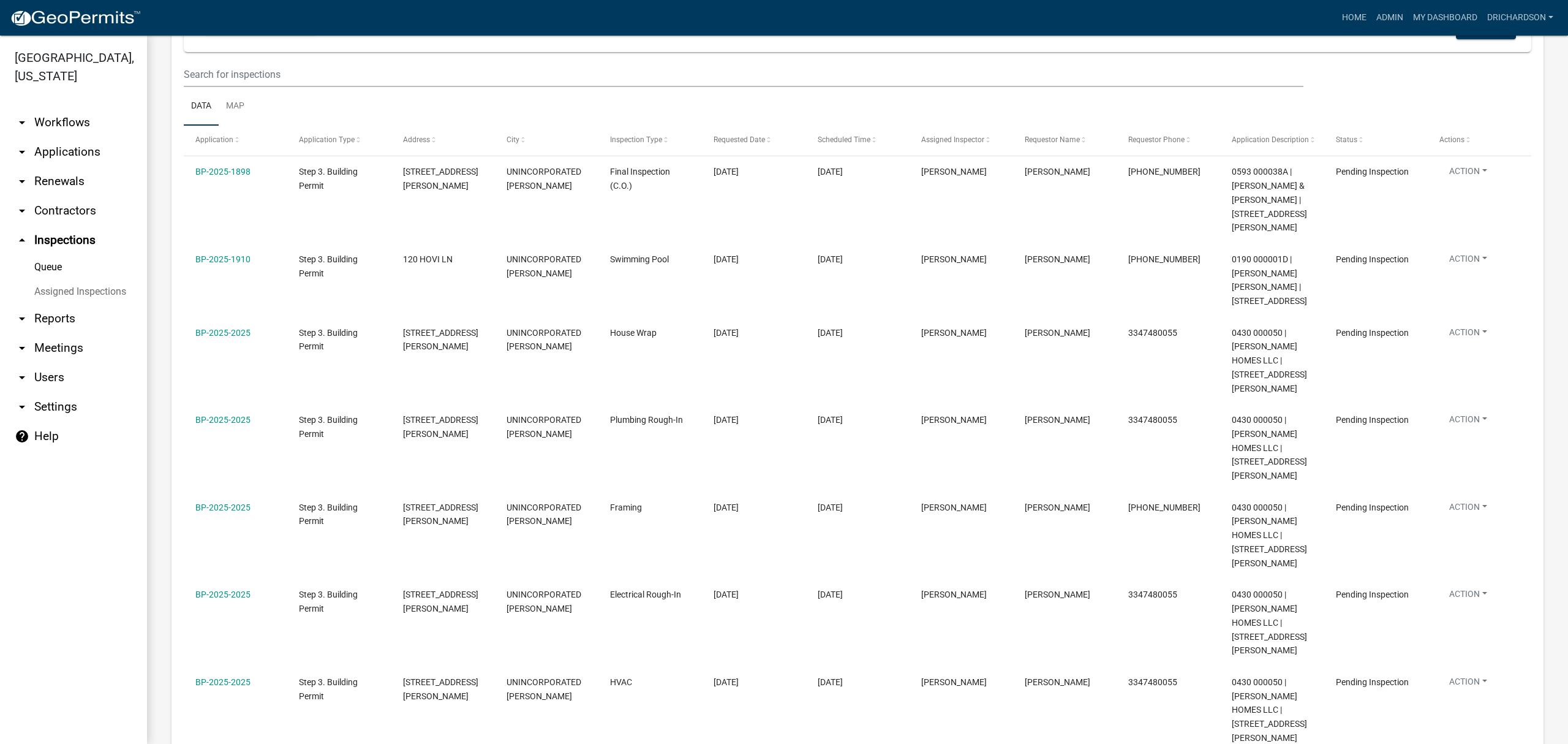
click at [1469, 270] on button "Action" at bounding box center [1469, 261] width 58 height 18
click at [1483, 710] on link "Complete Inspection" at bounding box center [1498, 707] width 117 height 30
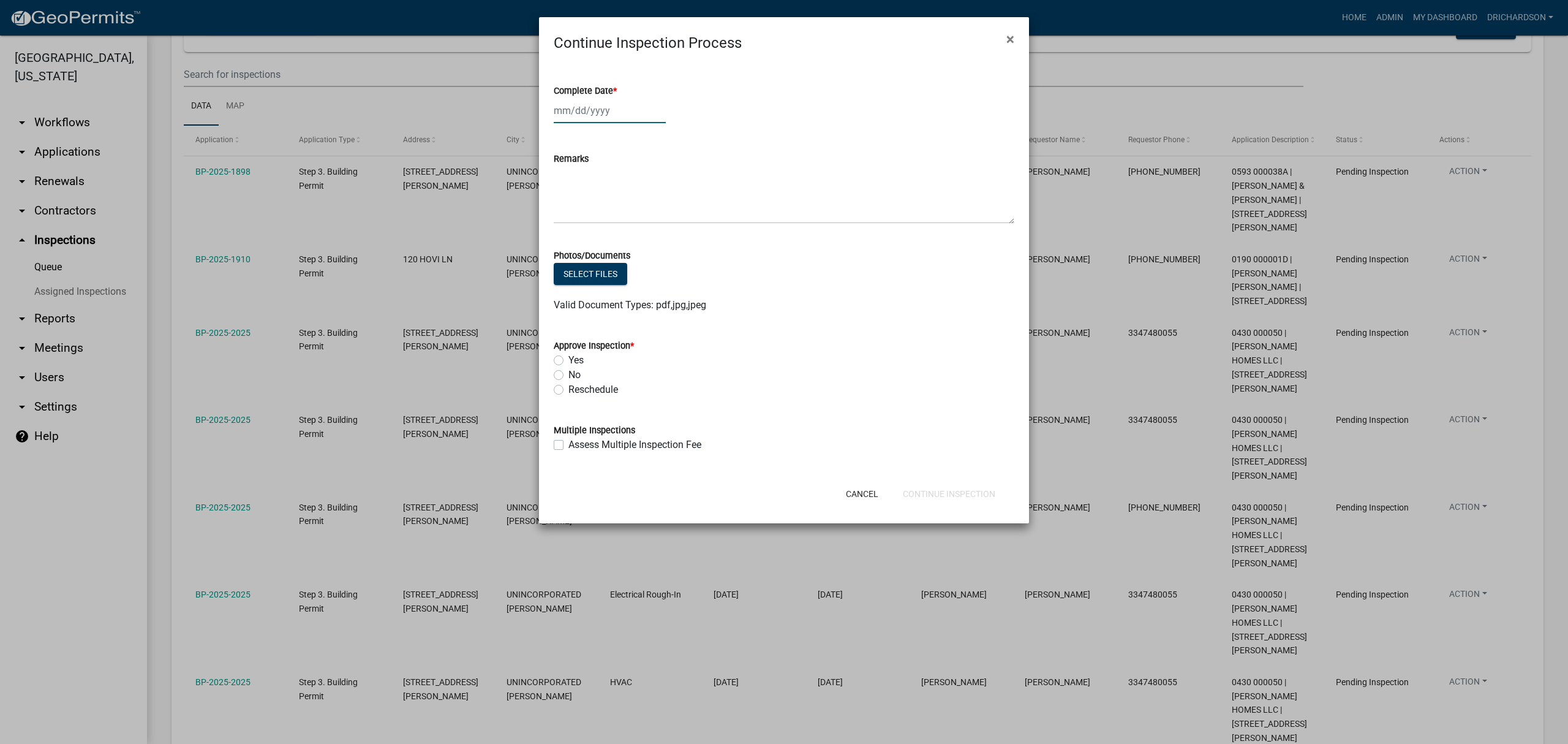
click at [589, 122] on div at bounding box center [609, 110] width 112 height 25
select select "8"
select select "2025"
click at [561, 252] on div "25" at bounding box center [565, 254] width 20 height 20
type input "[DATE]"
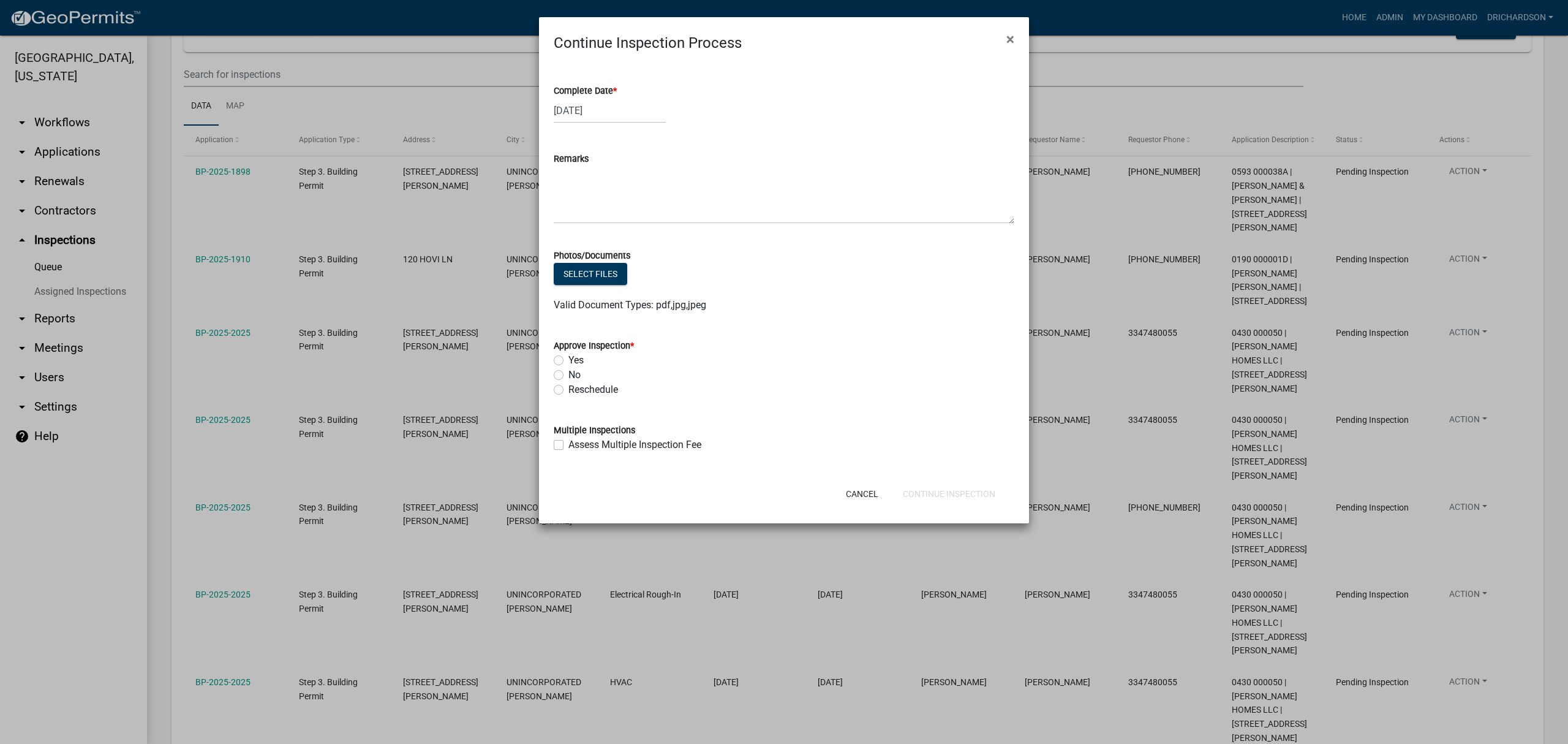
click at [568, 356] on label "Yes" at bounding box center [576, 360] width 16 height 15
click at [568, 356] on input "Yes" at bounding box center [572, 357] width 8 height 8
radio input "true"
click at [961, 486] on button "Continue Inspection" at bounding box center [949, 493] width 112 height 22
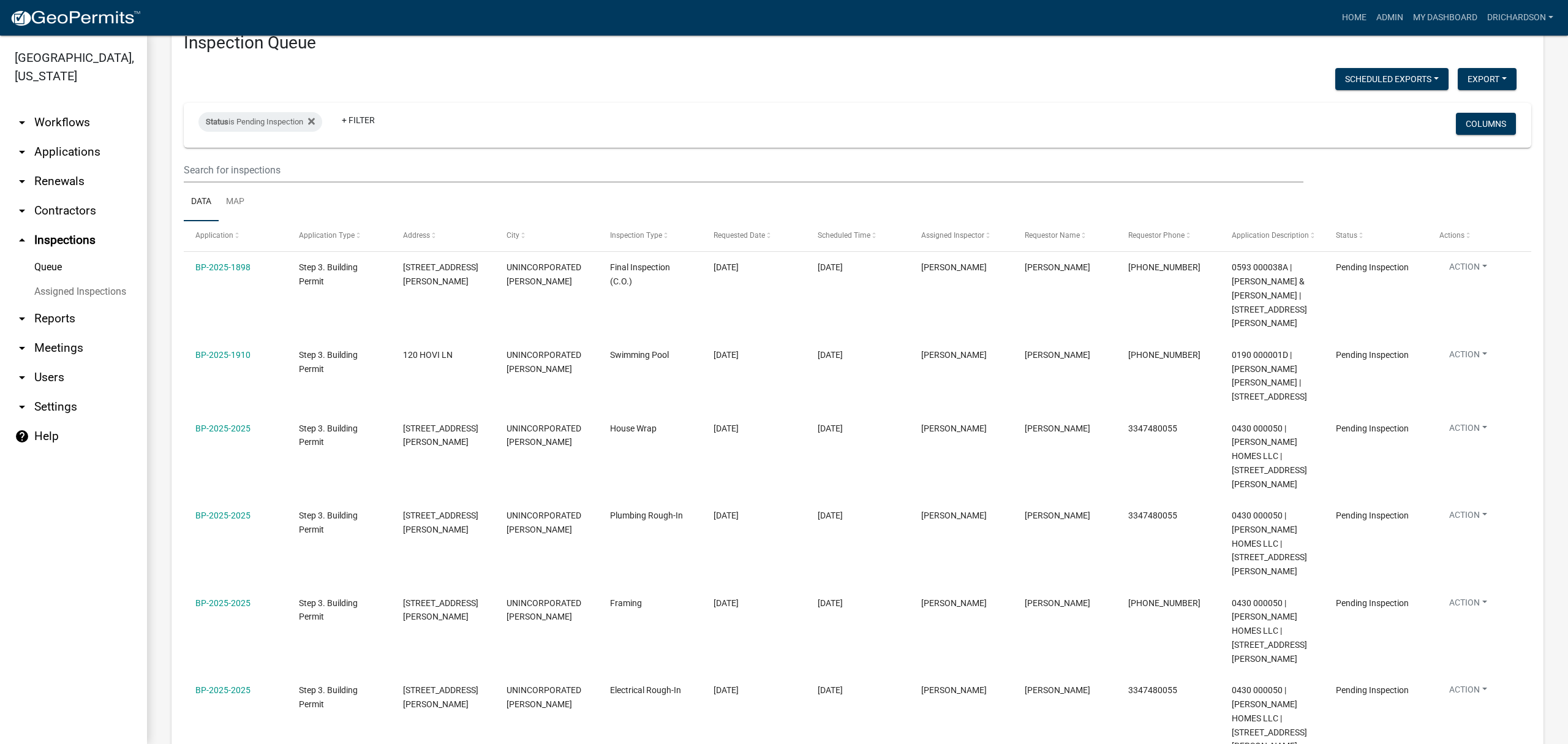
scroll to position [76, 0]
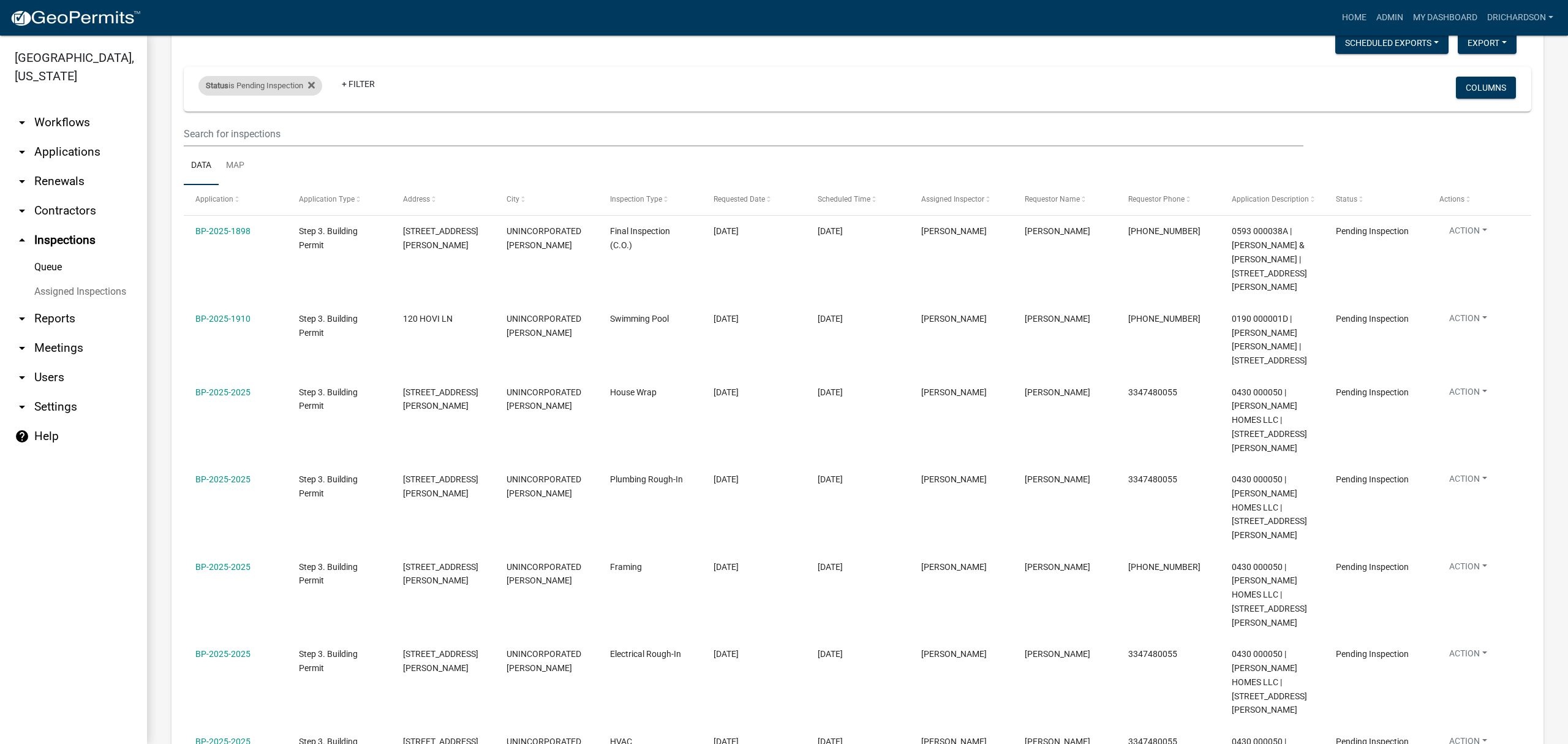
click at [265, 80] on div "Status is Pending Inspection" at bounding box center [260, 85] width 124 height 20
click at [287, 128] on select "Select an option Pending Schedule Pending Inspection Approved Denied Deleted Vo…" at bounding box center [262, 132] width 122 height 25
select select "0"
click at [201, 119] on select "Select an option Pending Schedule Pending Inspection Approved Denied Deleted Vo…" at bounding box center [262, 132] width 122 height 25
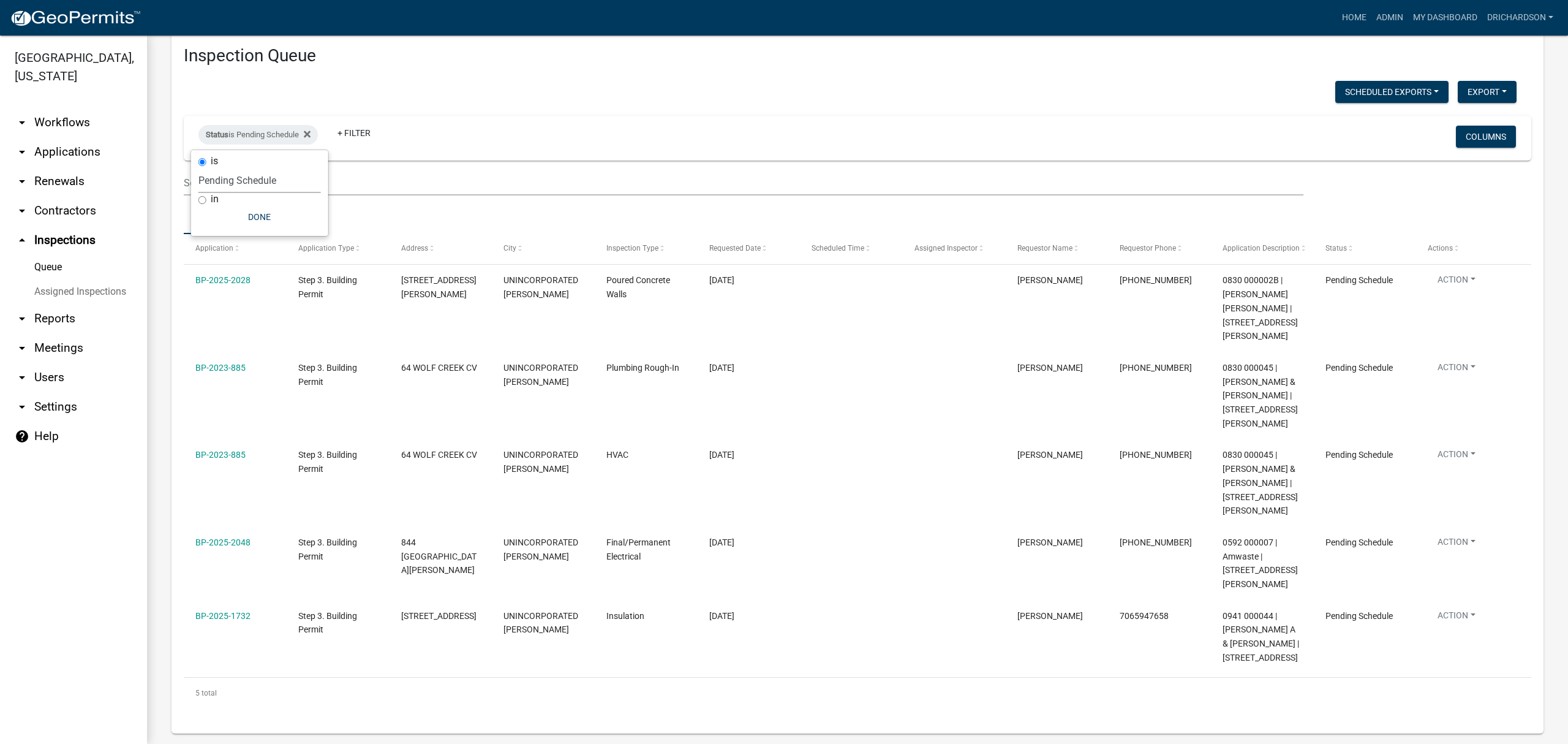
click at [452, 213] on ul "Data Map" at bounding box center [857, 215] width 1347 height 38
click at [238, 215] on link "Map" at bounding box center [235, 215] width 33 height 39
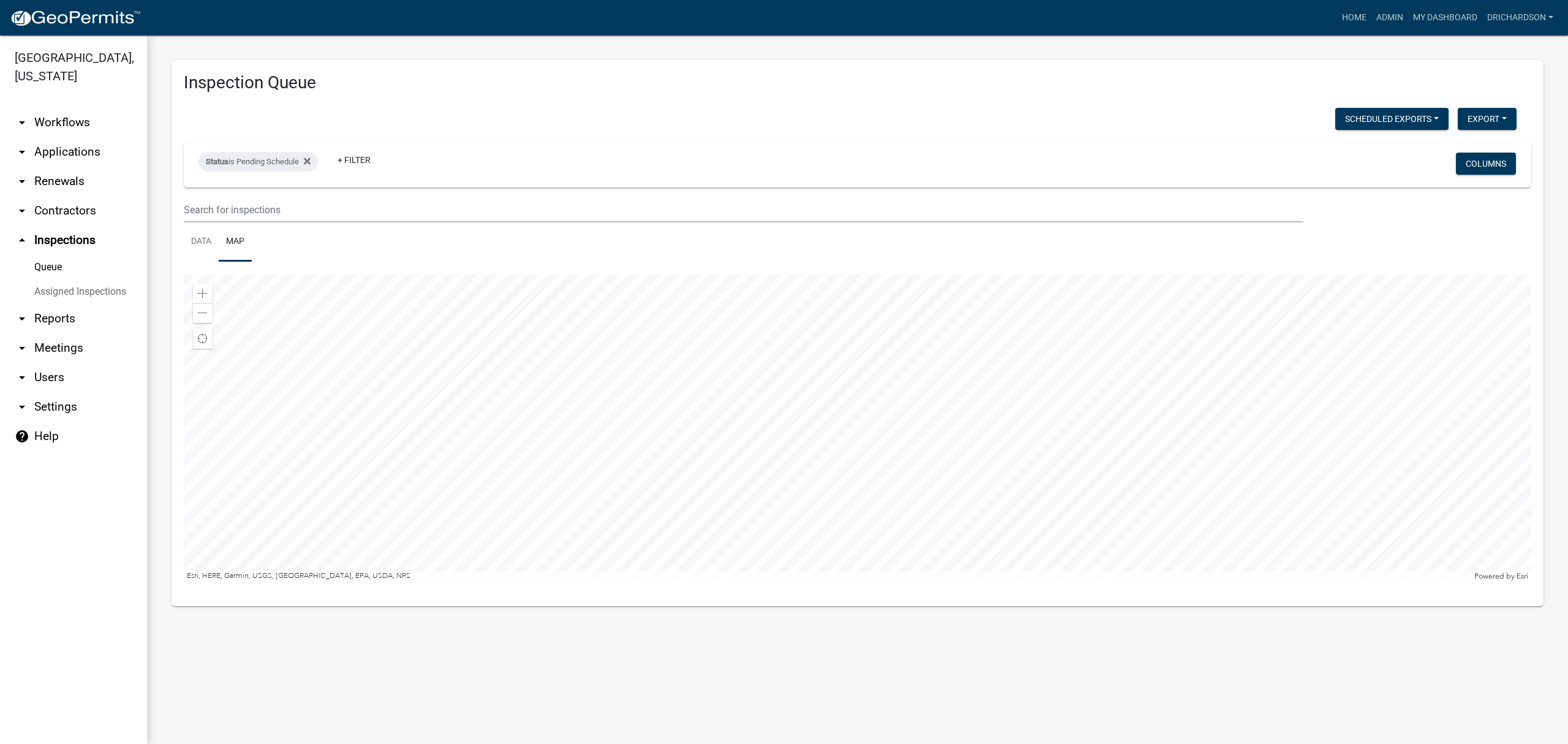
click at [828, 422] on div at bounding box center [857, 427] width 1347 height 306
click at [878, 402] on div at bounding box center [857, 427] width 1347 height 306
click at [207, 240] on link "Data" at bounding box center [201, 242] width 35 height 39
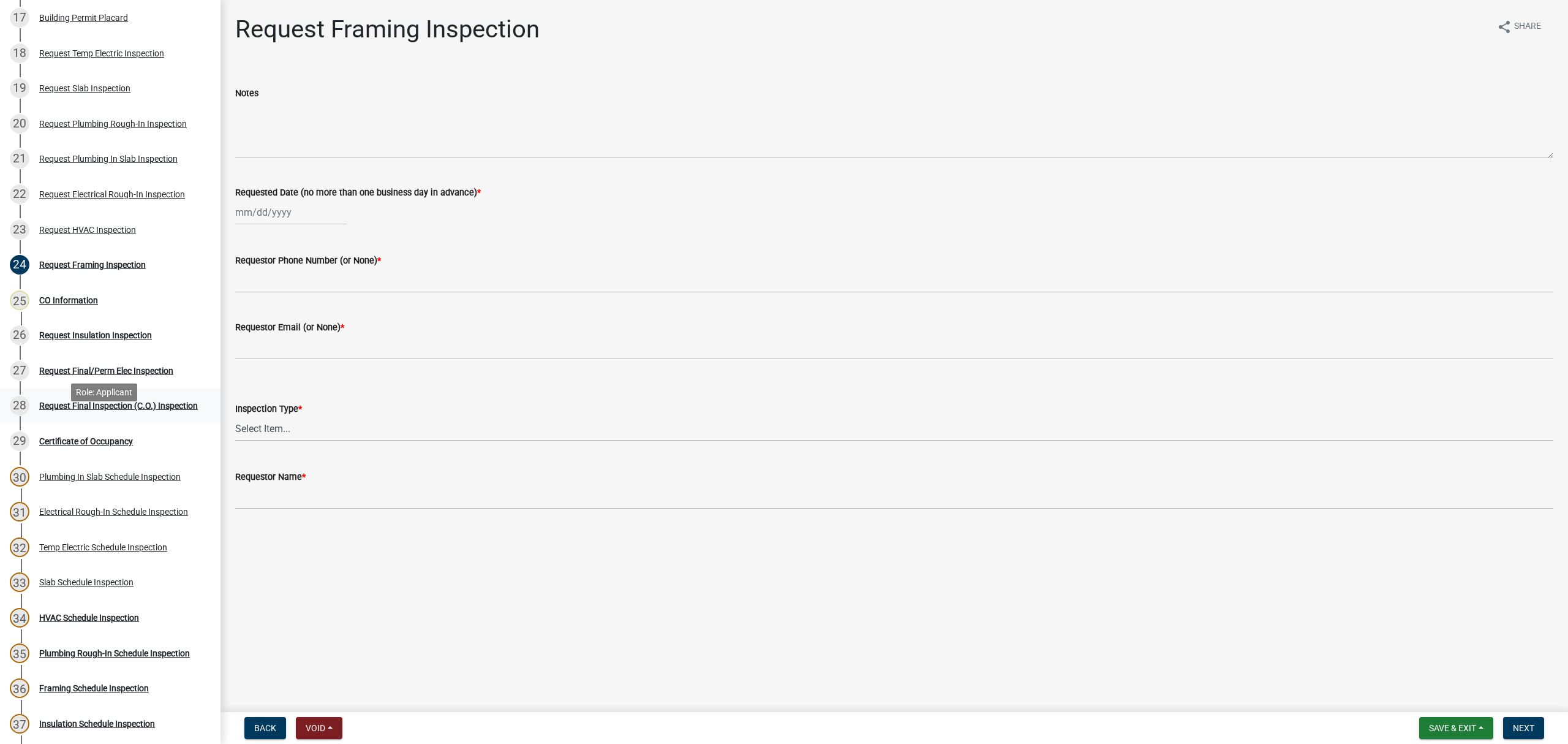
scroll to position [567, 0]
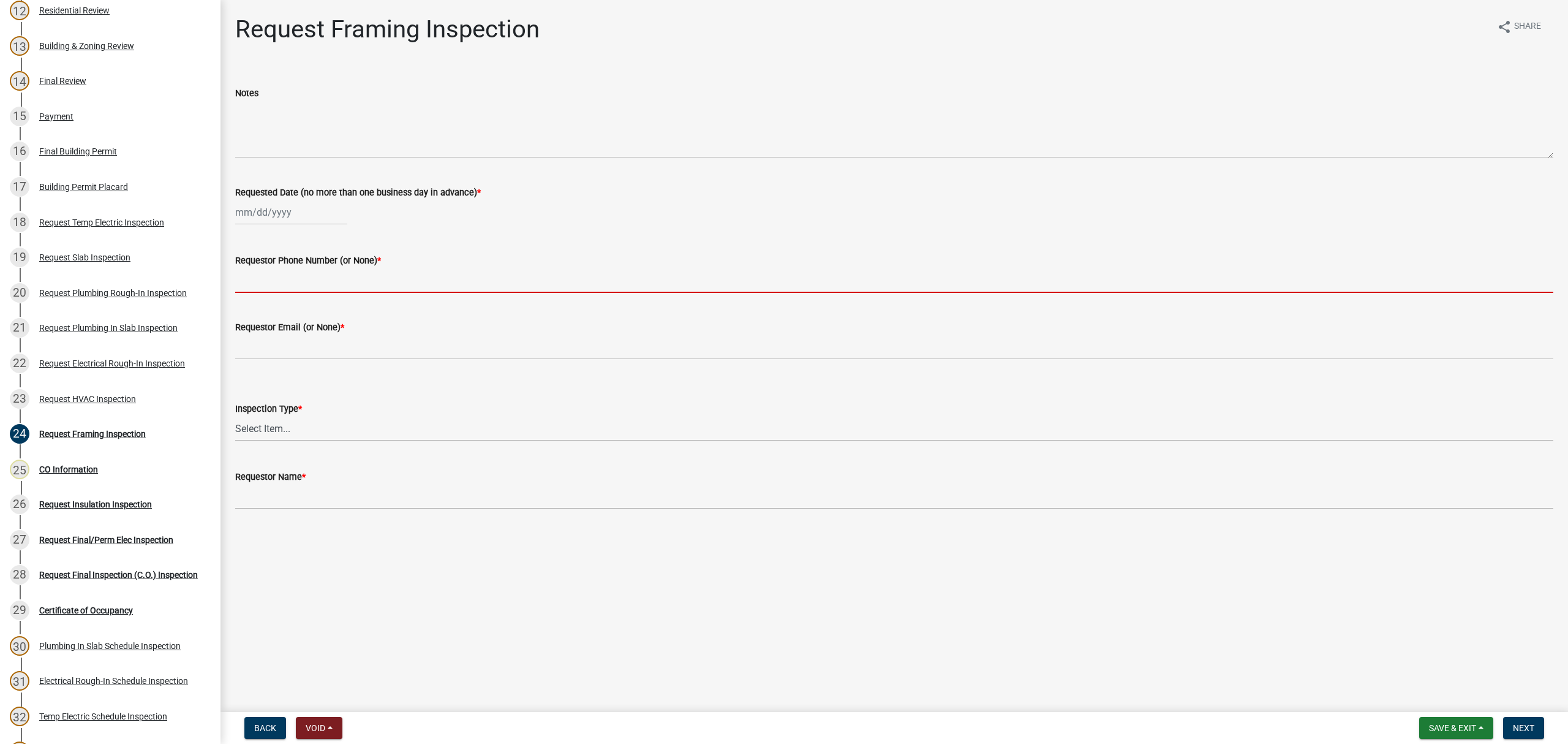
click at [295, 278] on input "Requestor Phone Number (or None) *" at bounding box center [894, 280] width 1318 height 25
type input "none"
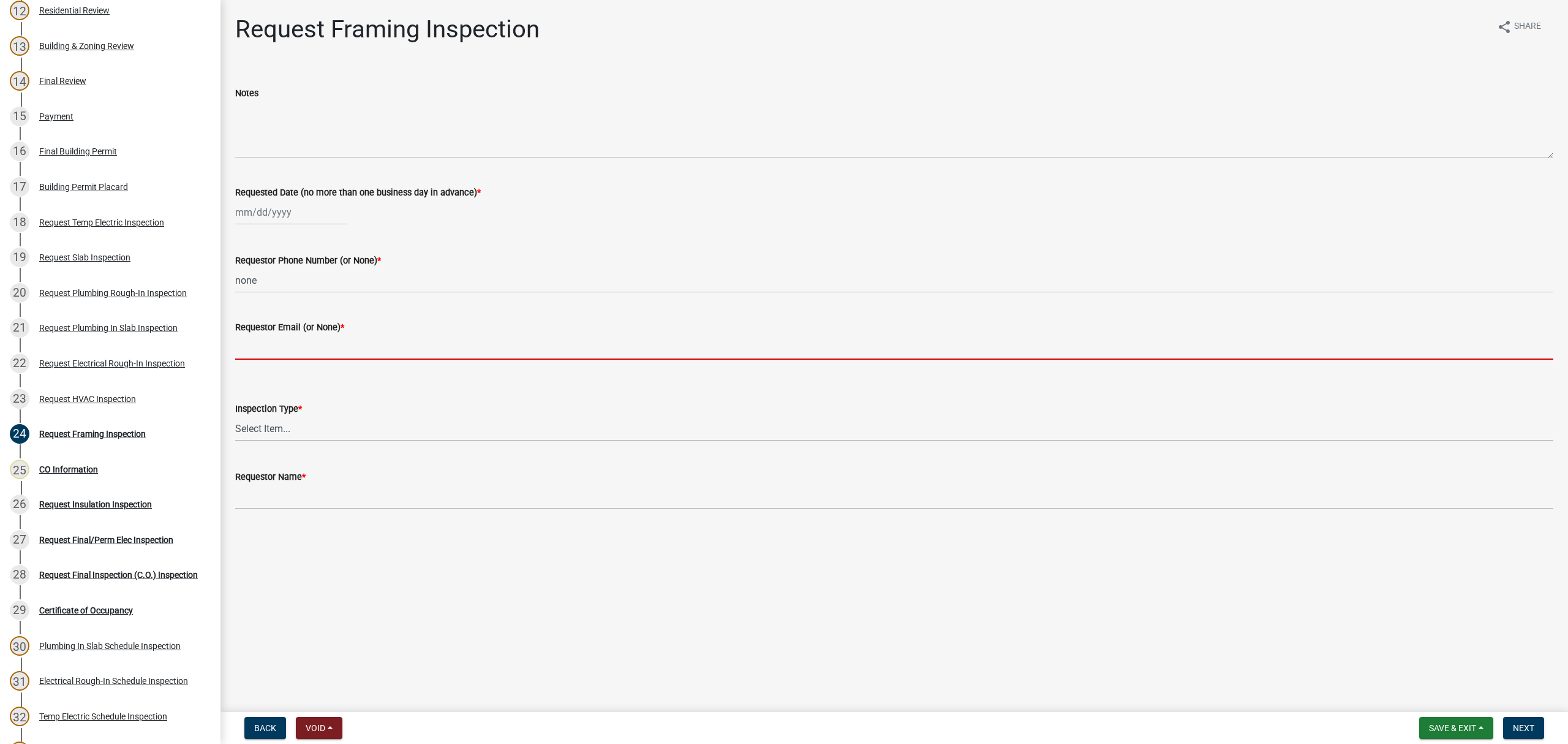
click at [345, 345] on input "Requestor Email (or None) *" at bounding box center [894, 347] width 1318 height 25
click at [319, 341] on input "Requestor Email (or None) *" at bounding box center [894, 347] width 1318 height 25
click at [475, 302] on div "Requestor Email (or None) *" at bounding box center [894, 330] width 1318 height 57
click at [321, 336] on input "Requestor Email (or None) *" at bounding box center [894, 347] width 1318 height 25
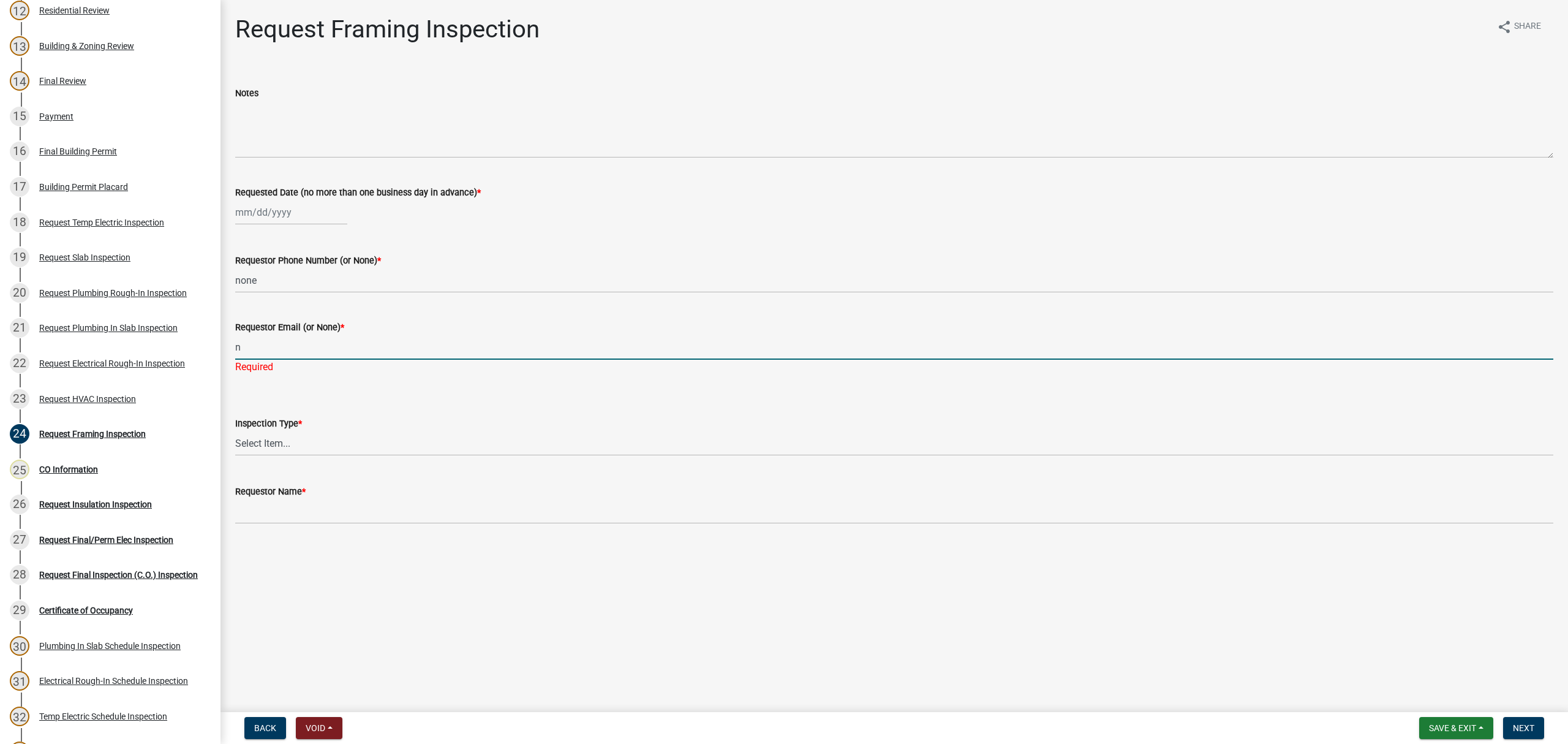
type input "none"
click at [307, 439] on select "Select Item... Framing" at bounding box center [894, 443] width 1318 height 25
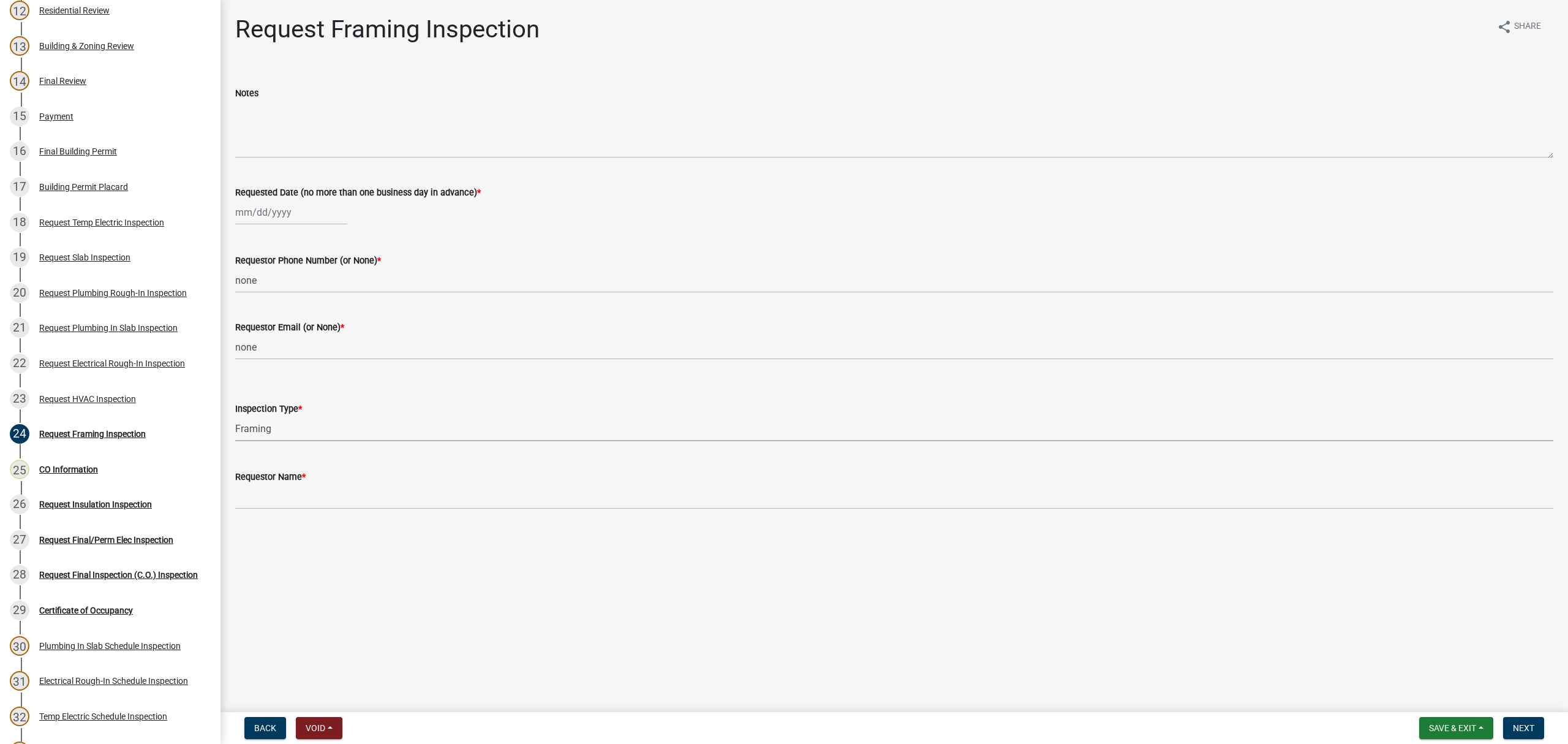
click at [235, 416] on select "Select Item... Framing" at bounding box center [894, 428] width 1318 height 25
select select "37c52e4c-0293-4b91-b6c8-f52d35843f6a"
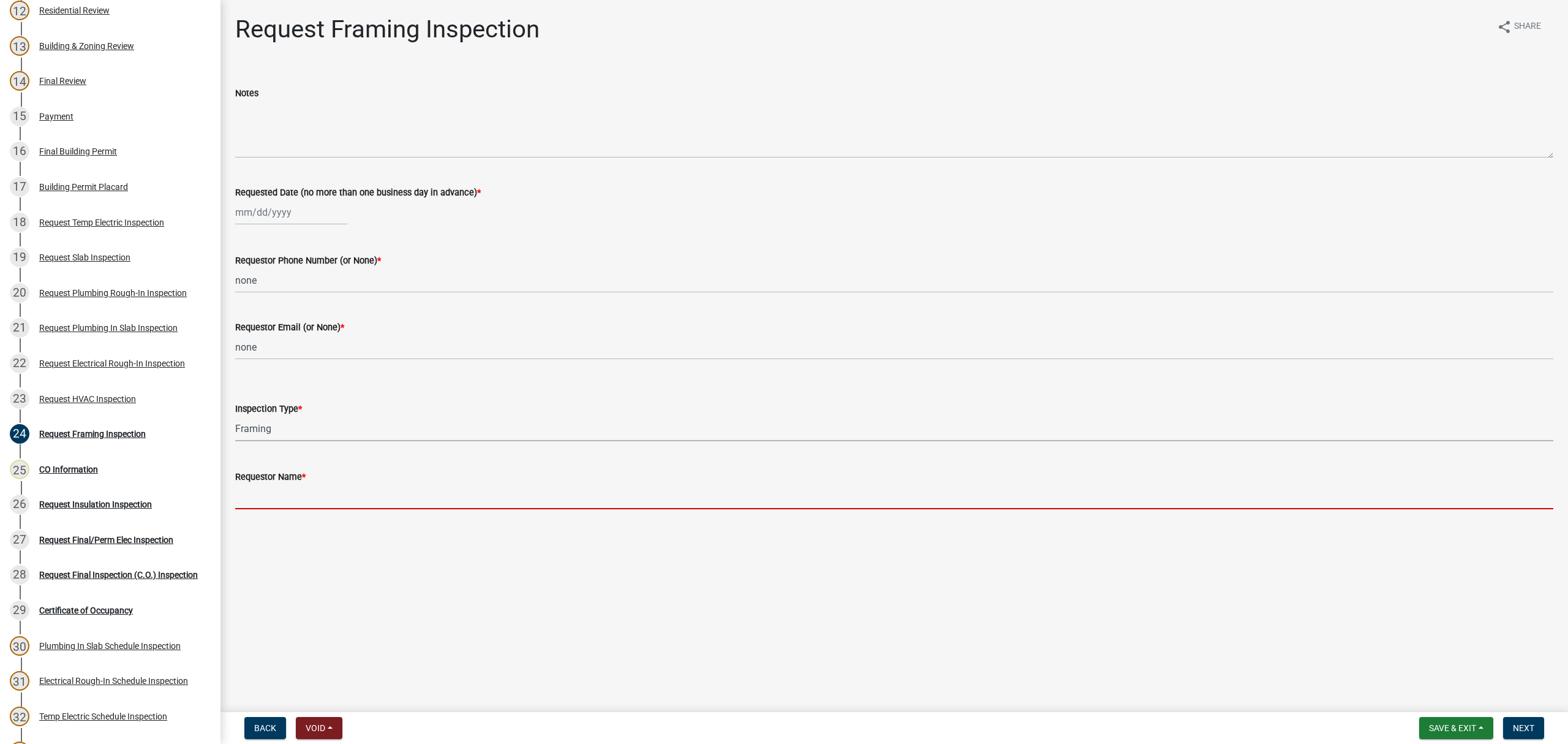
click at [307, 505] on input "Requestor Name *" at bounding box center [894, 497] width 1318 height 25
type input "[PERSON_NAME]"
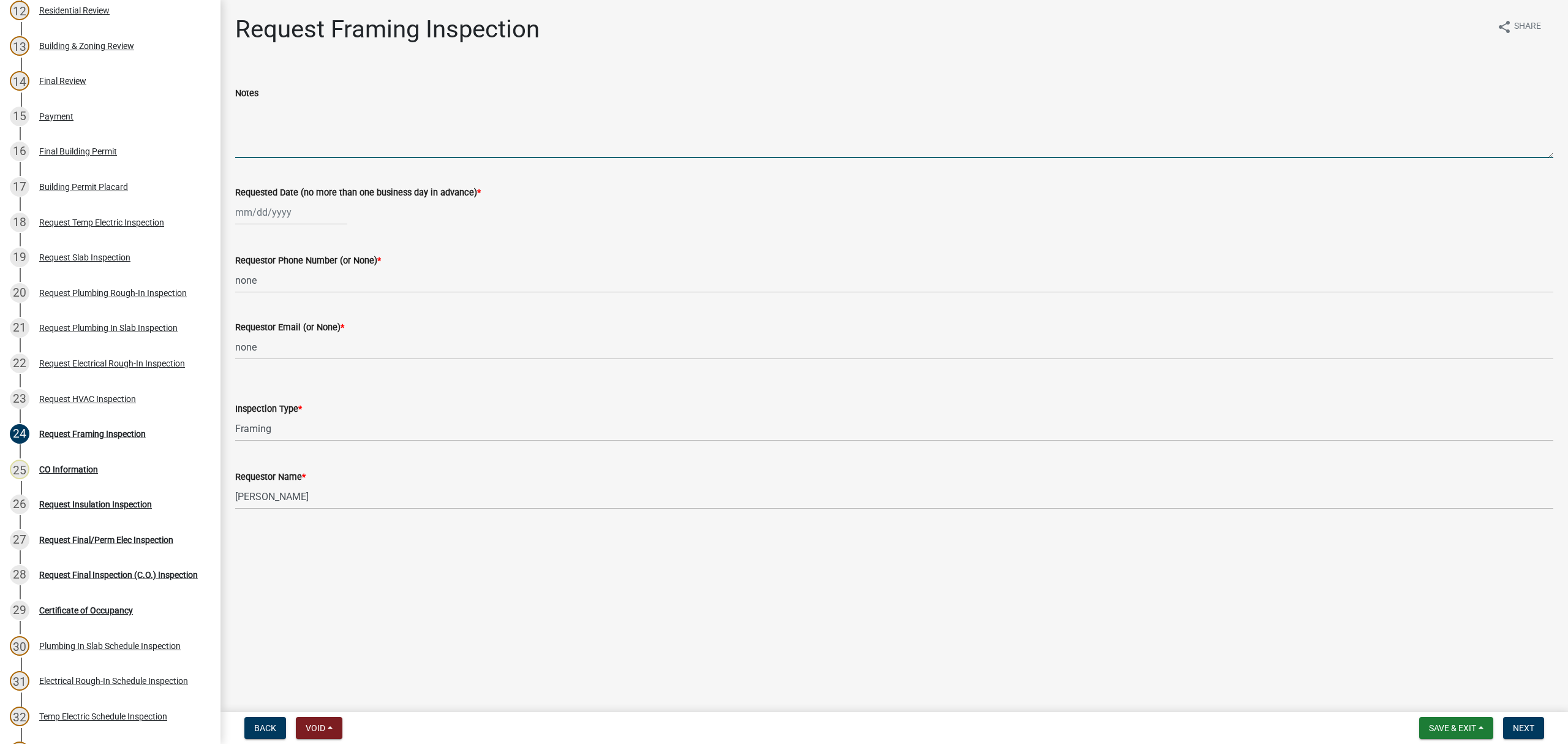
click at [258, 133] on textarea "Notes" at bounding box center [894, 129] width 1318 height 58
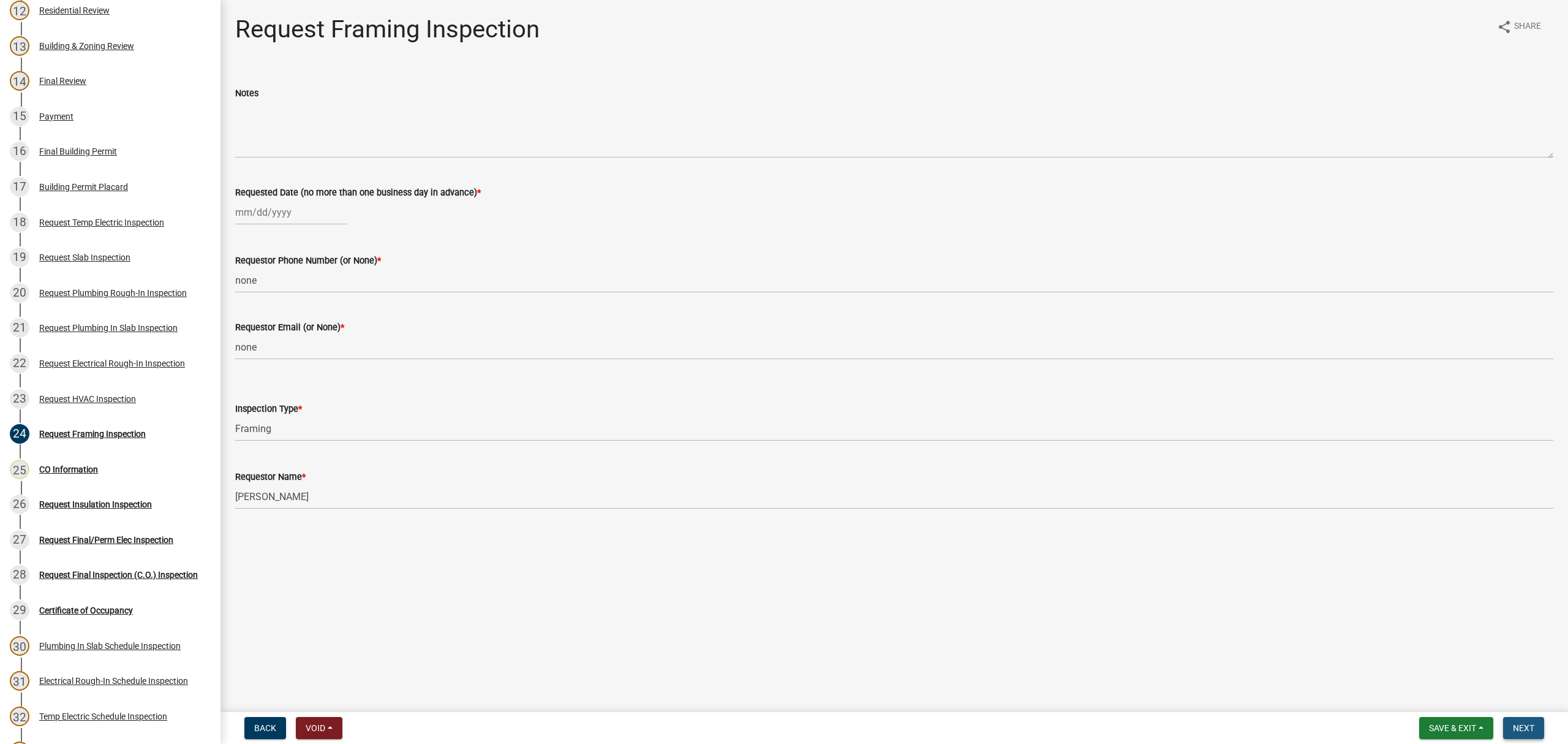
click at [1527, 728] on span "Next" at bounding box center [1523, 728] width 21 height 10
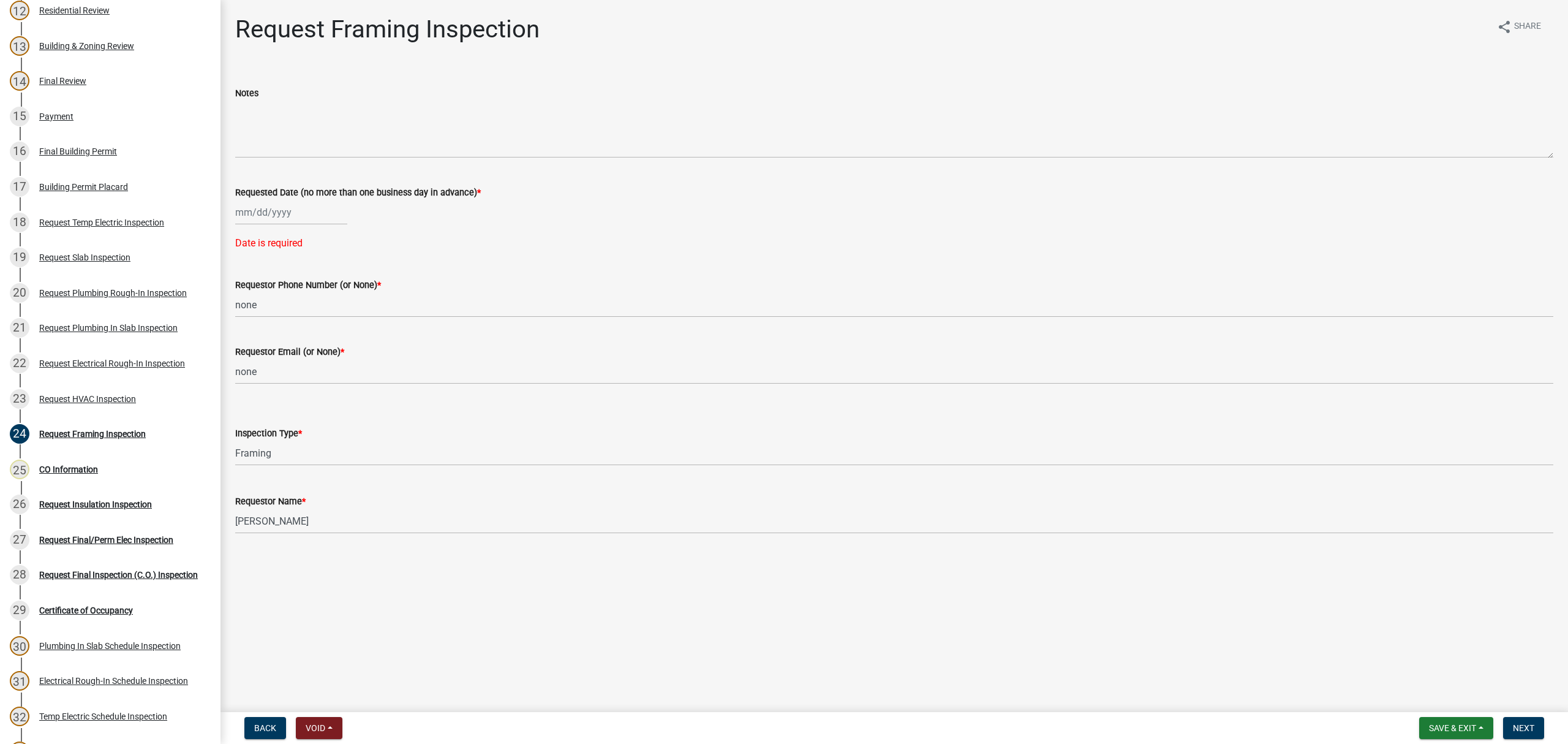
click at [269, 206] on div at bounding box center [290, 212] width 112 height 25
select select "8"
select select "2025"
drag, startPoint x: 253, startPoint y: 352, endPoint x: 260, endPoint y: 354, distance: 7.3
click at [253, 353] on div "25" at bounding box center [247, 356] width 20 height 20
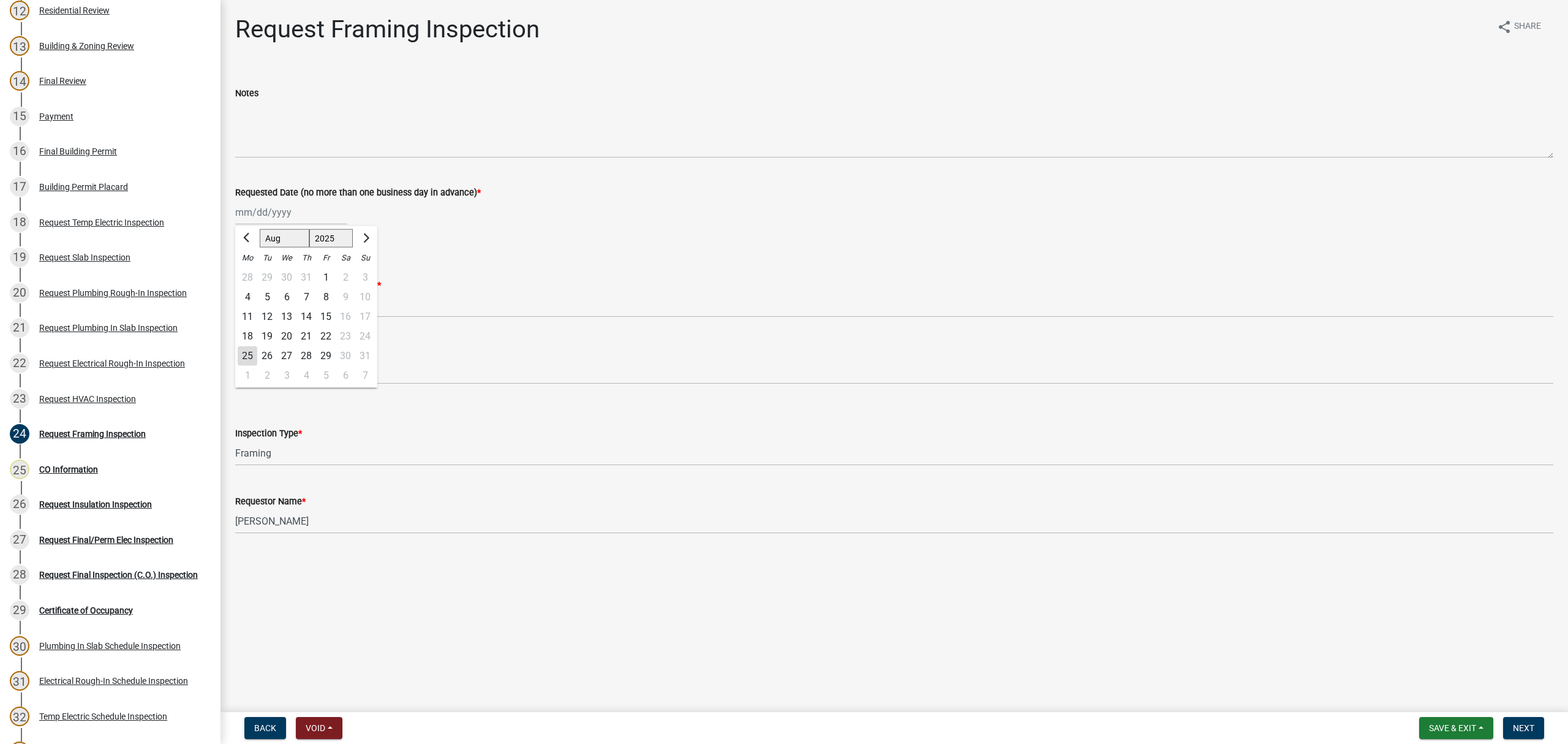
type input "[DATE]"
click at [1527, 721] on button "Next" at bounding box center [1523, 728] width 41 height 22
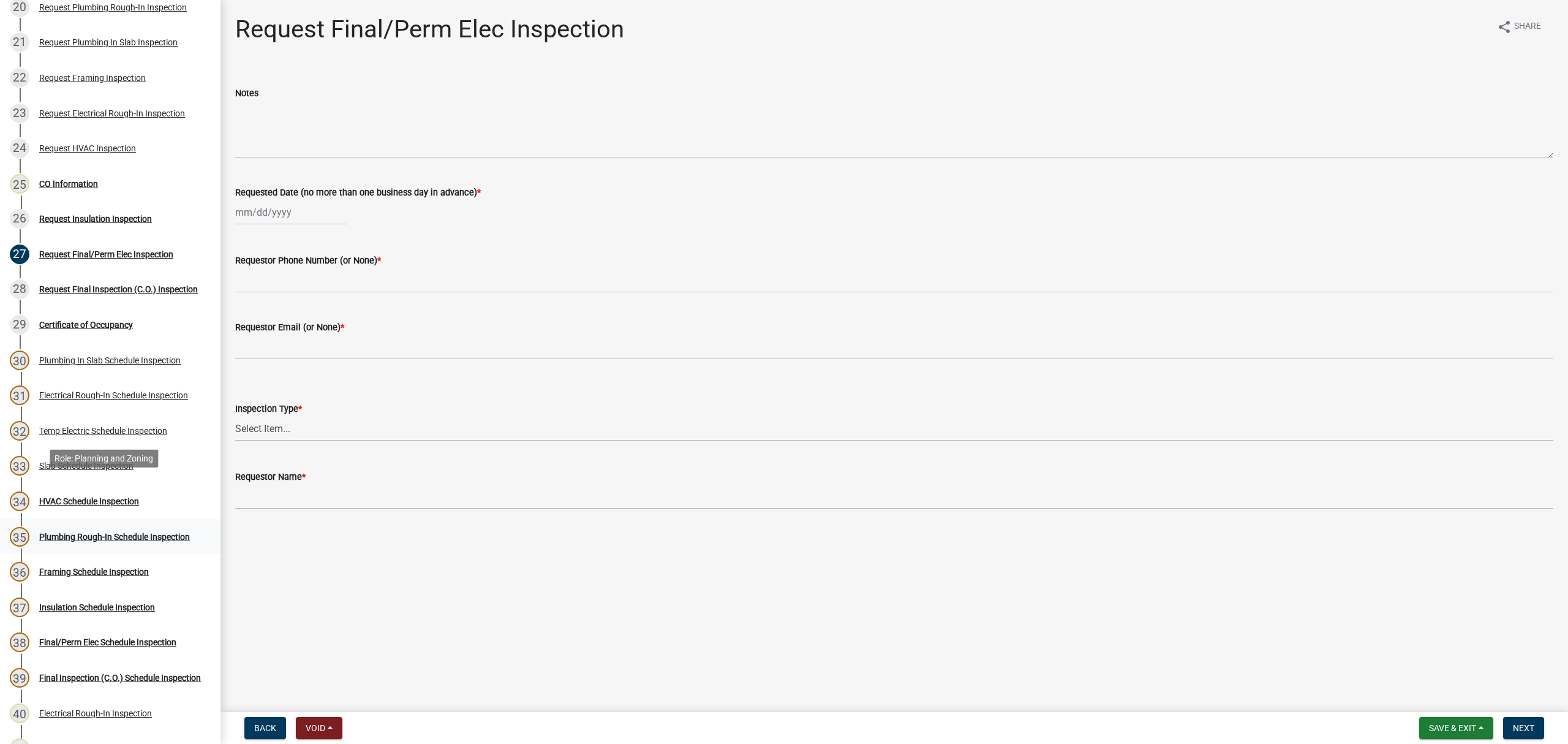
scroll to position [894, 0]
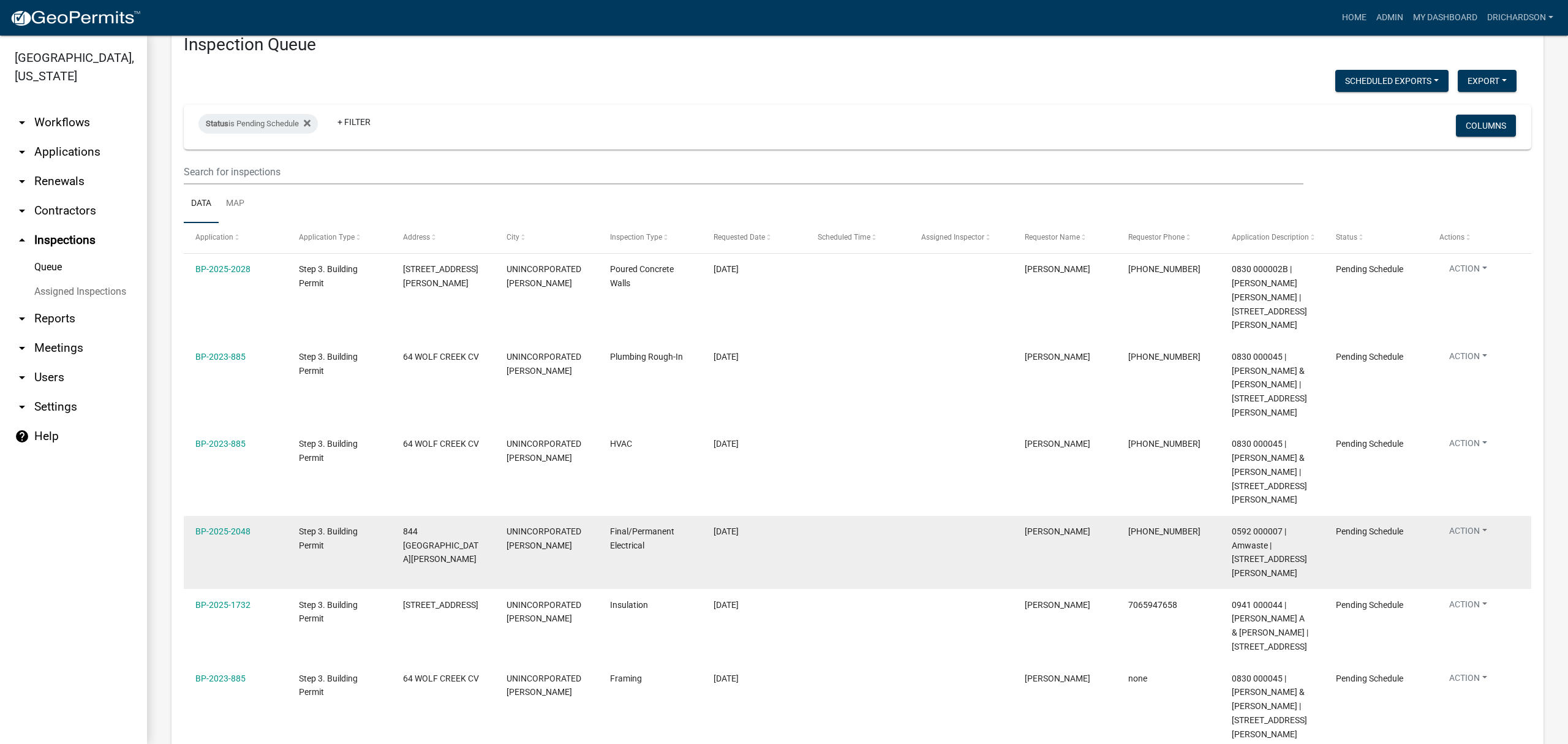
scroll to position [59, 0]
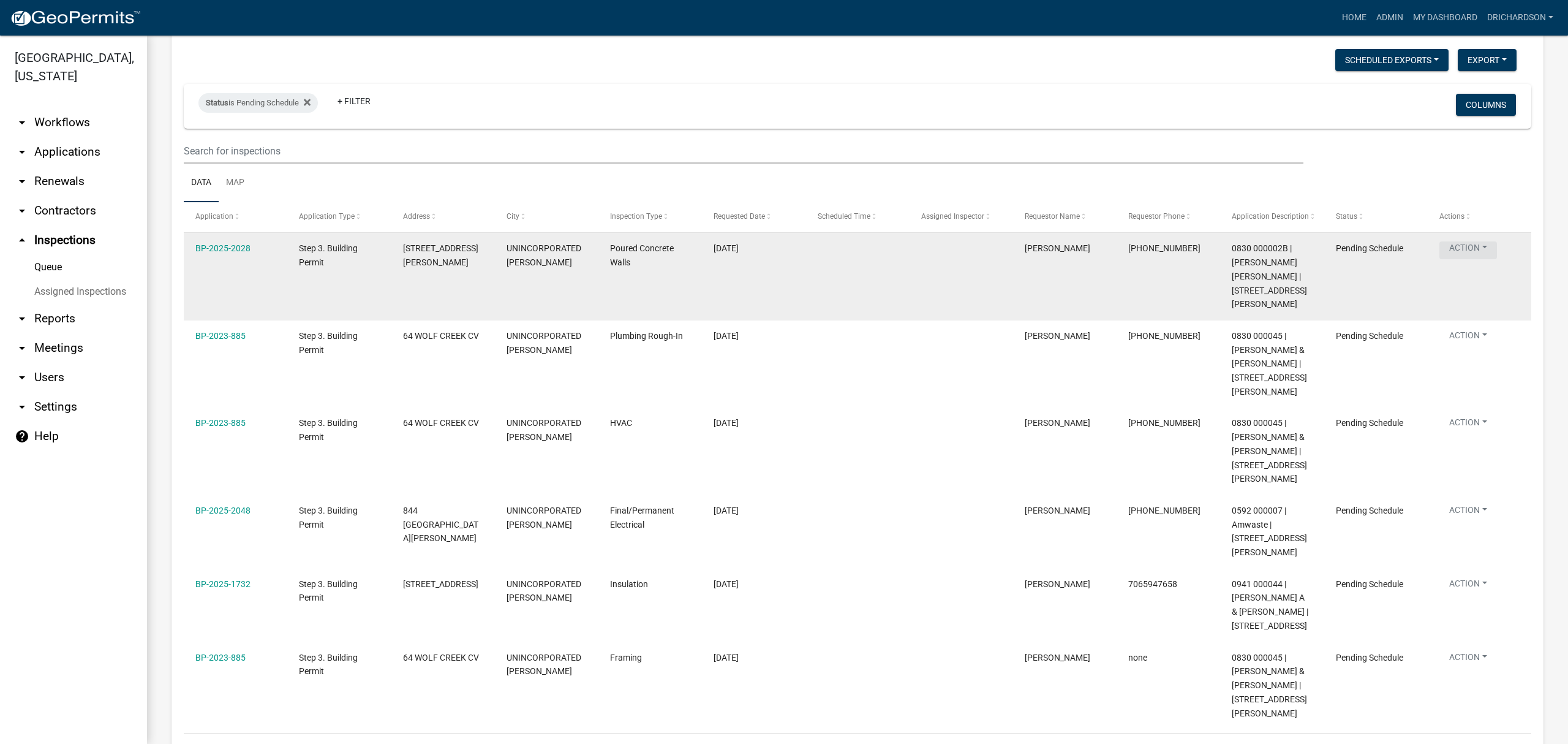
click at [1476, 247] on button "Action" at bounding box center [1469, 250] width 58 height 18
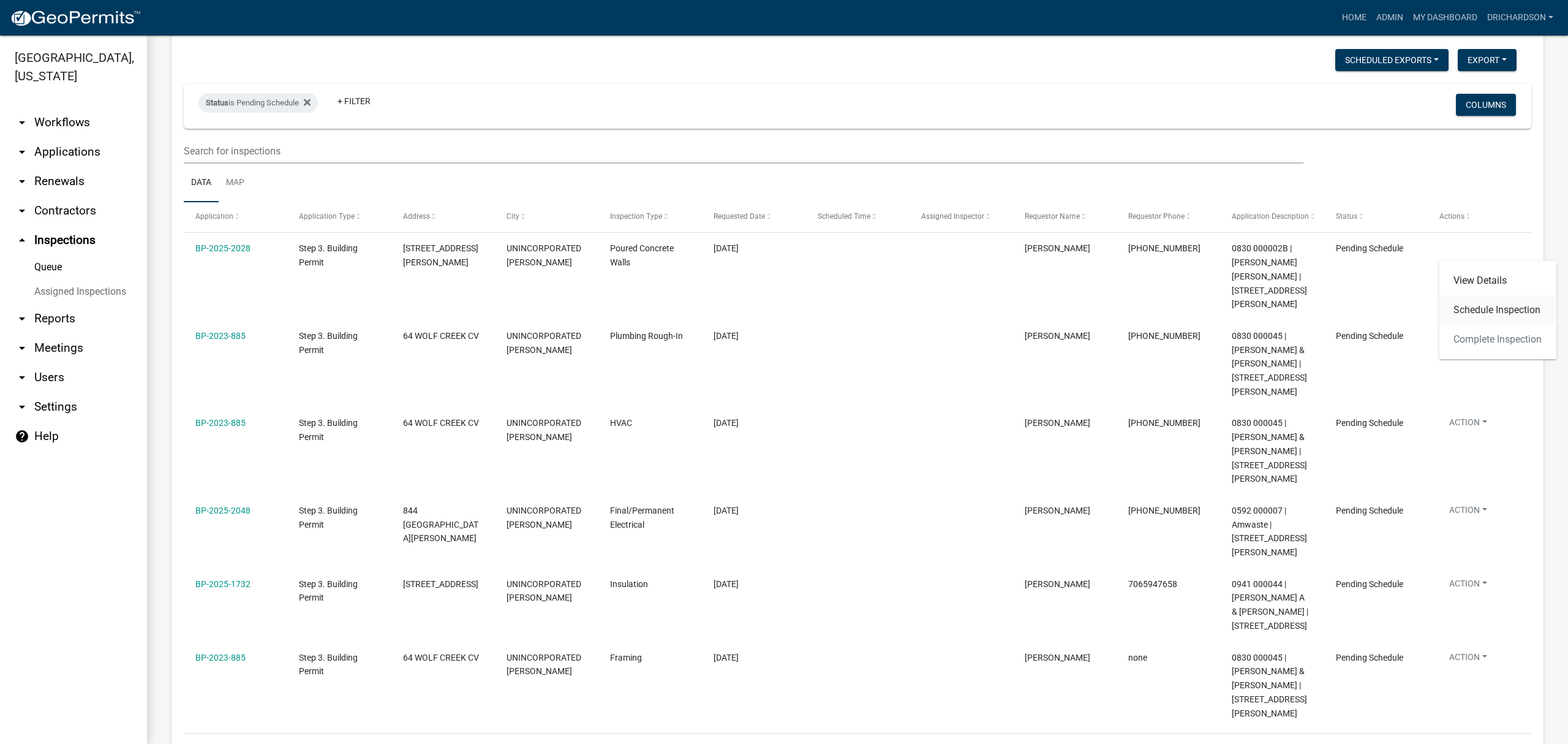
click at [1483, 310] on link "Schedule Inspection" at bounding box center [1498, 310] width 117 height 30
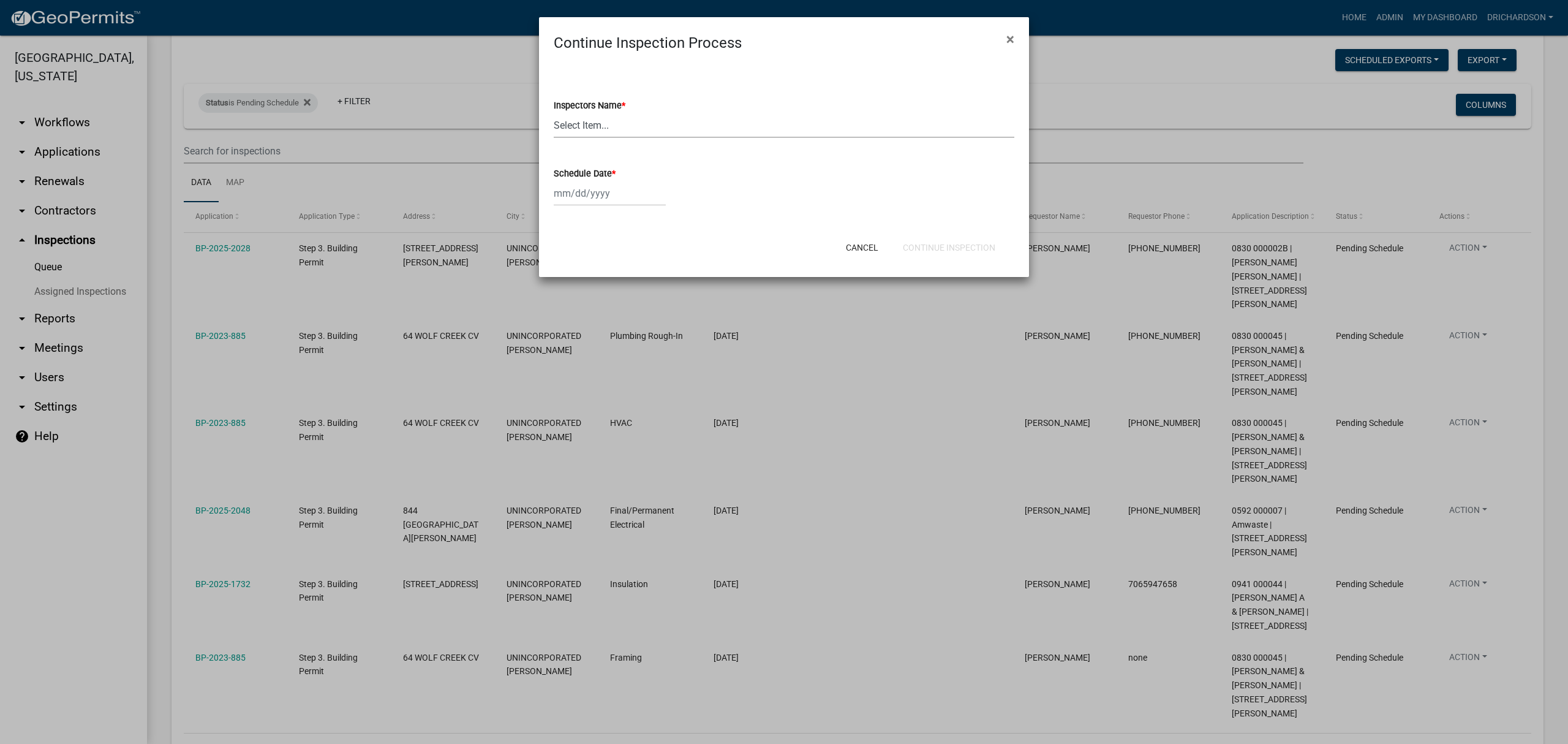
click at [588, 128] on select "Select Item... [PERSON_NAME] ([PERSON_NAME]) drichardson ([PERSON_NAME]) knorre…" at bounding box center [784, 125] width 460 height 25
select select "e20251c8-f858-4aed-a4a0-52e27fd5066e"
click at [553, 113] on select "Select Item... [PERSON_NAME] ([PERSON_NAME]) drichardson ([PERSON_NAME]) knorre…" at bounding box center [784, 125] width 460 height 25
select select "8"
select select "2025"
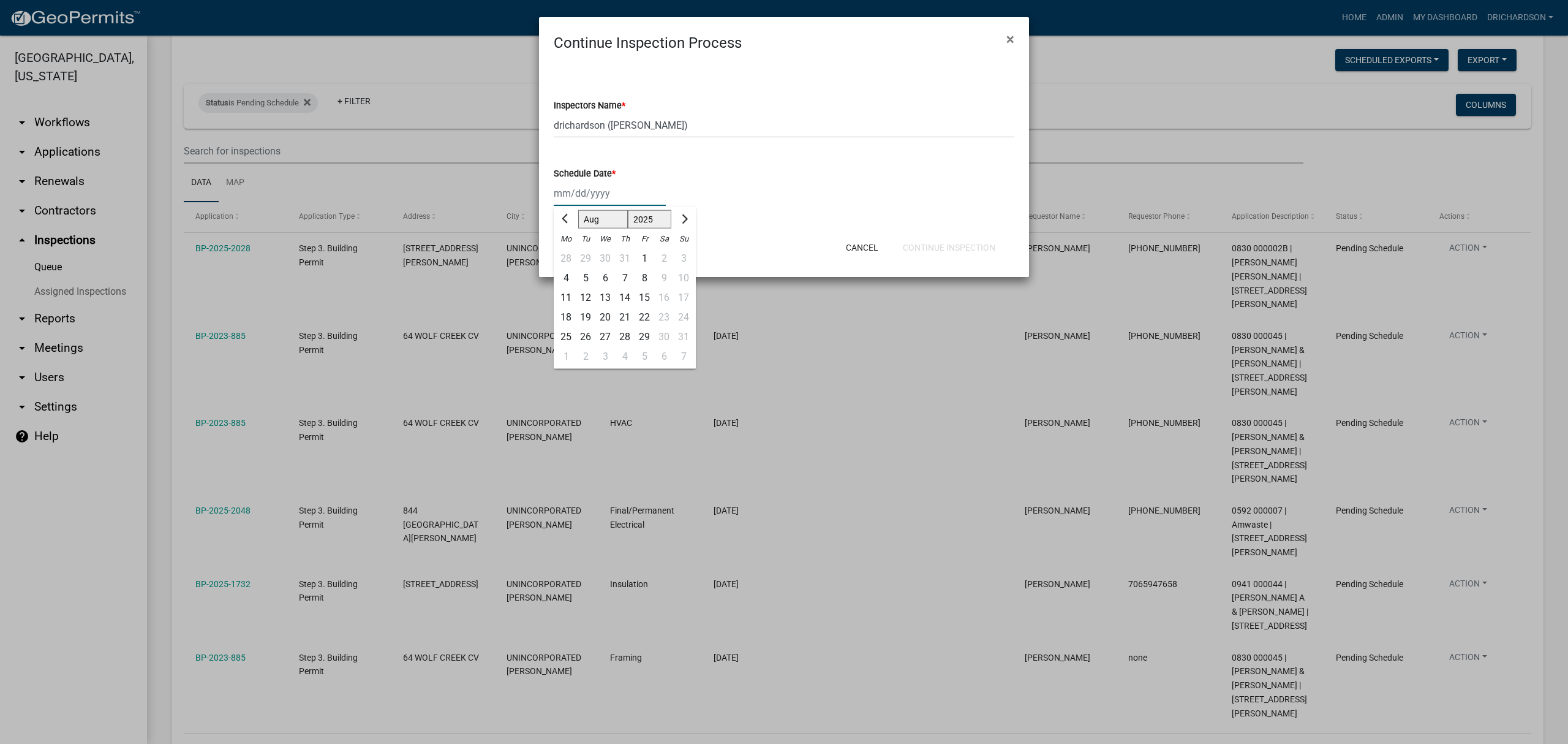
drag, startPoint x: 591, startPoint y: 192, endPoint x: 590, endPoint y: 206, distance: 14.0
click at [591, 193] on div "[PERSON_NAME] Feb Mar Apr [PERSON_NAME][DATE] Oct Nov [DATE] 1526 1527 1528 152…" at bounding box center [609, 193] width 112 height 25
click at [562, 334] on div "25" at bounding box center [565, 337] width 20 height 20
type input "[DATE]"
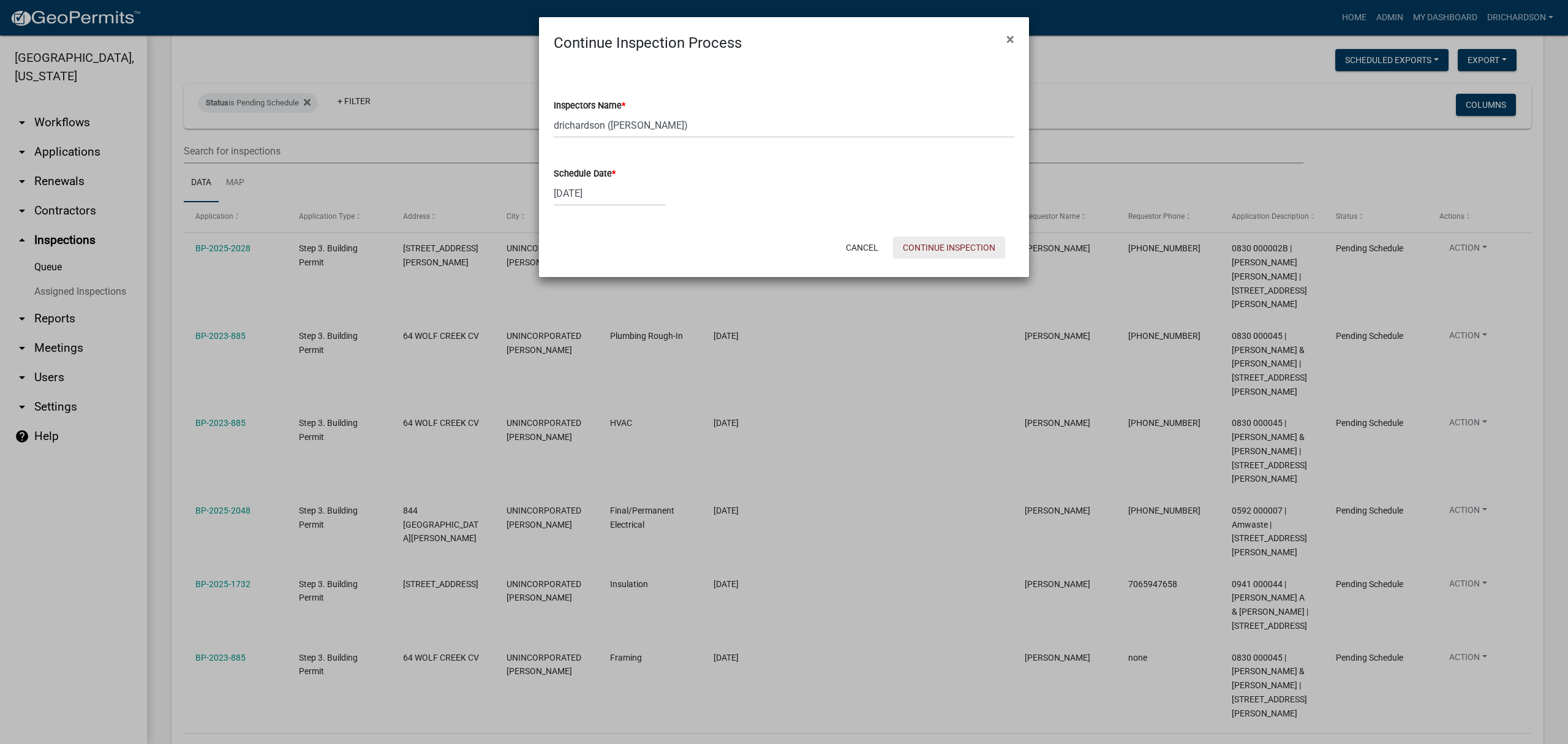
click at [967, 253] on button "Continue Inspection" at bounding box center [949, 247] width 112 height 22
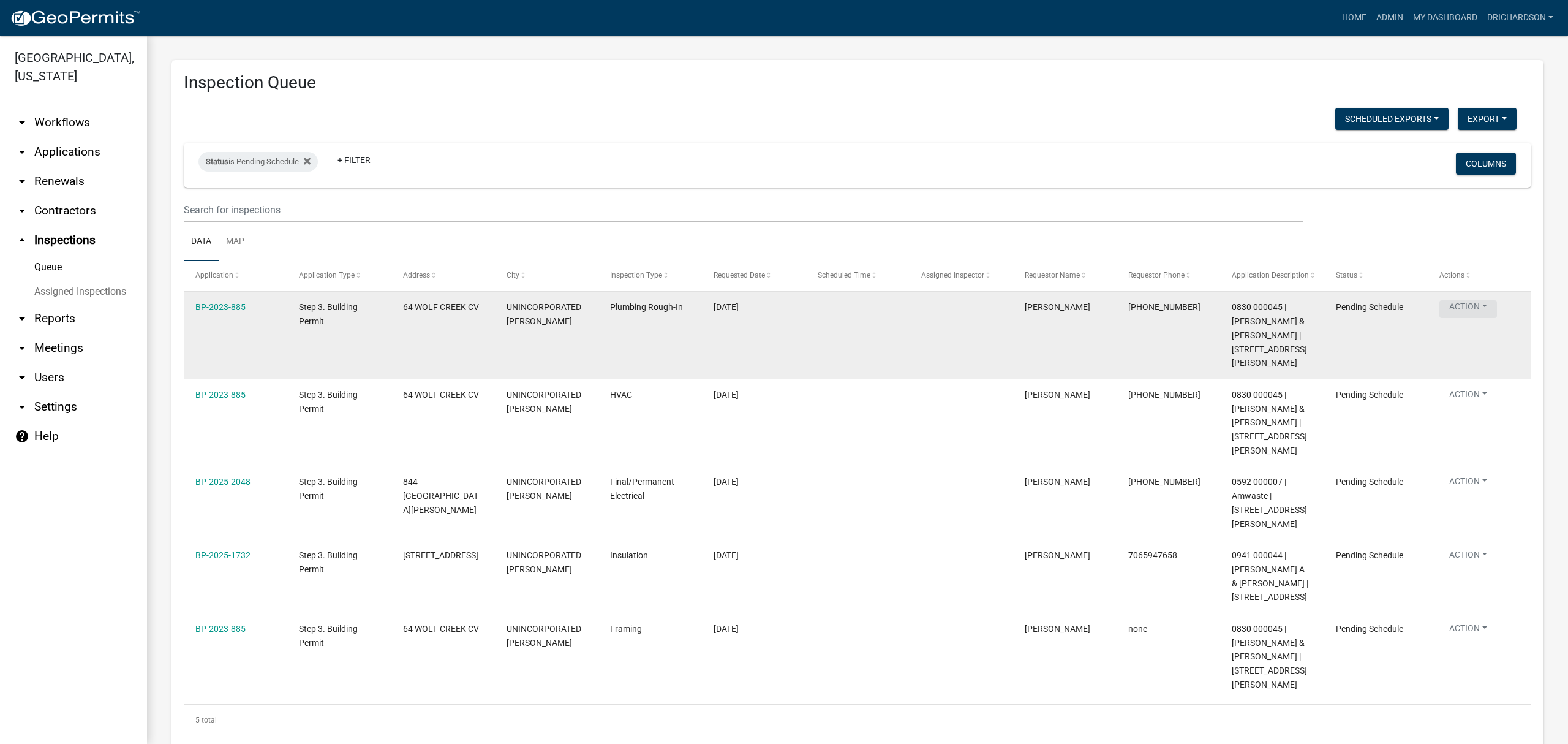
click at [1486, 309] on button "Action" at bounding box center [1469, 309] width 58 height 18
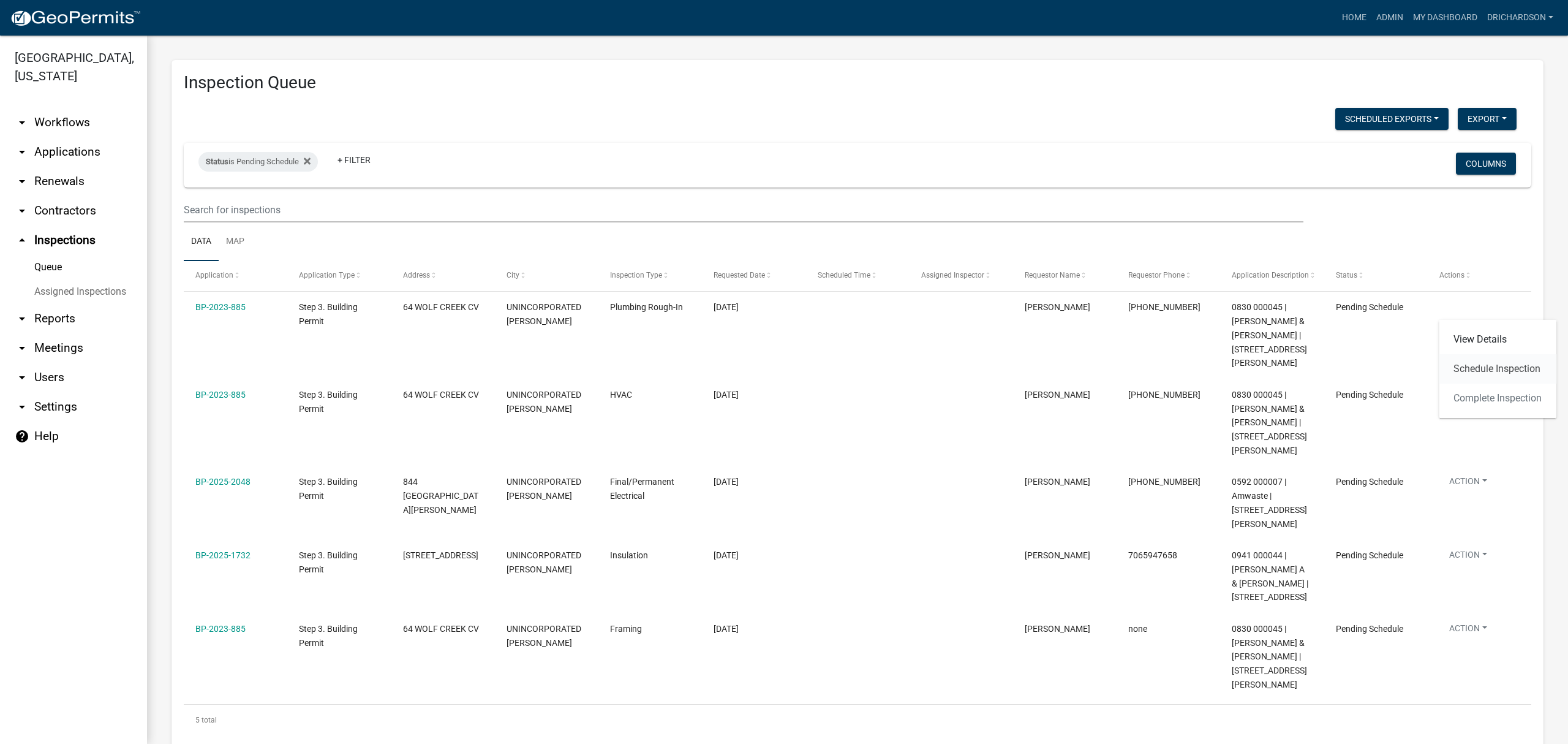
click at [1495, 369] on link "Schedule Inspection" at bounding box center [1498, 369] width 117 height 30
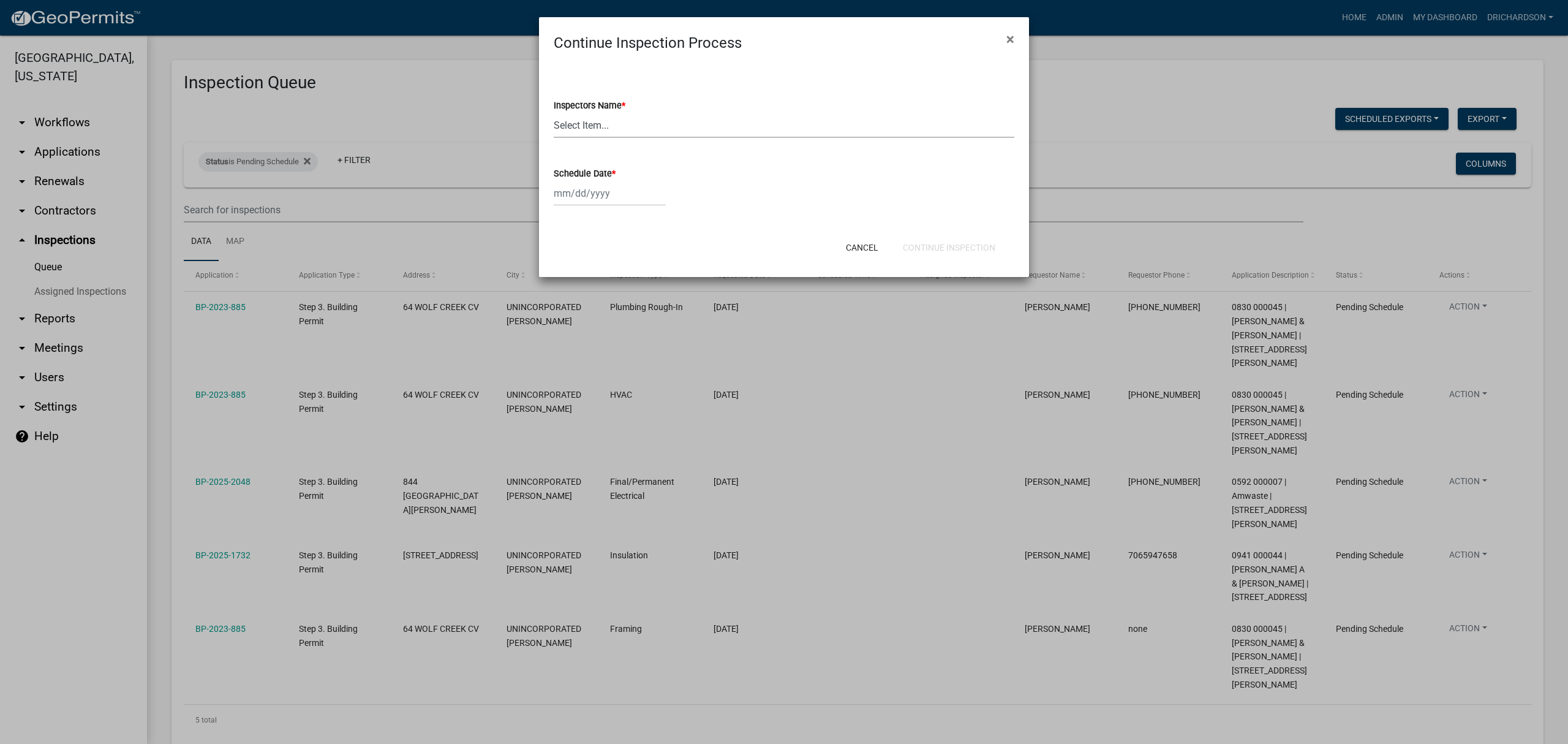
click at [618, 133] on select "Select Item... [PERSON_NAME] ([PERSON_NAME]) drichardson ([PERSON_NAME]) knorre…" at bounding box center [784, 125] width 460 height 25
select select "e20251c8-f858-4aed-a4a0-52e27fd5066e"
click at [553, 113] on select "Select Item... [PERSON_NAME] ([PERSON_NAME]) drichardson ([PERSON_NAME]) knorre…" at bounding box center [784, 125] width 460 height 25
select select "8"
select select "2025"
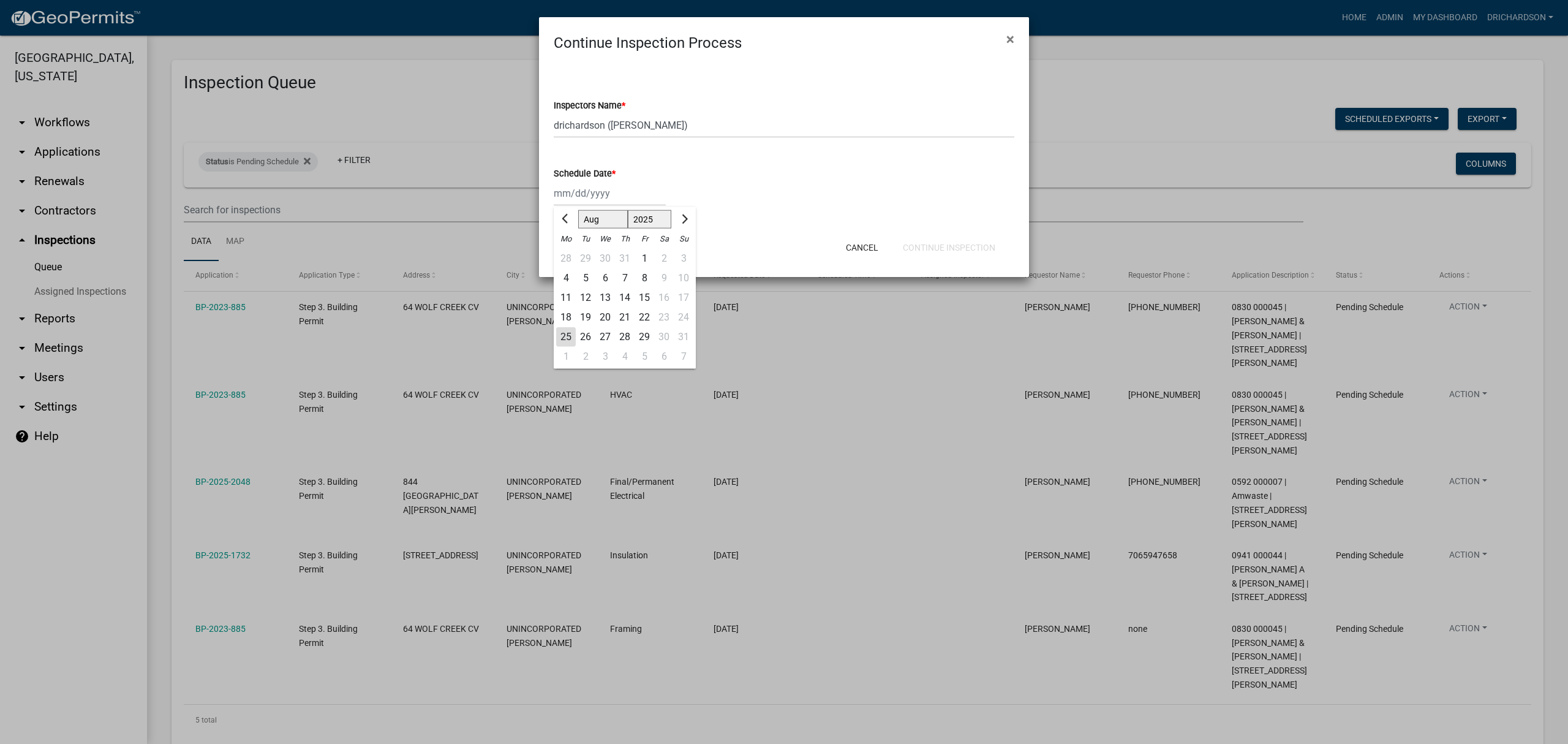
drag, startPoint x: 618, startPoint y: 194, endPoint x: 615, endPoint y: 206, distance: 12.4
click at [618, 194] on div "[PERSON_NAME] Feb Mar Apr [PERSON_NAME][DATE] Oct Nov [DATE] 1526 1527 1528 152…" at bounding box center [609, 193] width 112 height 25
click at [564, 337] on div "25" at bounding box center [565, 337] width 20 height 20
type input "[DATE]"
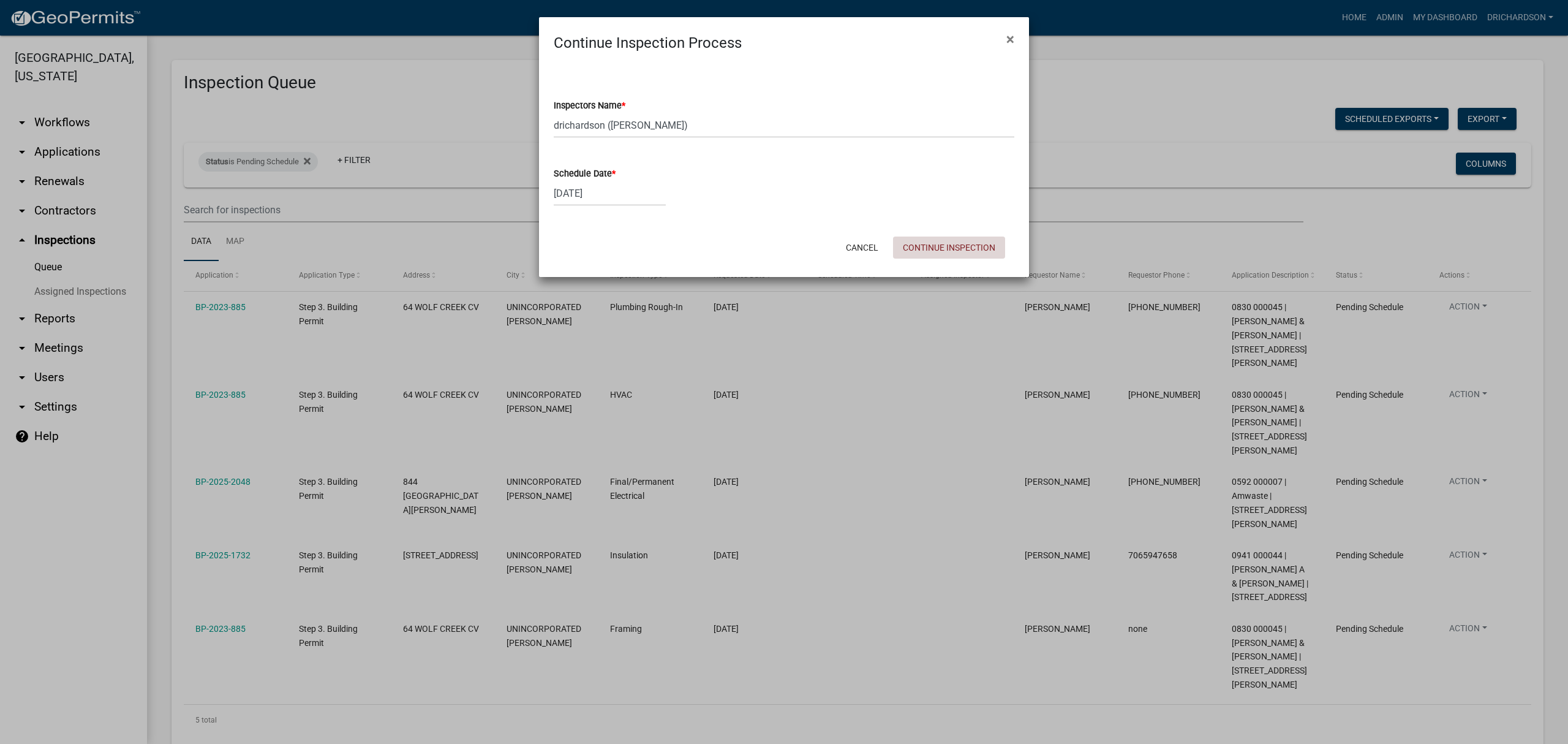
click at [944, 247] on button "Continue Inspection" at bounding box center [949, 247] width 112 height 22
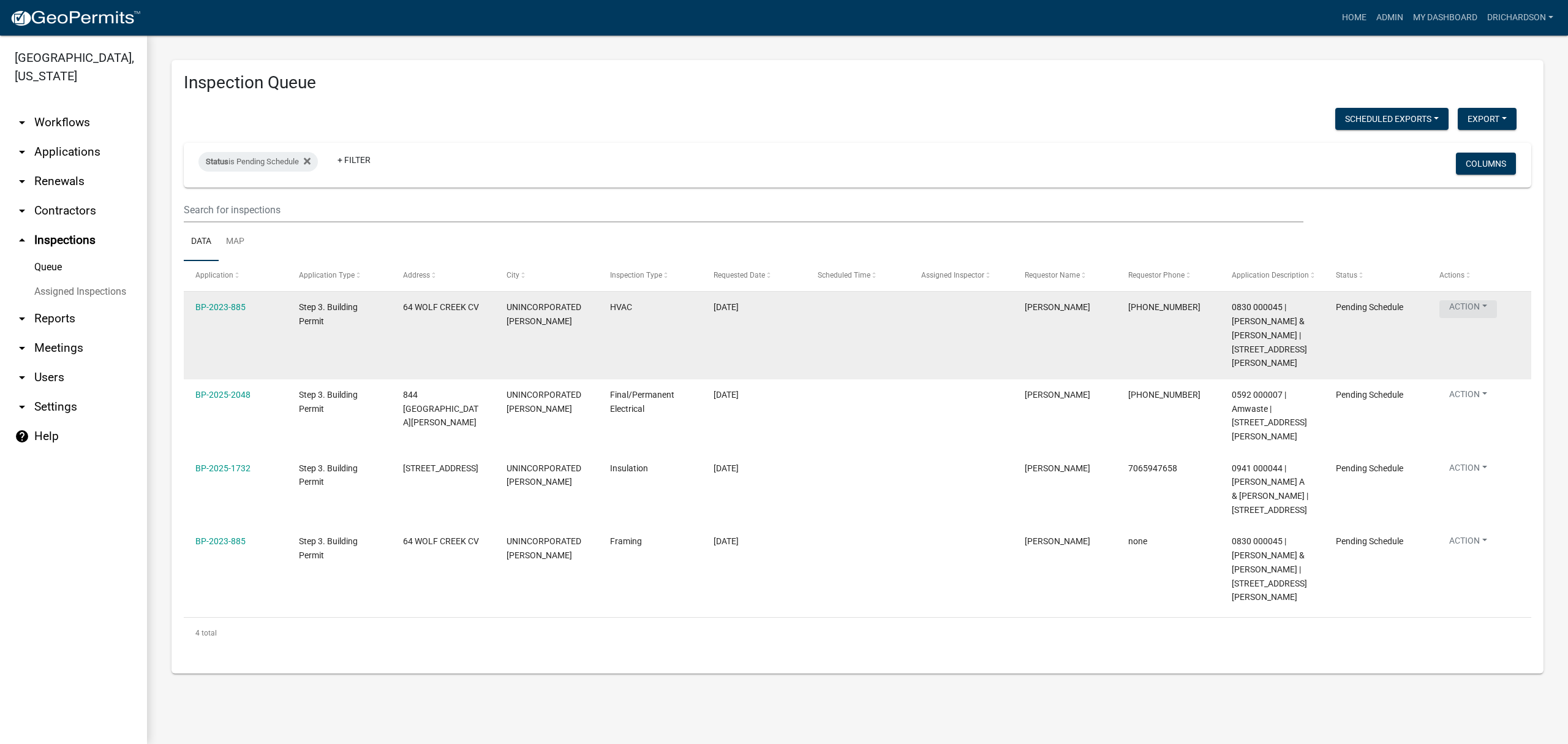
click at [1480, 309] on button "Action" at bounding box center [1469, 309] width 58 height 18
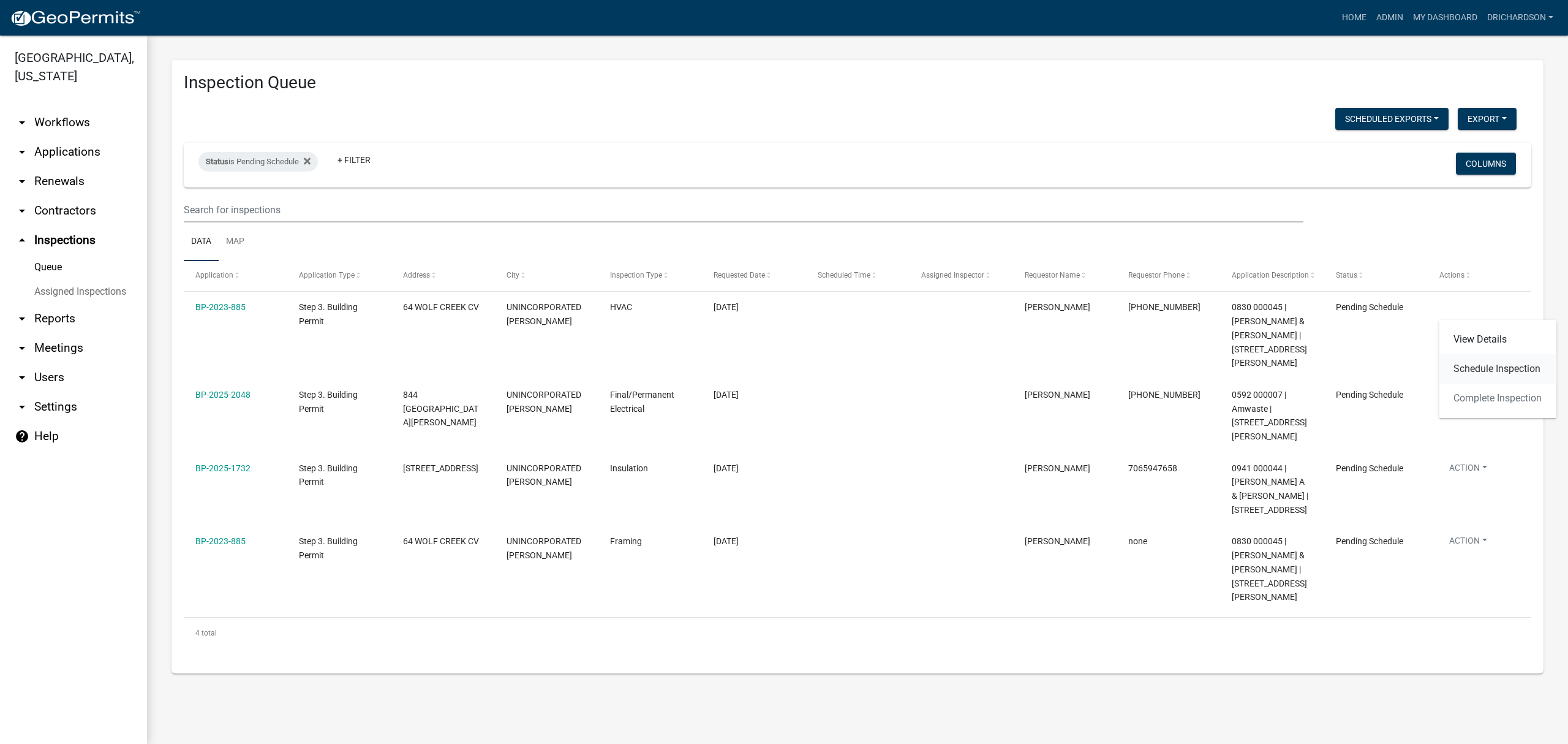
click at [1492, 371] on link "Schedule Inspection" at bounding box center [1498, 369] width 117 height 30
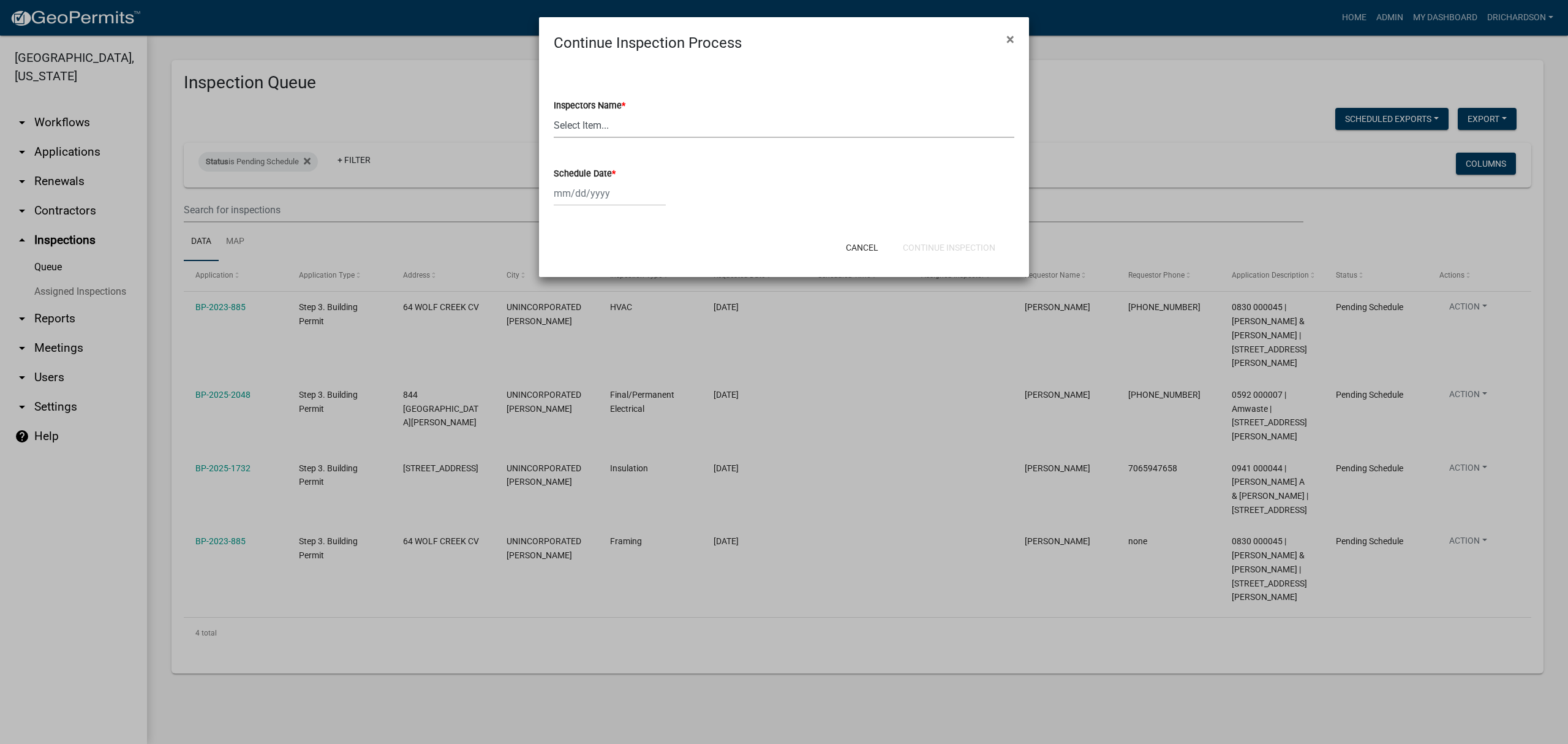
click at [572, 123] on select "Select Item... [PERSON_NAME] ([PERSON_NAME]) drichardson ([PERSON_NAME]) knorre…" at bounding box center [784, 125] width 460 height 25
select select "e20251c8-f858-4aed-a4a0-52e27fd5066e"
click at [553, 113] on select "Select Item... [PERSON_NAME] ([PERSON_NAME]) drichardson ([PERSON_NAME]) knorre…" at bounding box center [784, 125] width 460 height 25
select select "8"
select select "2025"
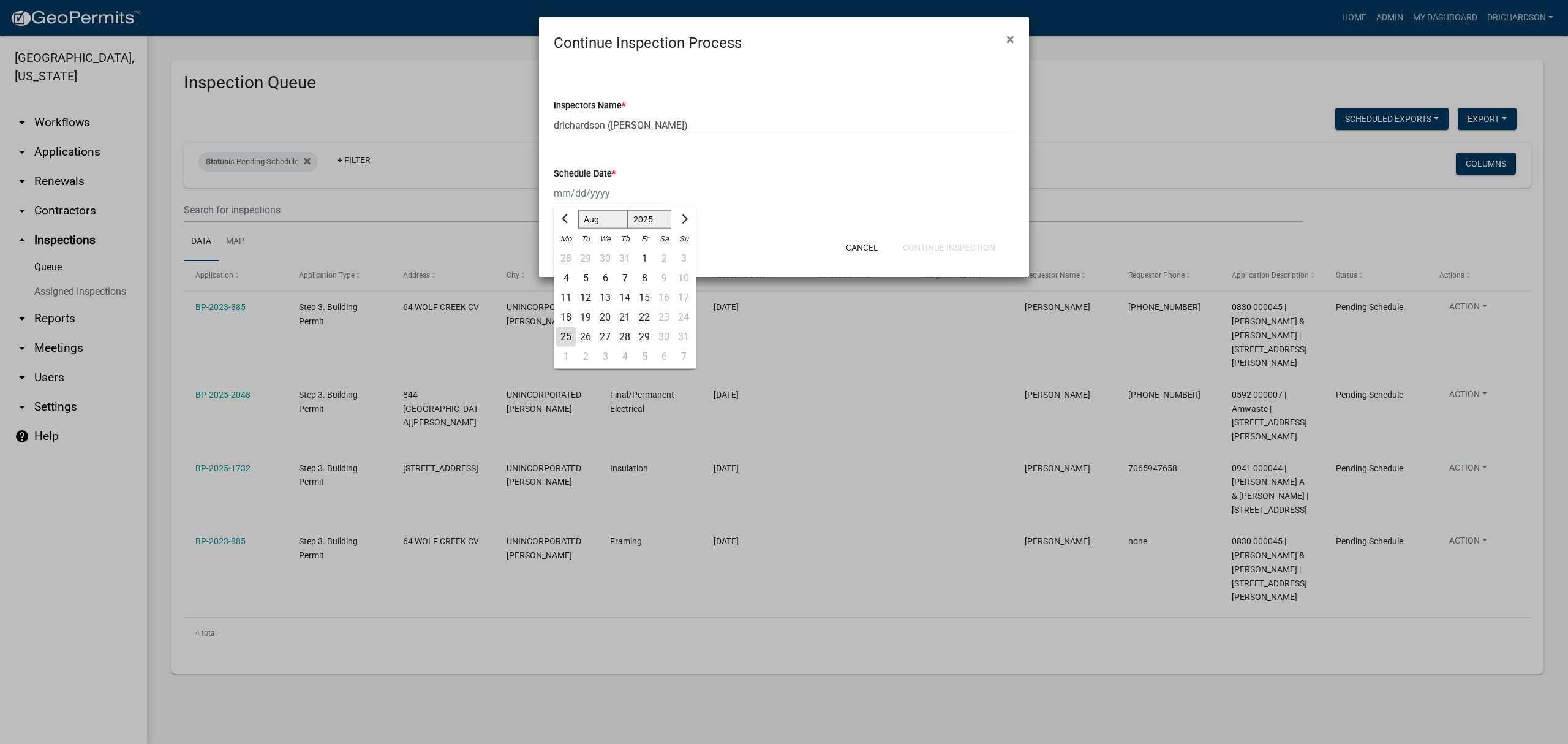
click at [584, 202] on div "[PERSON_NAME] Feb Mar Apr [PERSON_NAME][DATE] Oct Nov [DATE] 1526 1527 1528 152…" at bounding box center [609, 193] width 112 height 25
click at [570, 339] on div "25" at bounding box center [565, 337] width 20 height 20
type input "[DATE]"
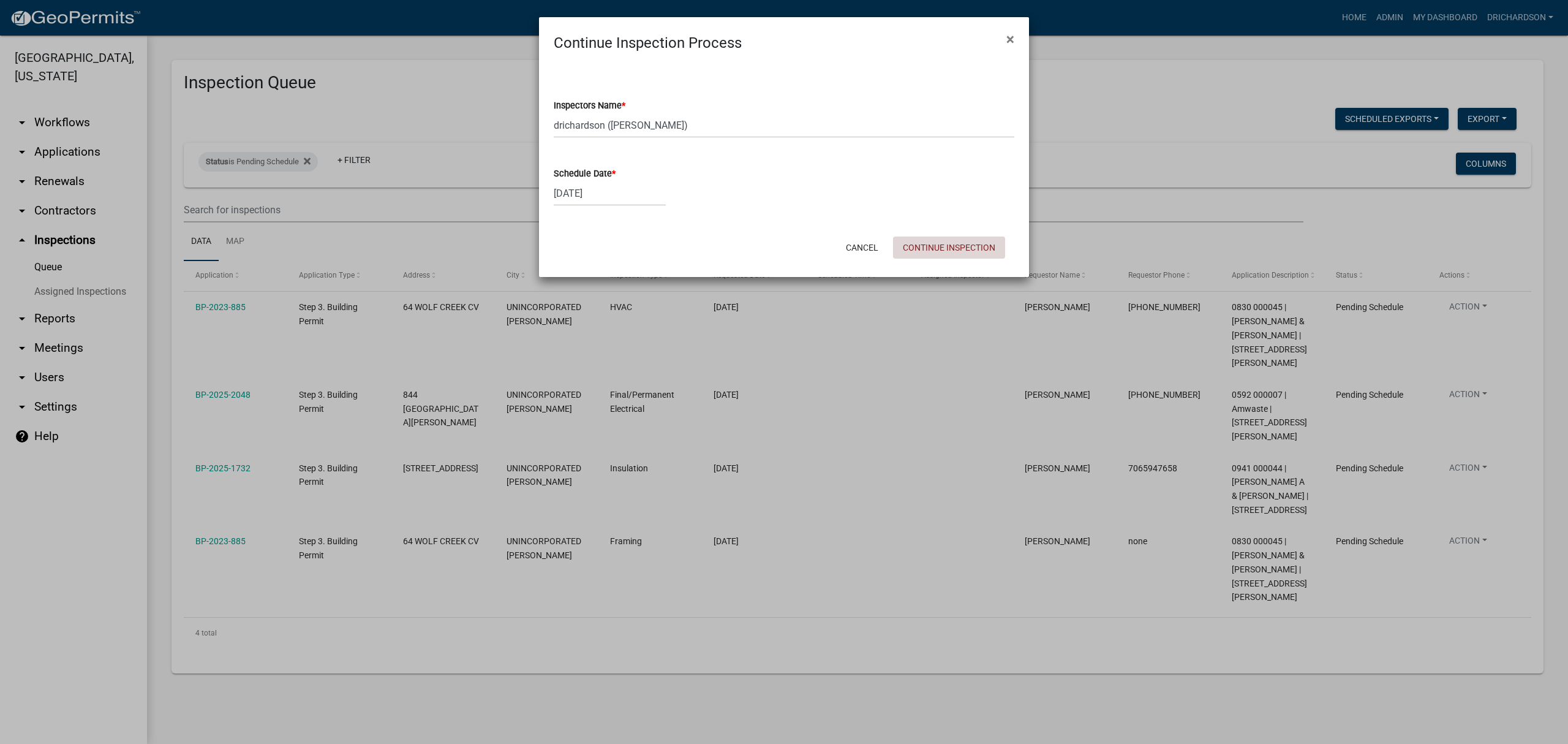
click at [929, 249] on button "Continue Inspection" at bounding box center [949, 247] width 112 height 22
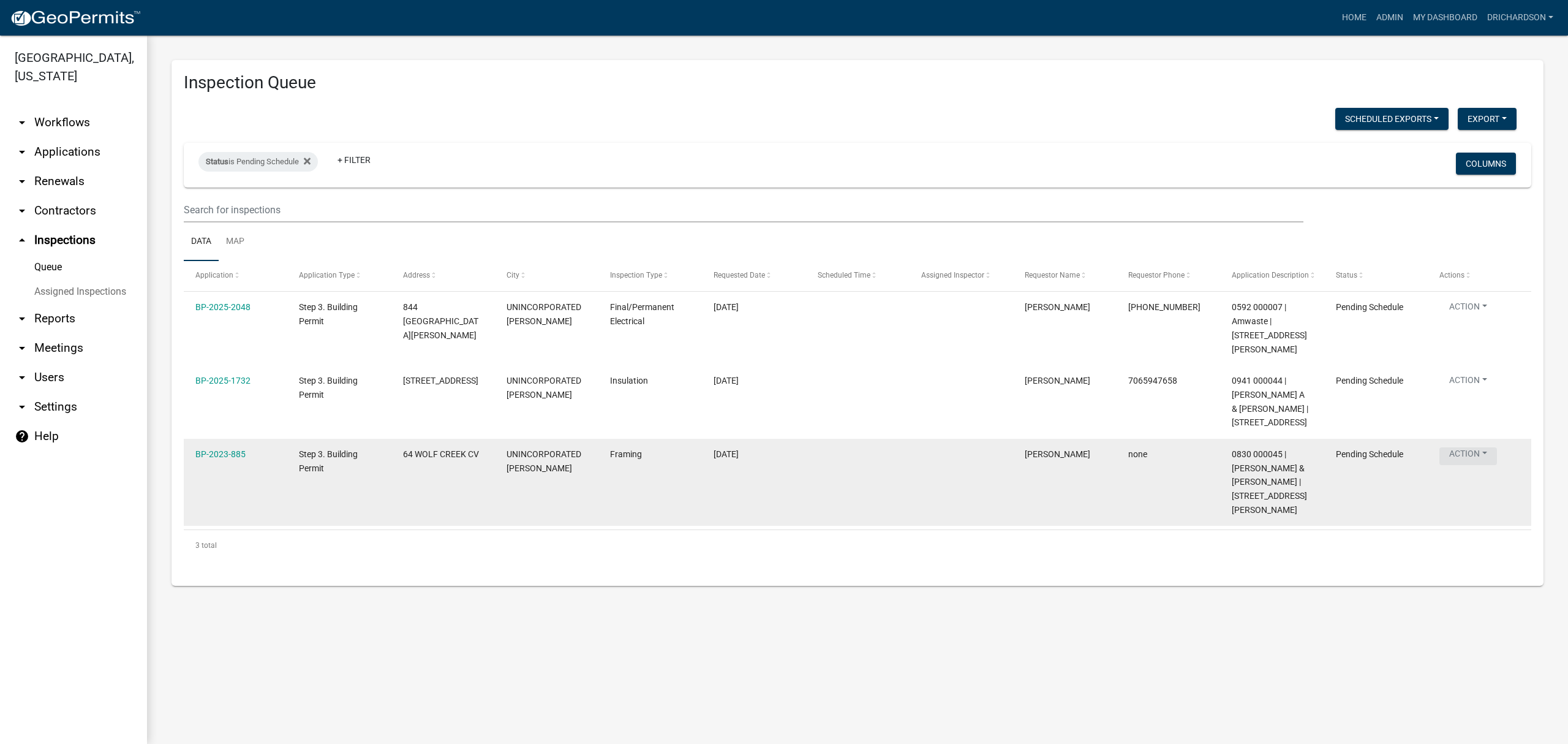
click at [1464, 318] on button "Action" at bounding box center [1469, 309] width 58 height 18
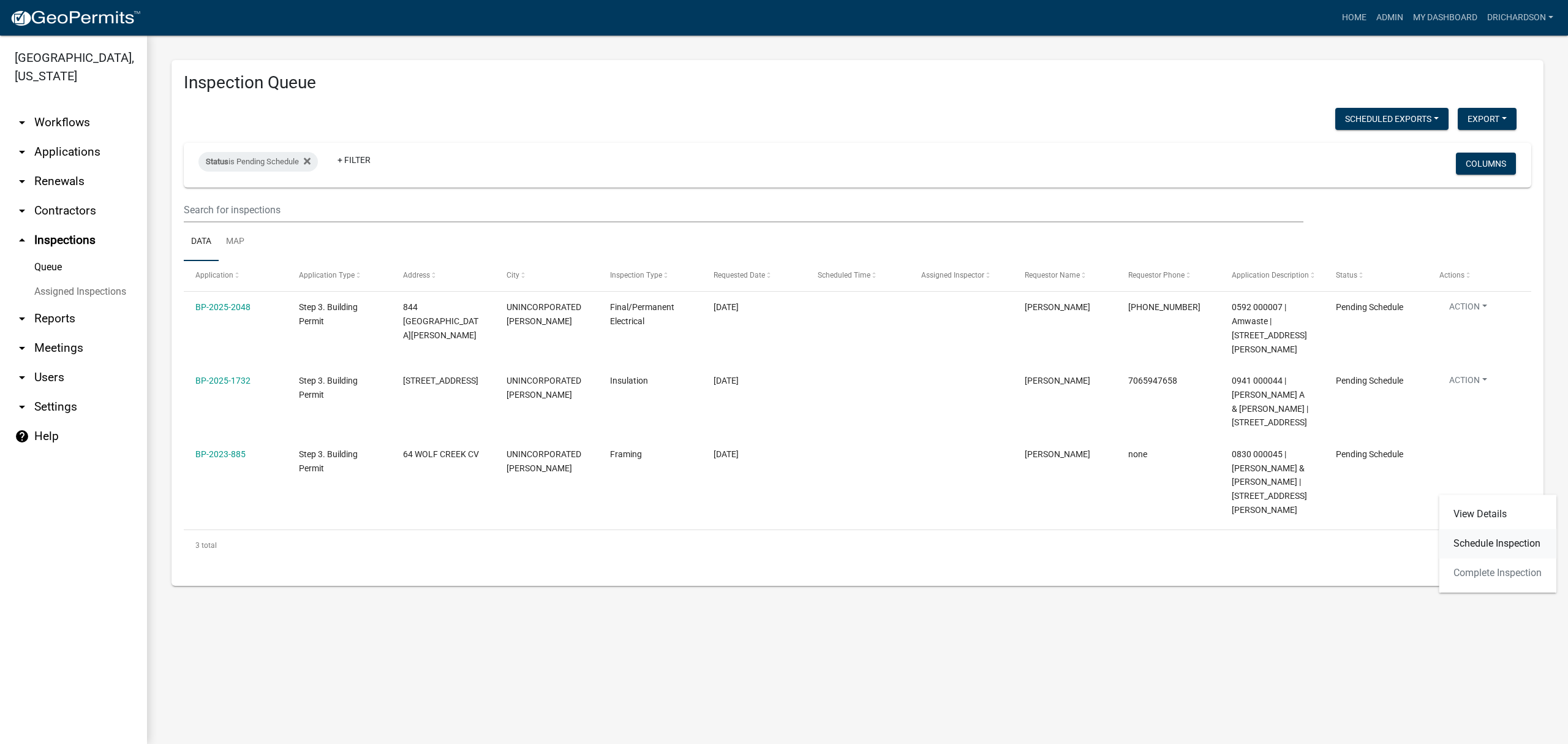
click at [1488, 551] on link "Schedule Inspection" at bounding box center [1498, 544] width 117 height 30
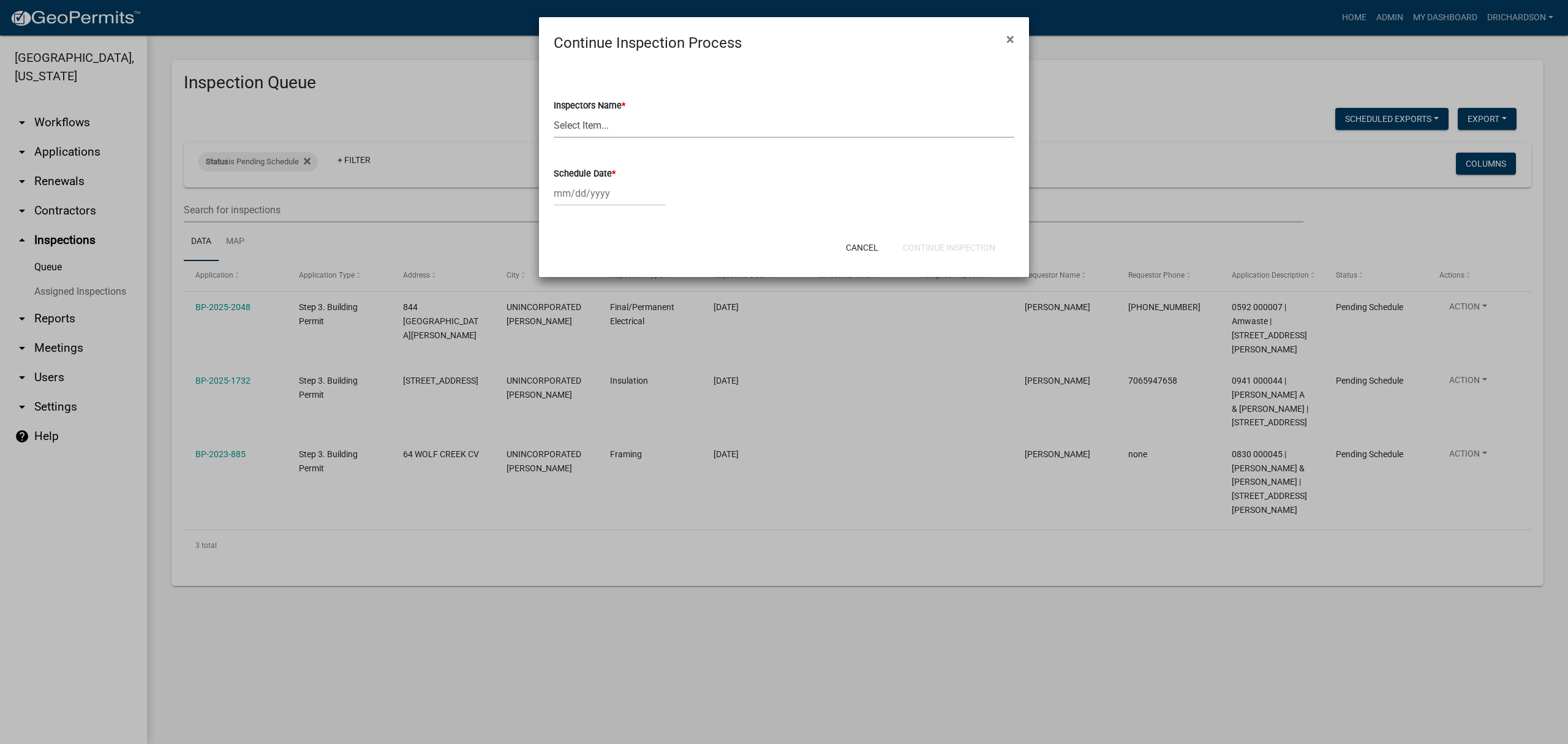
click at [597, 132] on select "Select Item... whuff (William Huff) drichardson (Douglas Richardson) knorred (K…" at bounding box center [784, 125] width 460 height 25
select select "e20251c8-f858-4aed-a4a0-52e27fd5066e"
click at [553, 113] on select "Select Item... [PERSON_NAME] ([PERSON_NAME]) drichardson ([PERSON_NAME]) knorre…" at bounding box center [784, 125] width 460 height 25
click at [610, 192] on div at bounding box center [609, 193] width 112 height 25
select select "8"
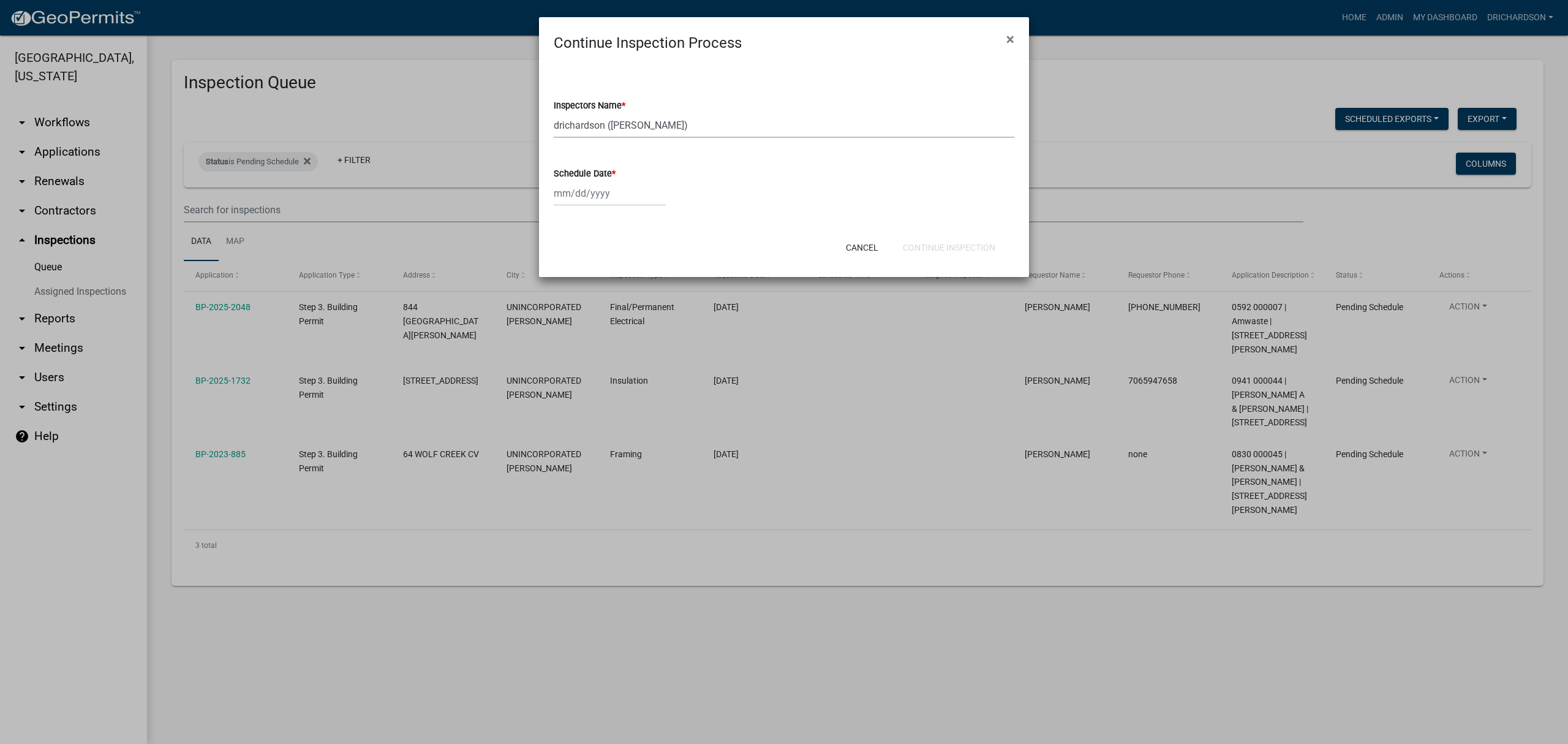
select select "2025"
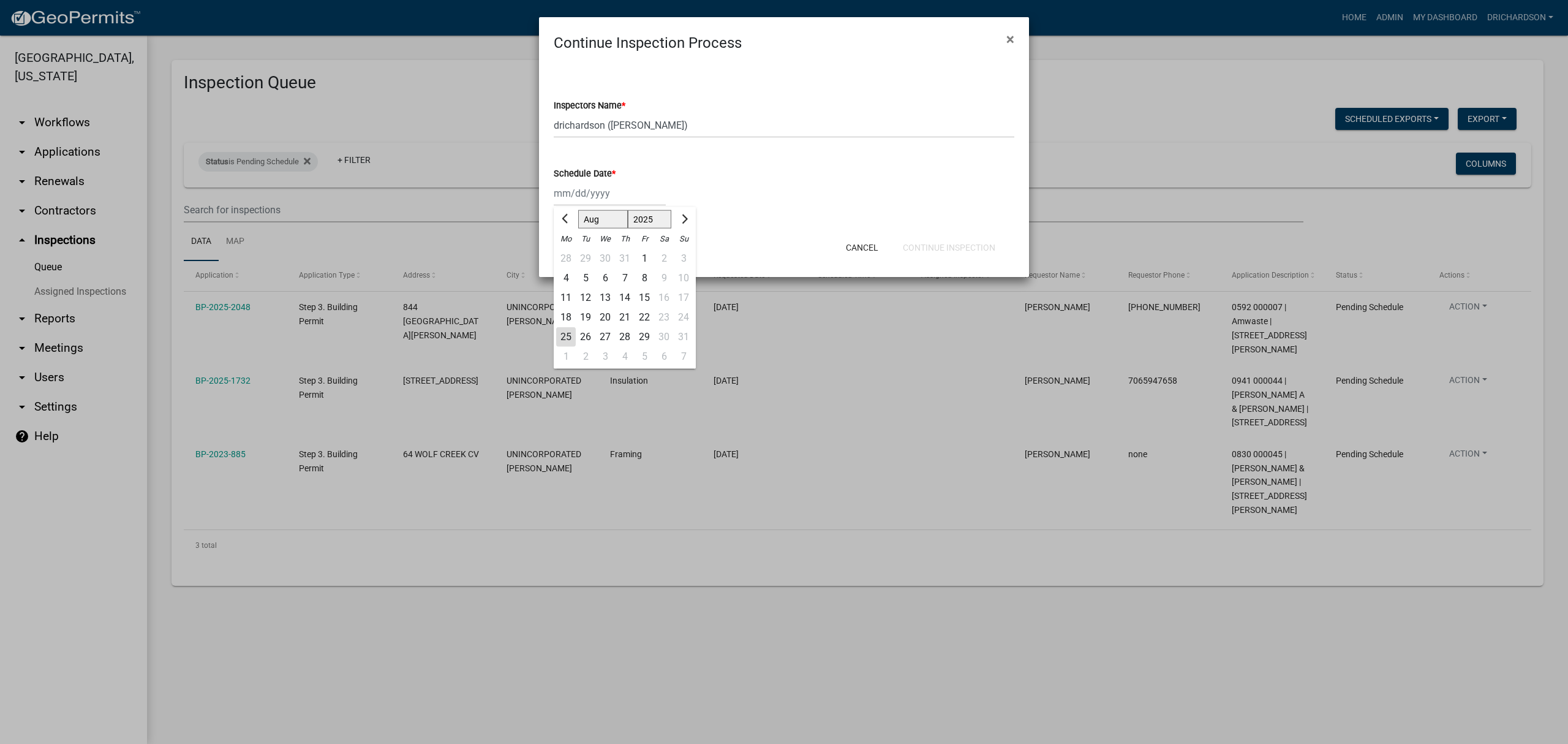
click at [564, 334] on div "25" at bounding box center [565, 337] width 20 height 20
type input "[DATE]"
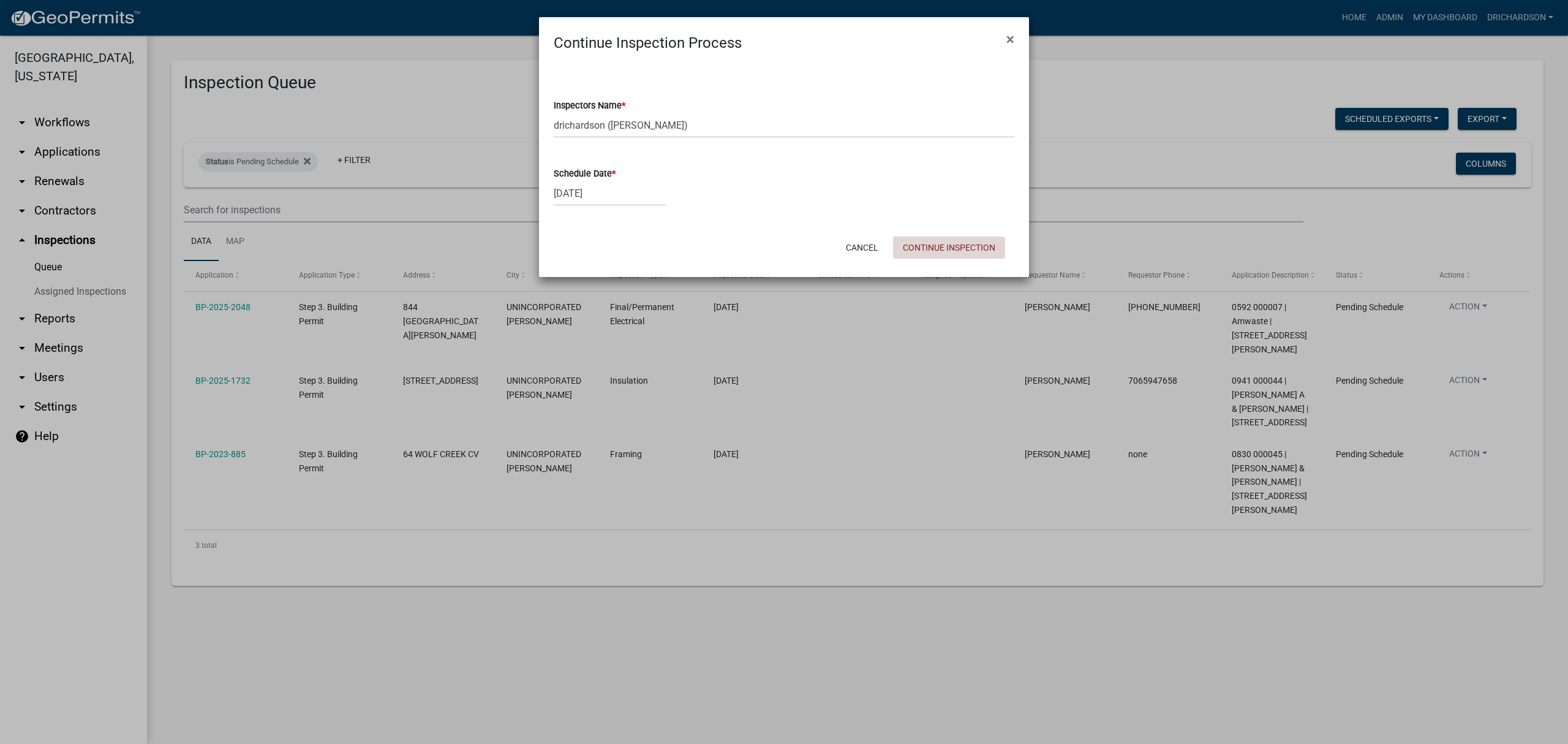
click at [963, 249] on button "Continue Inspection" at bounding box center [949, 247] width 112 height 22
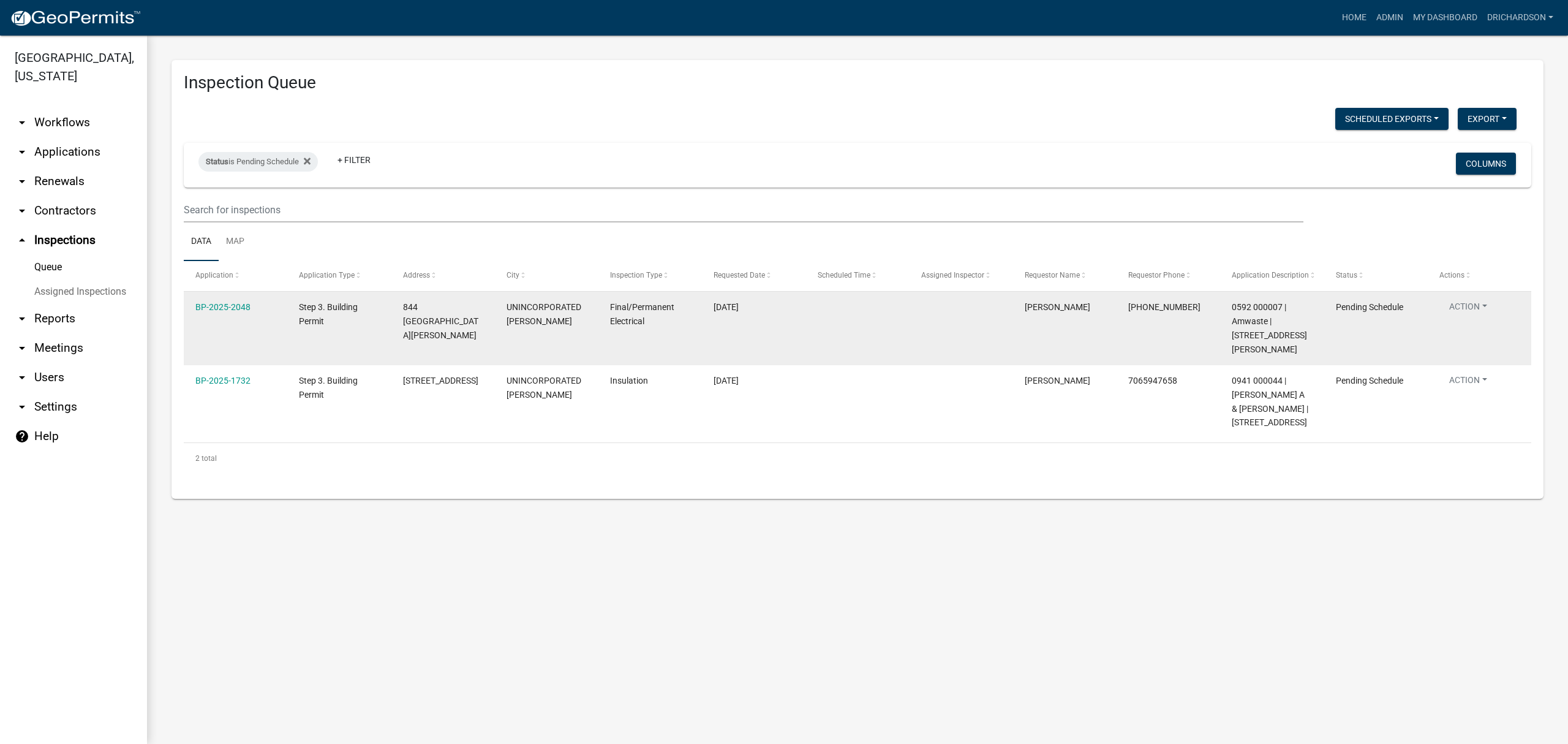
click at [1483, 302] on button "Action" at bounding box center [1469, 309] width 58 height 18
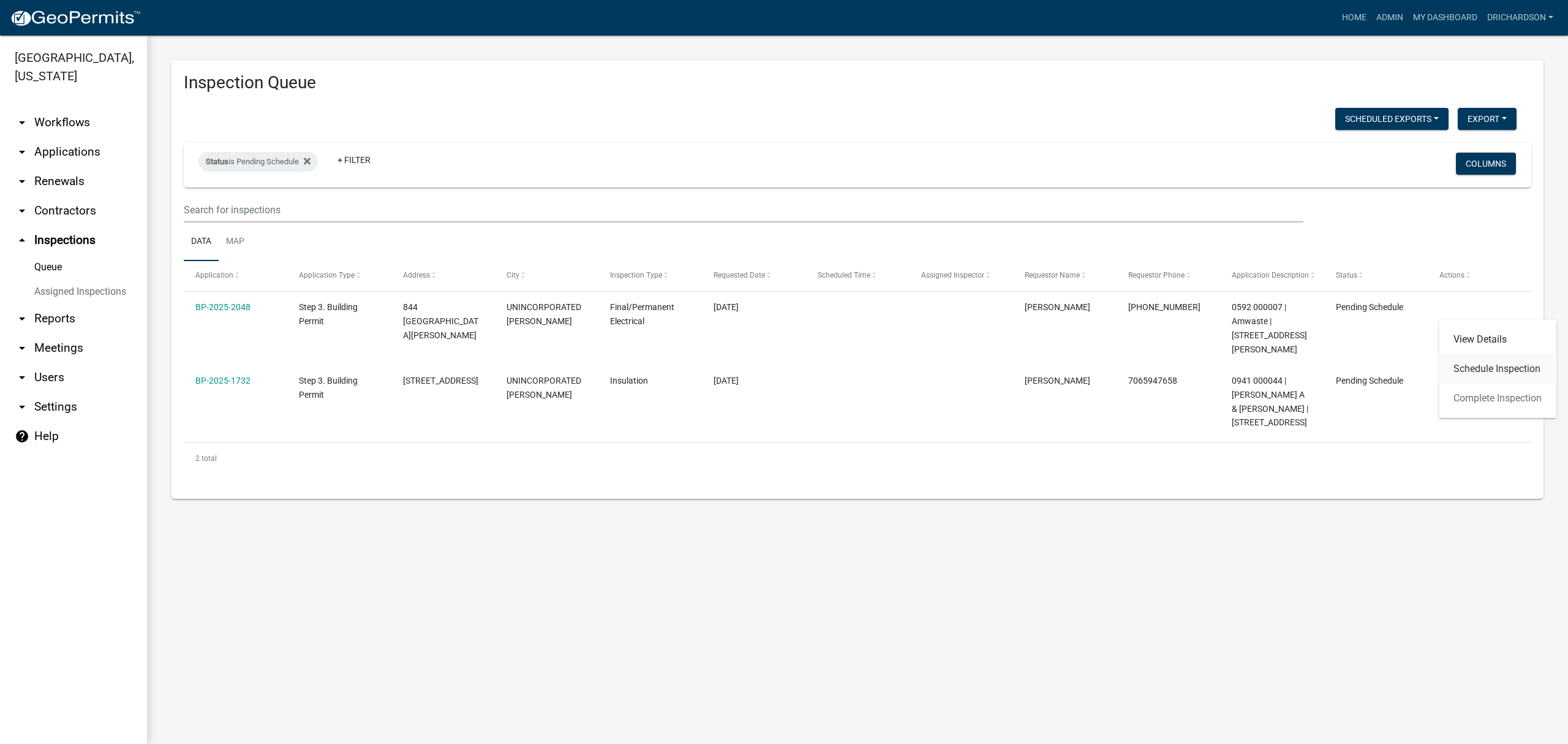
click at [1492, 373] on link "Schedule Inspection" at bounding box center [1498, 369] width 117 height 30
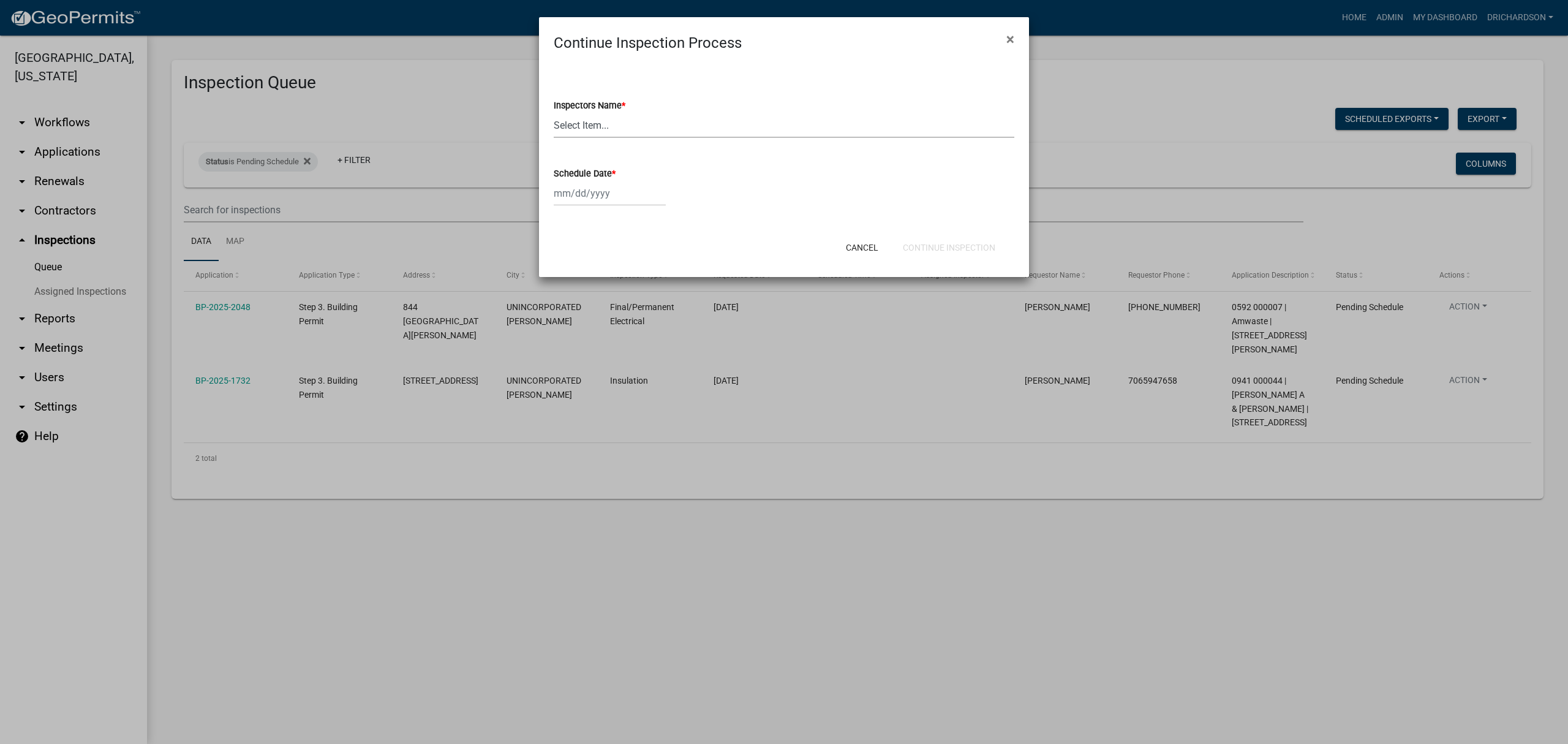
click at [597, 126] on select "Select Item... whuff (William Huff) drichardson (Douglas Richardson) knorred (K…" at bounding box center [784, 125] width 460 height 25
select select "e20251c8-f858-4aed-a4a0-52e27fd5066e"
click at [553, 113] on select "Select Item... whuff (William Huff) drichardson (Douglas Richardson) knorred (K…" at bounding box center [784, 125] width 460 height 25
select select "8"
select select "2025"
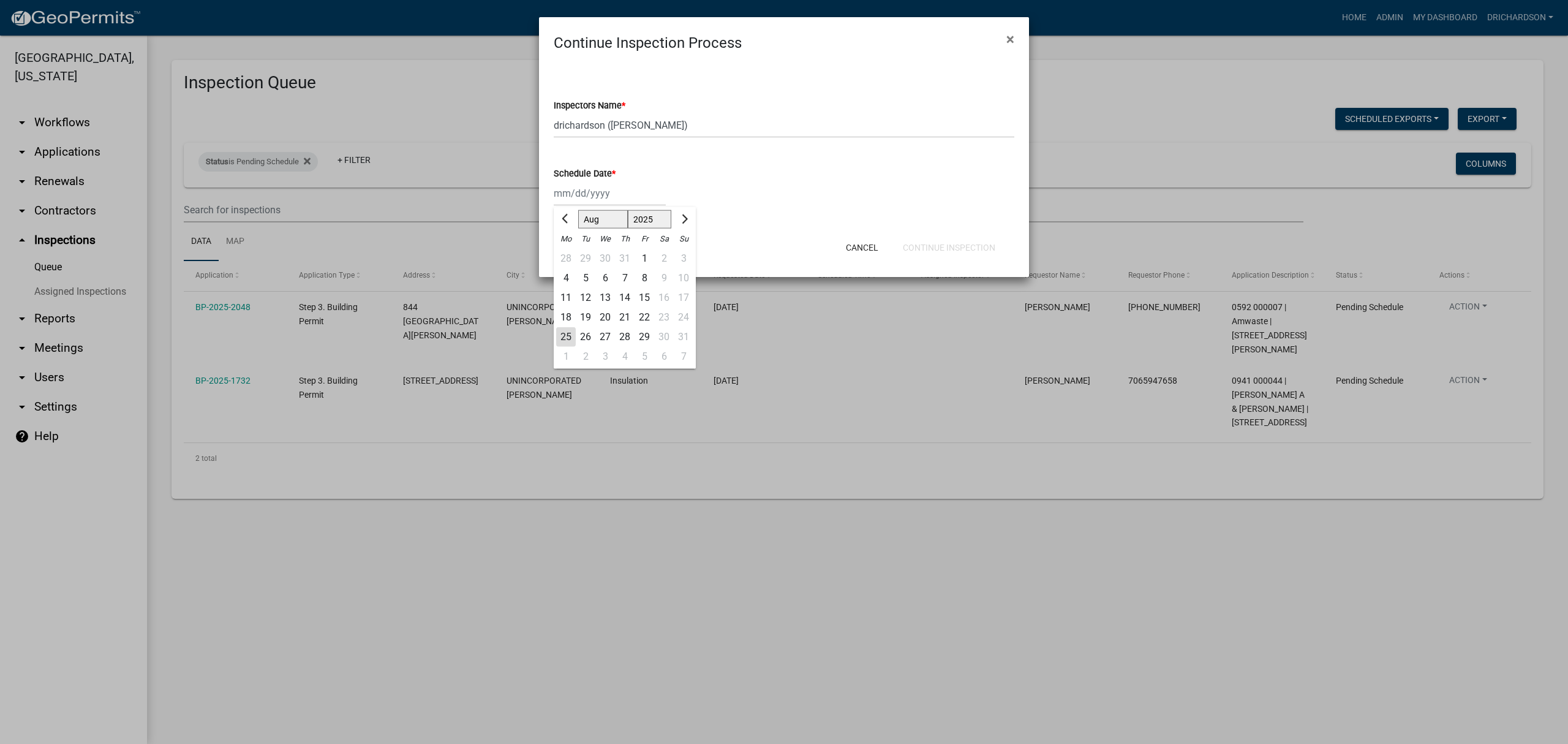
click at [592, 202] on div "[PERSON_NAME] Feb Mar Apr [PERSON_NAME][DATE] Oct Nov [DATE] 1526 1527 1528 152…" at bounding box center [609, 193] width 112 height 25
click at [568, 334] on div "25" at bounding box center [565, 337] width 20 height 20
type input "[DATE]"
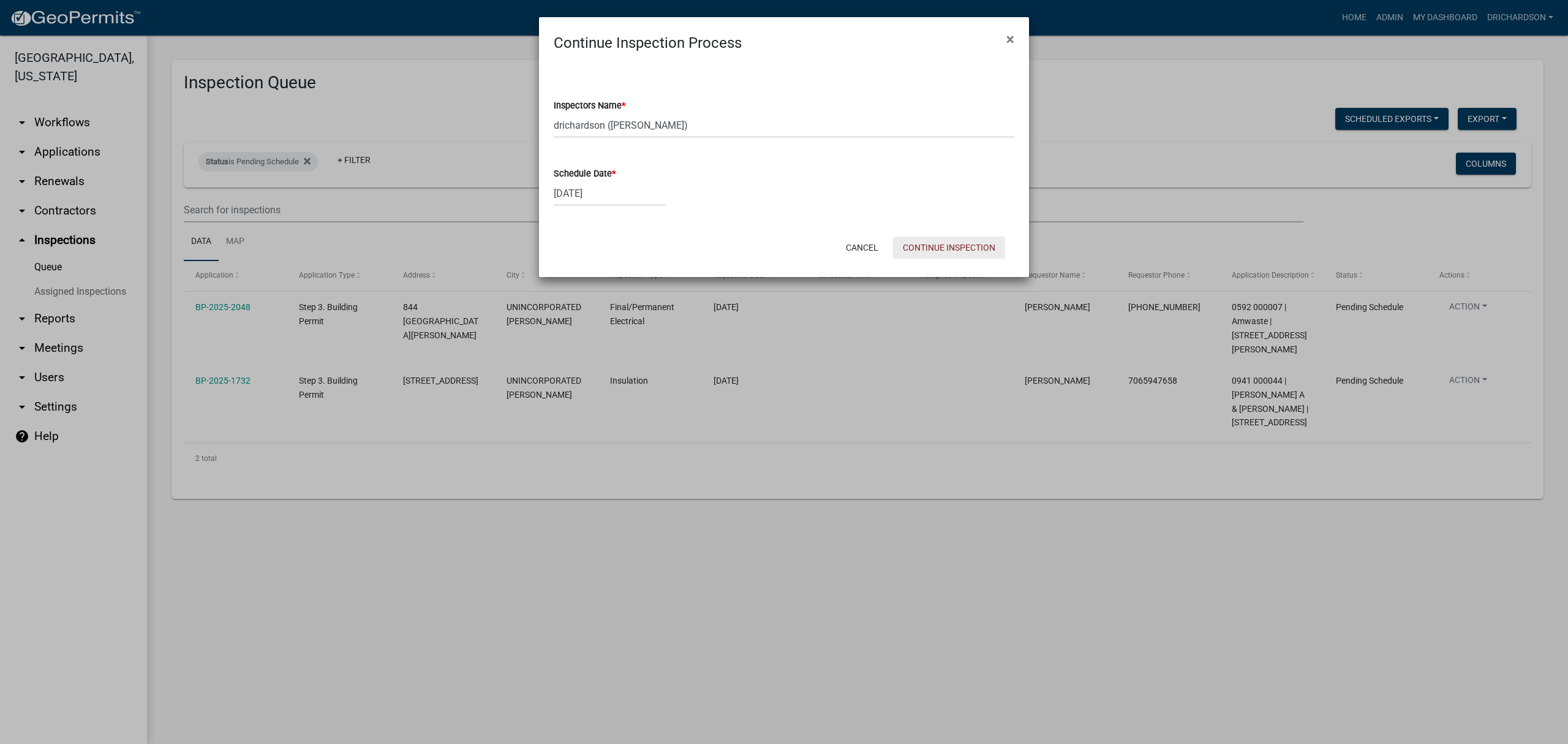
click at [934, 256] on button "Continue Inspection" at bounding box center [949, 247] width 112 height 22
